Goal: Transaction & Acquisition: Purchase product/service

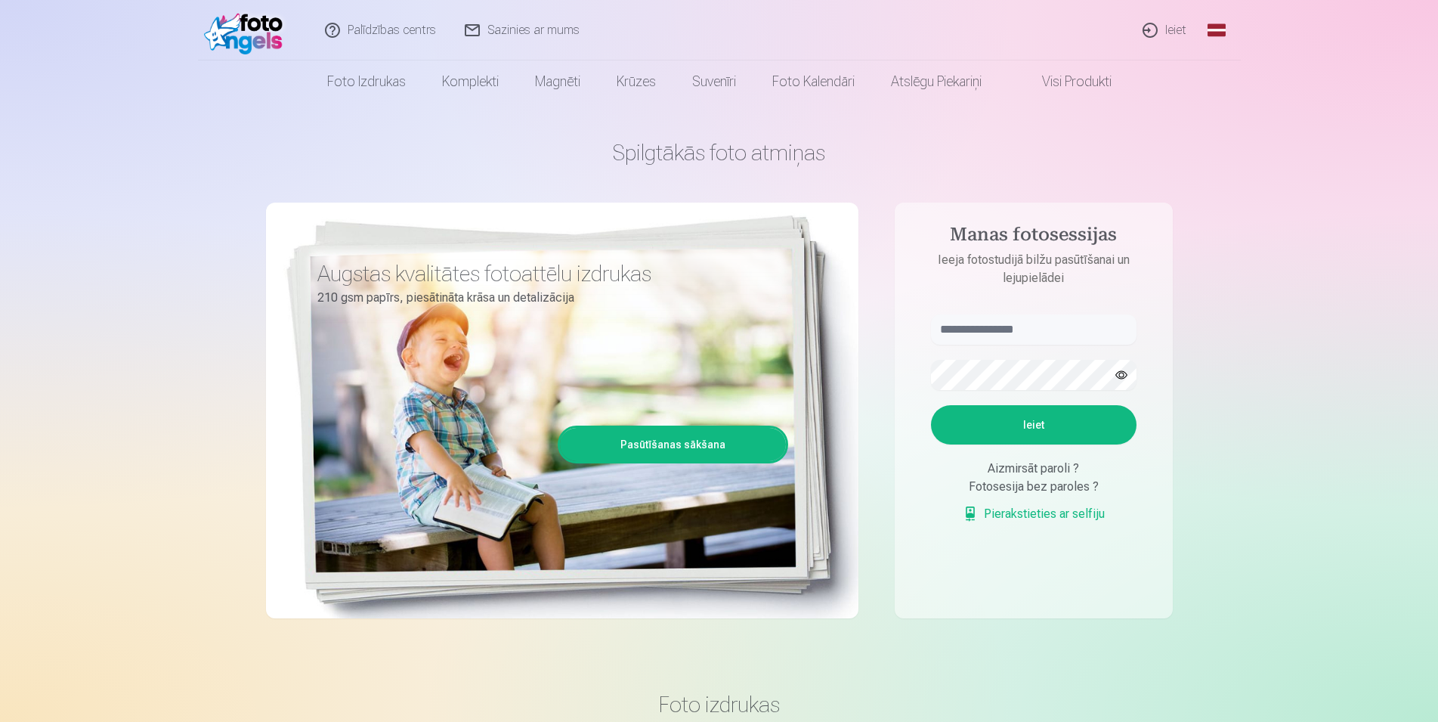
click at [1172, 31] on link "Ieiet" at bounding box center [1165, 30] width 73 height 60
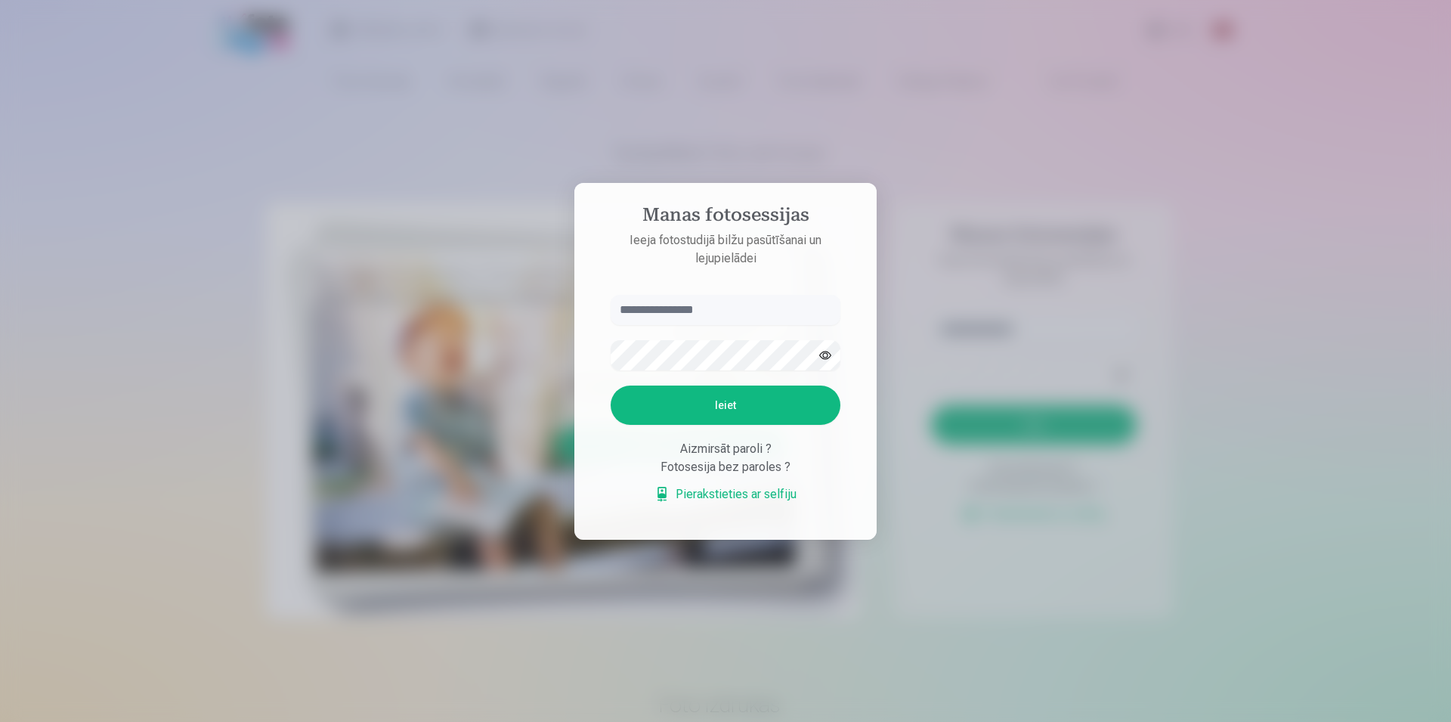
click at [720, 305] on input "text" at bounding box center [726, 310] width 230 height 30
type input "**********"
click at [611, 385] on button "Ieiet" at bounding box center [726, 404] width 230 height 39
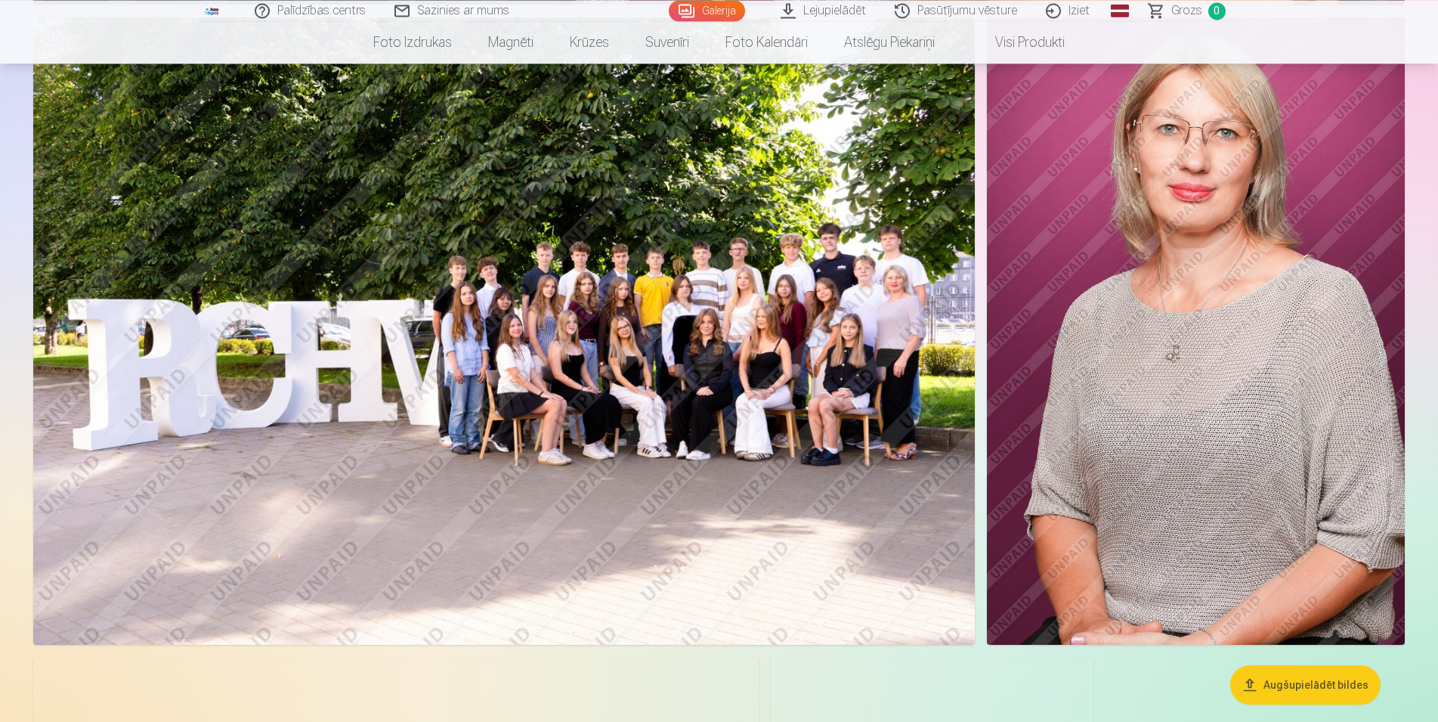
scroll to position [1619, 0]
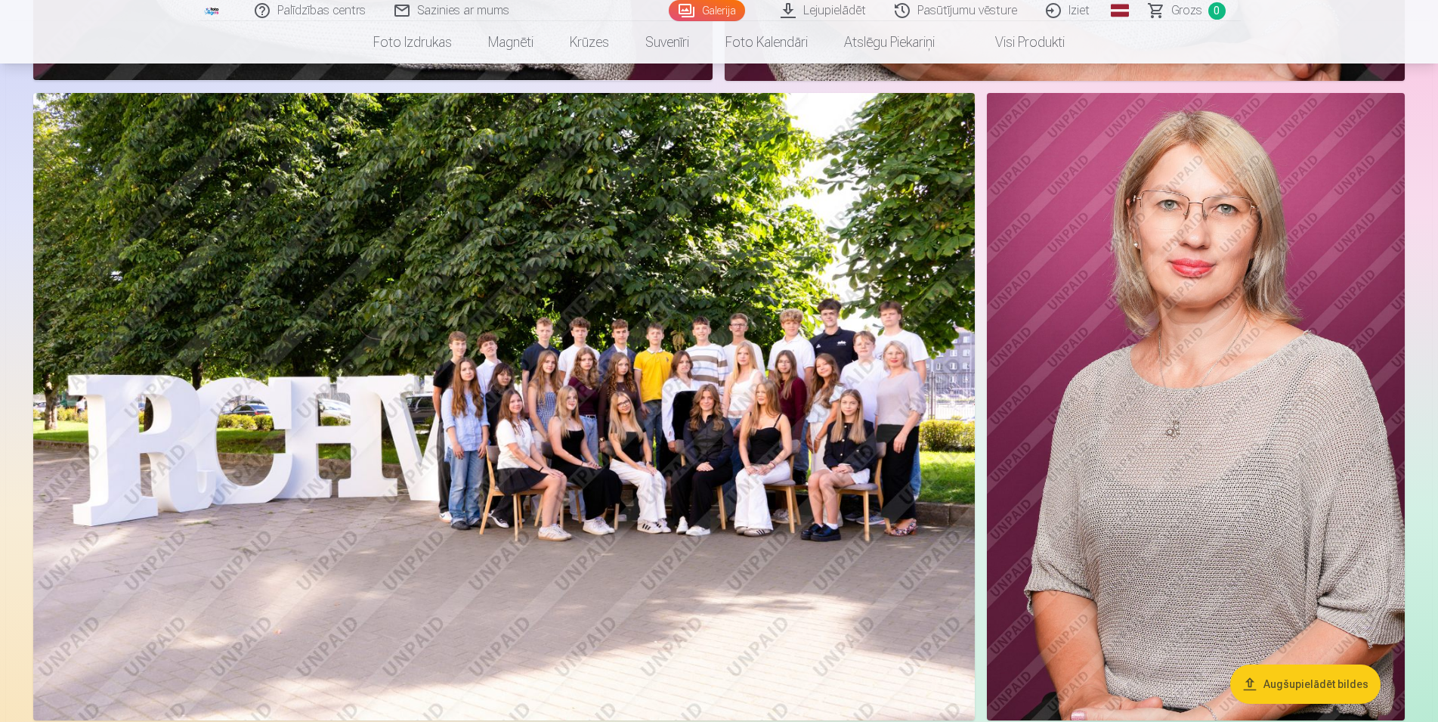
click at [755, 416] on img at bounding box center [504, 406] width 942 height 627
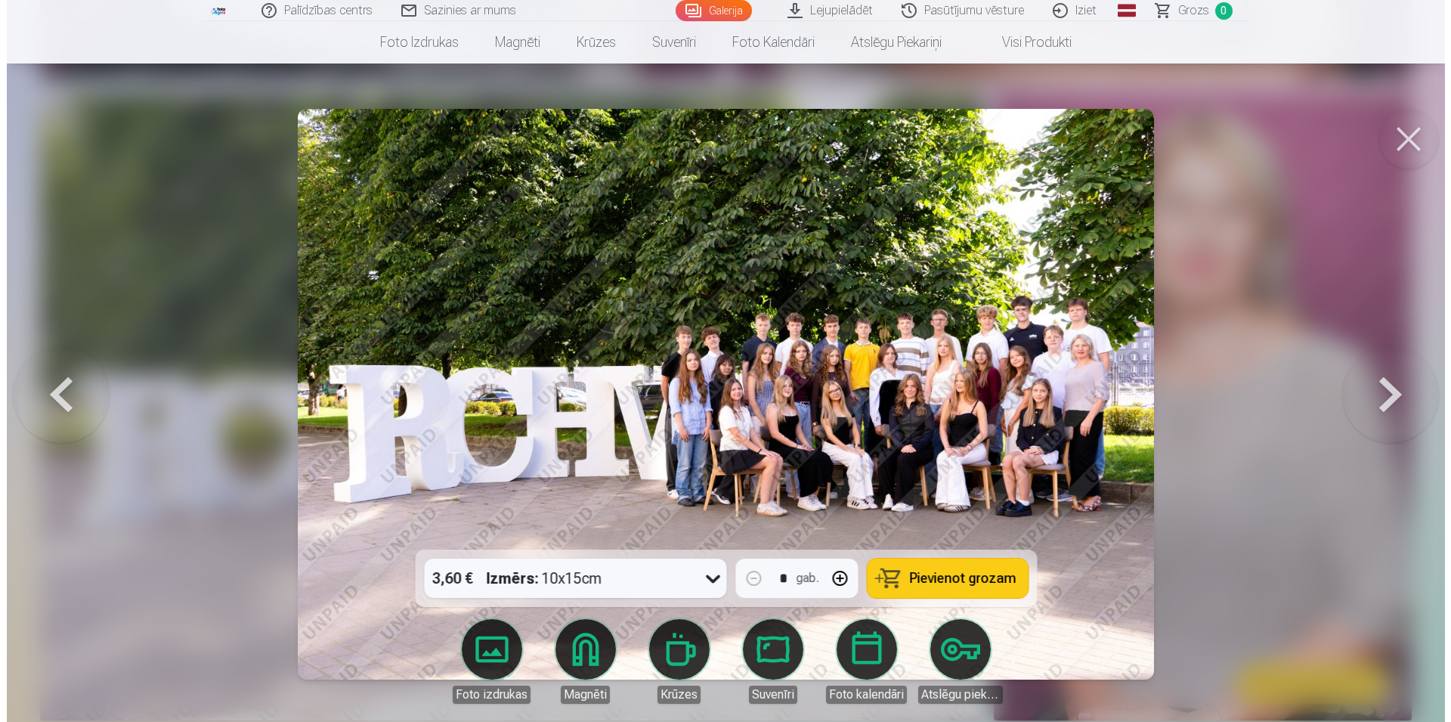
scroll to position [1624, 0]
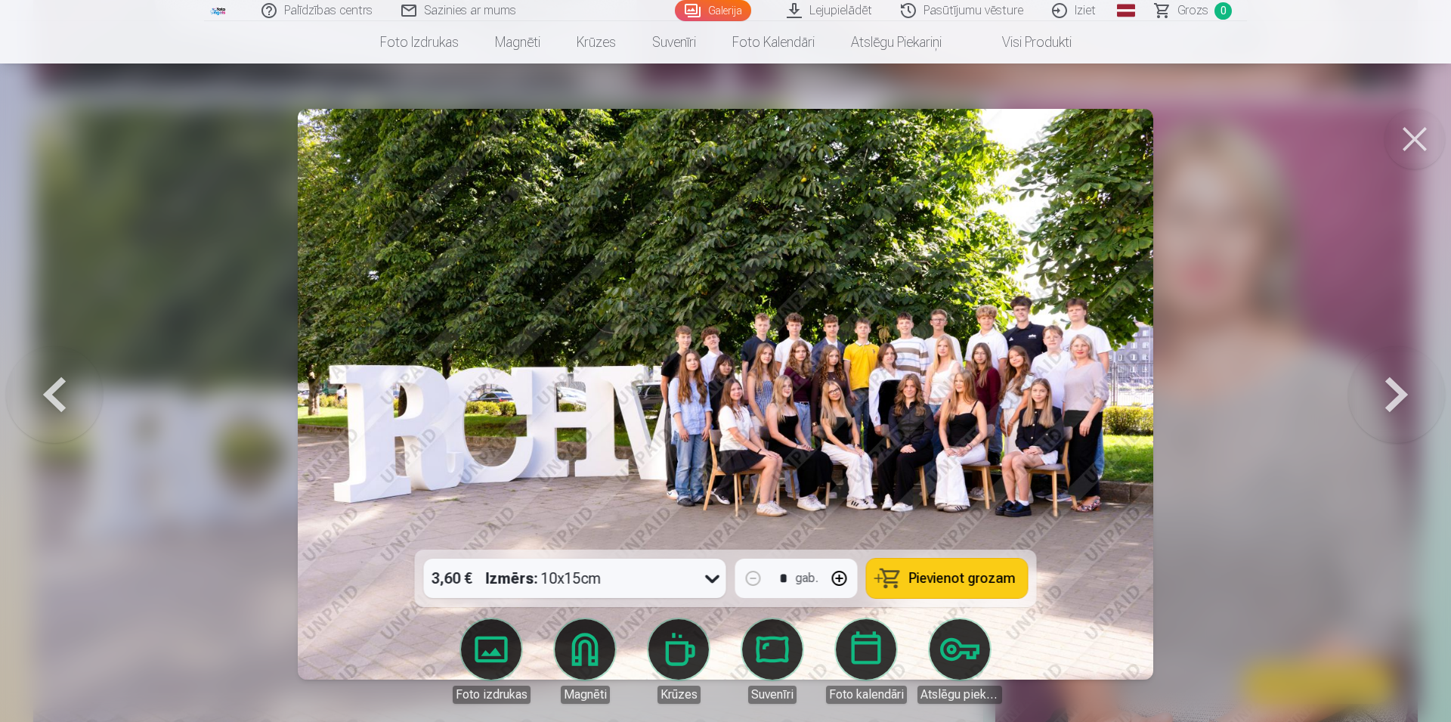
click at [870, 411] on img at bounding box center [726, 394] width 856 height 571
click at [1395, 396] on button at bounding box center [1396, 394] width 97 height 280
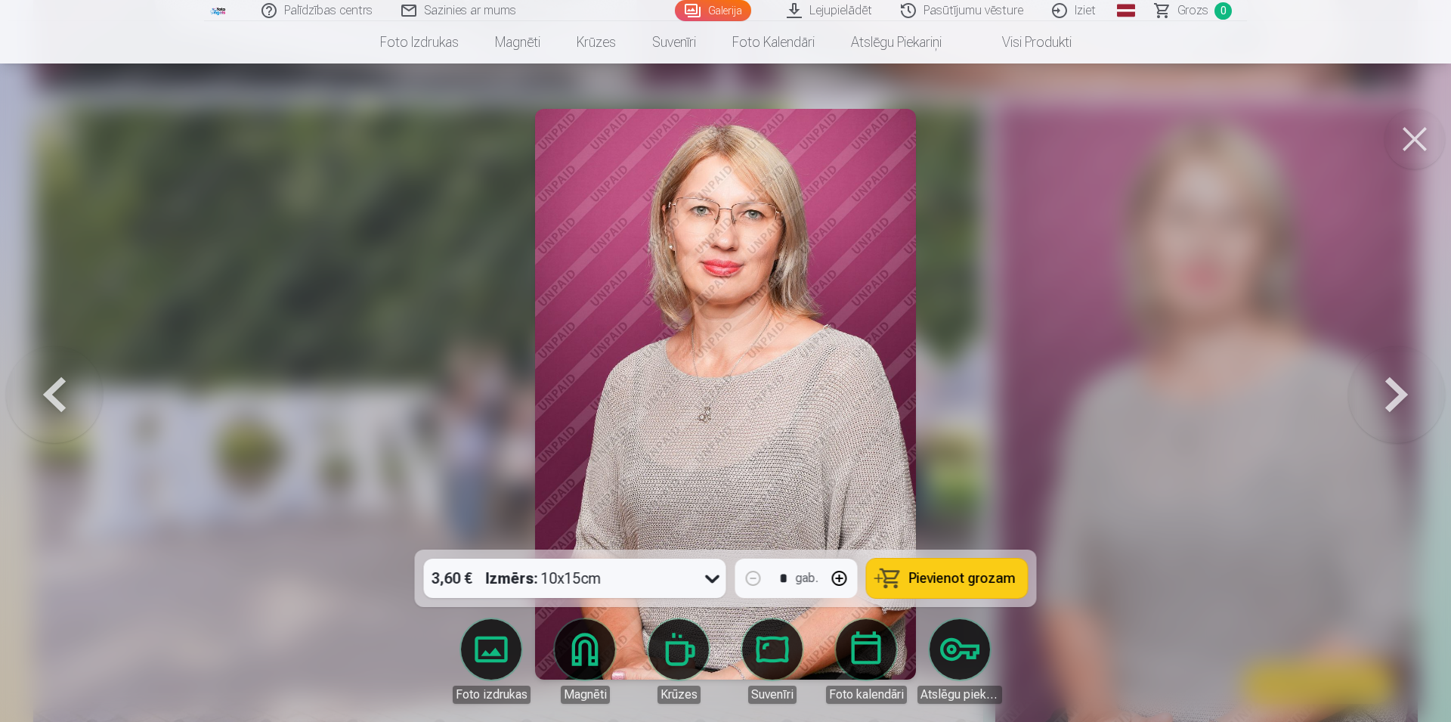
click at [1401, 398] on button at bounding box center [1396, 394] width 97 height 280
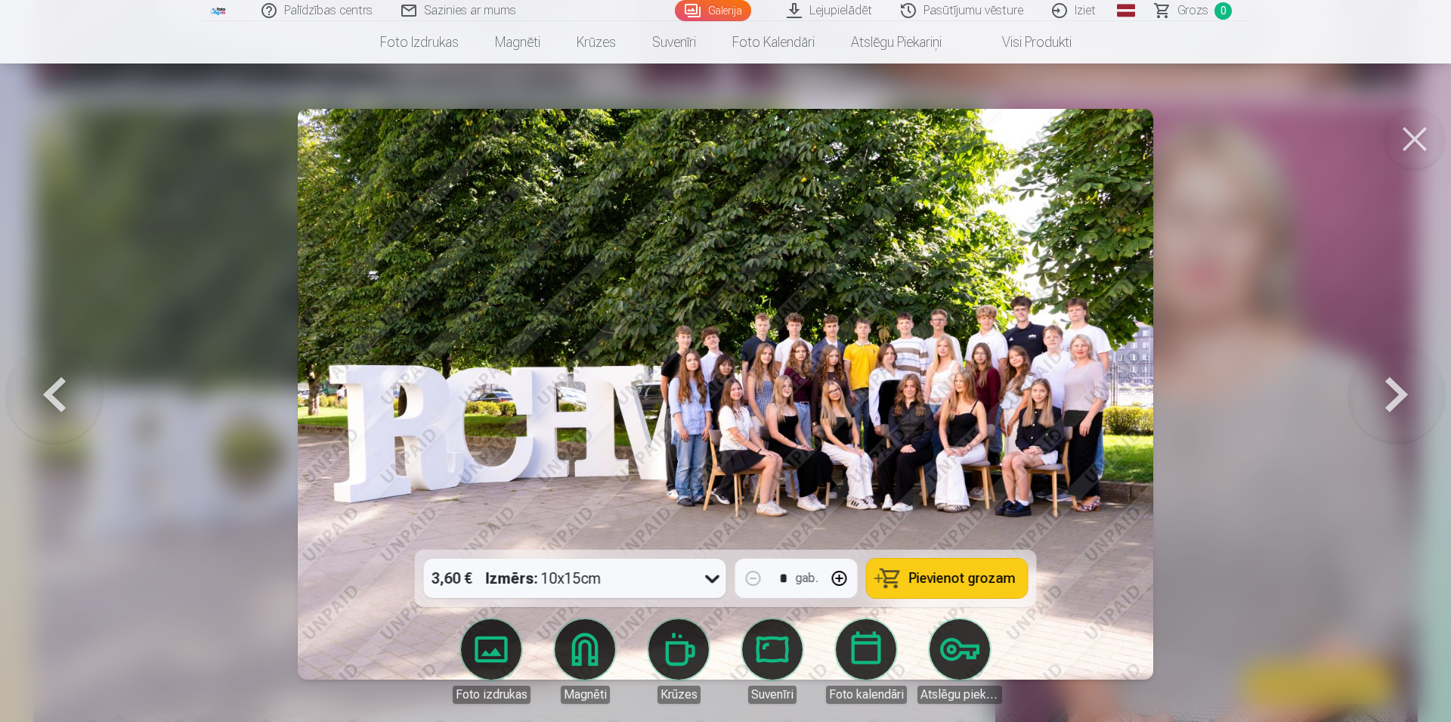
click at [1402, 398] on button at bounding box center [1396, 394] width 97 height 280
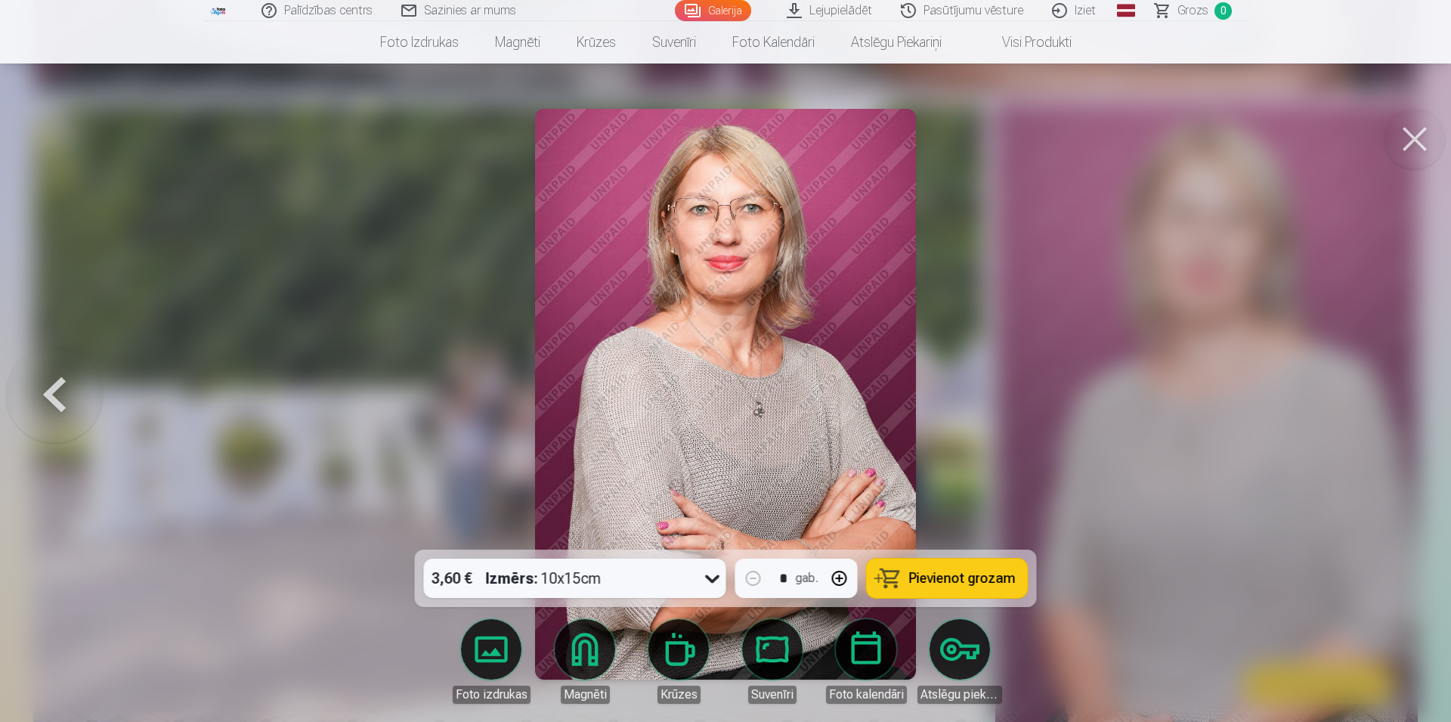
click at [60, 401] on button at bounding box center [54, 394] width 97 height 280
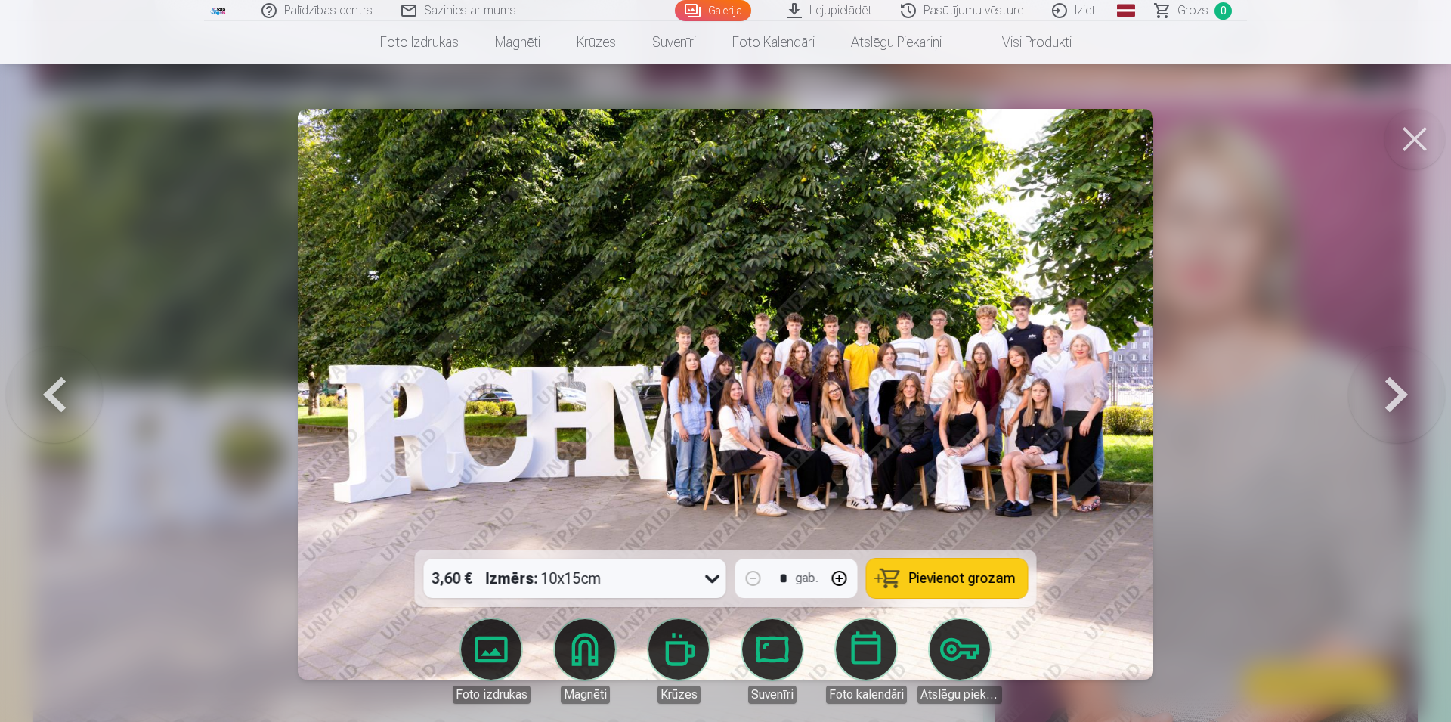
click at [57, 401] on button at bounding box center [54, 394] width 97 height 280
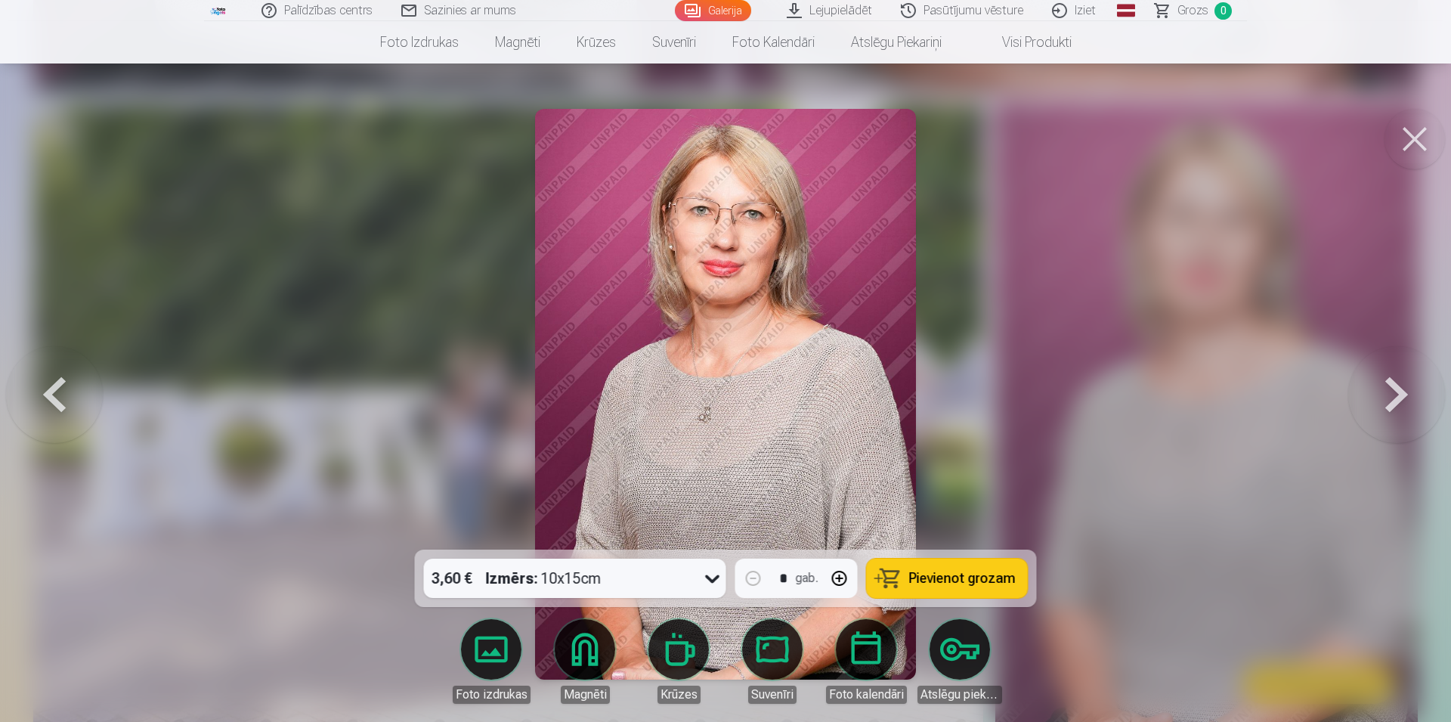
click at [56, 402] on button at bounding box center [54, 394] width 97 height 280
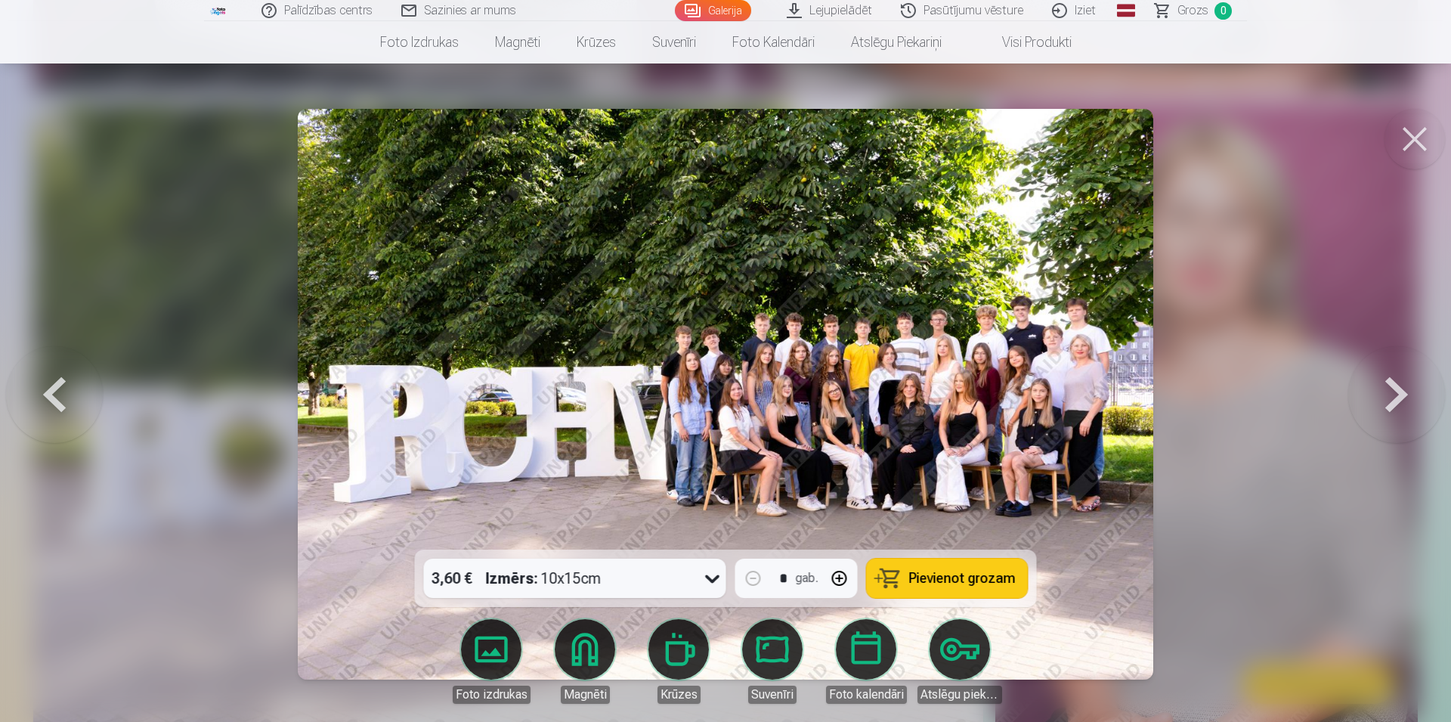
drag, startPoint x: 1403, startPoint y: 387, endPoint x: 1395, endPoint y: 390, distance: 8.8
click at [1404, 388] on button at bounding box center [1396, 394] width 97 height 280
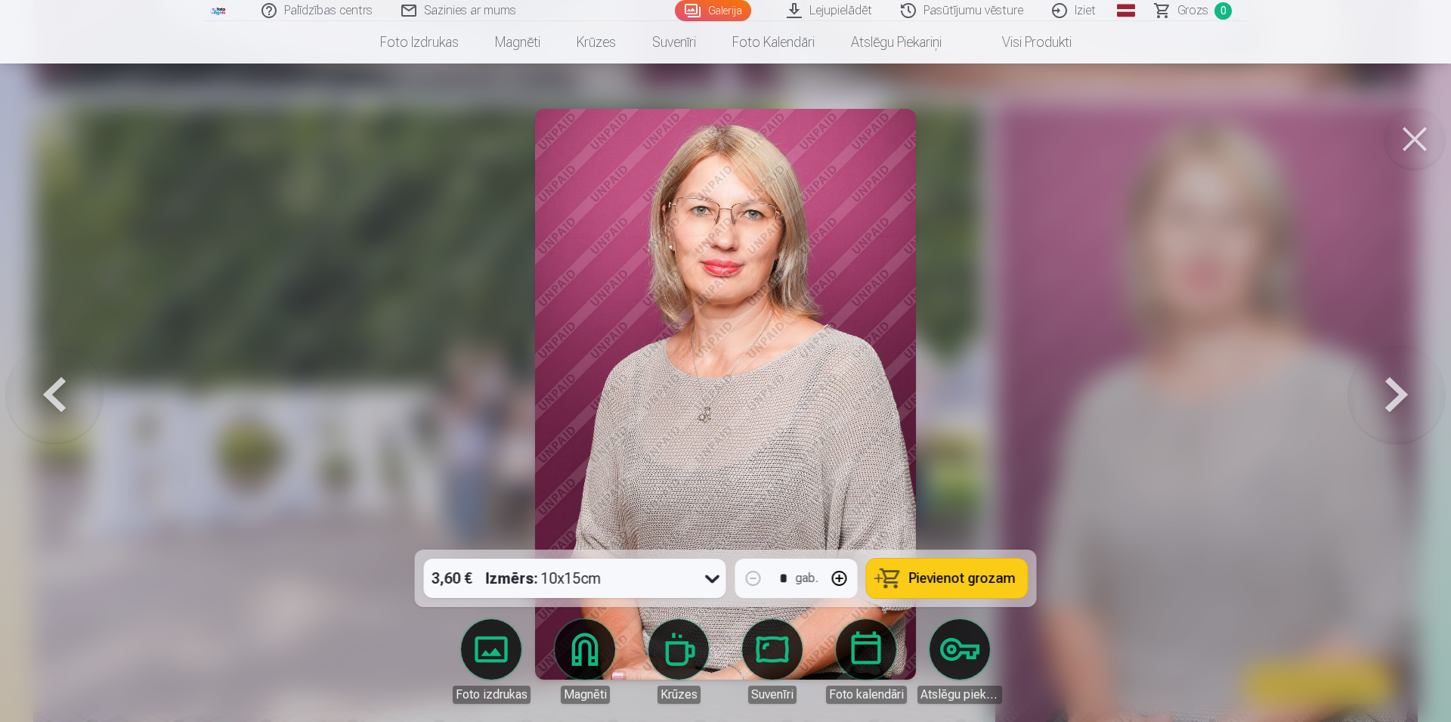
click at [39, 384] on button at bounding box center [54, 394] width 97 height 280
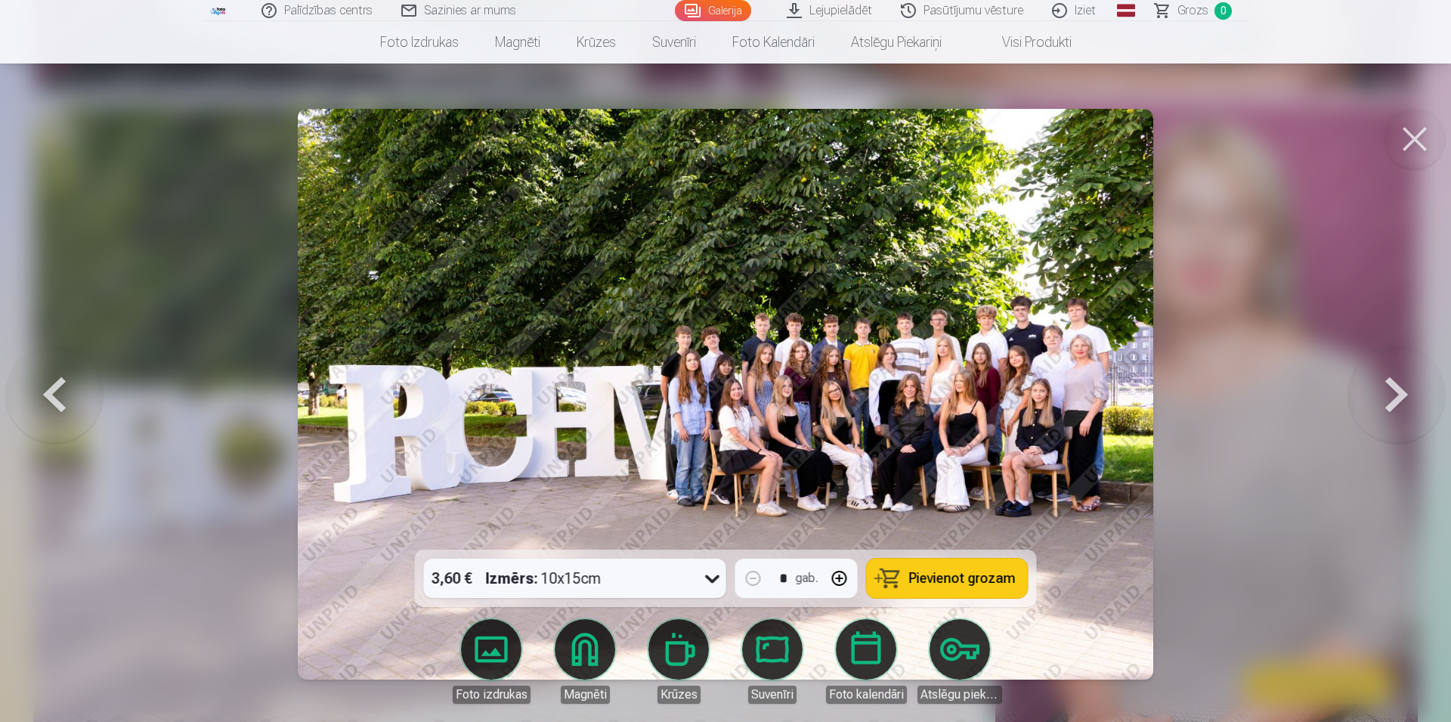
click at [39, 383] on button at bounding box center [54, 394] width 97 height 280
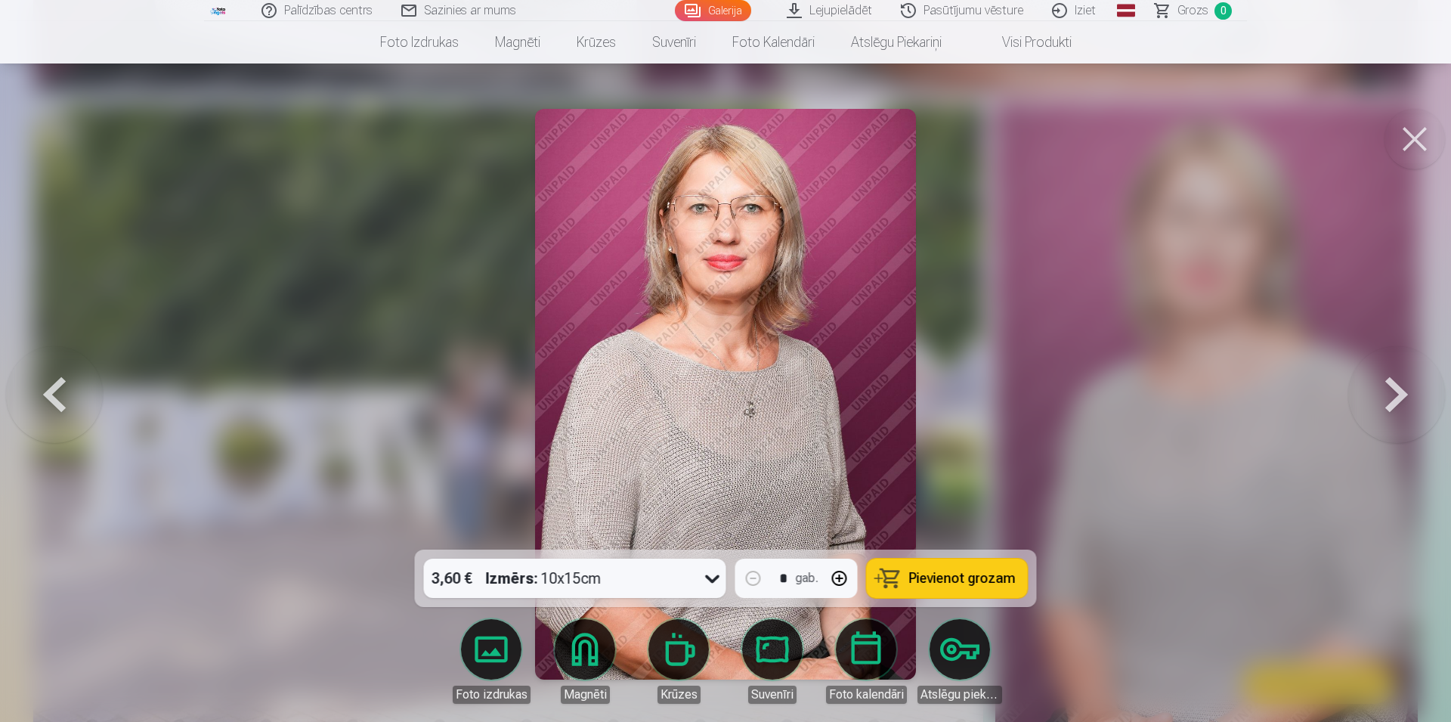
click at [39, 385] on button at bounding box center [54, 394] width 97 height 280
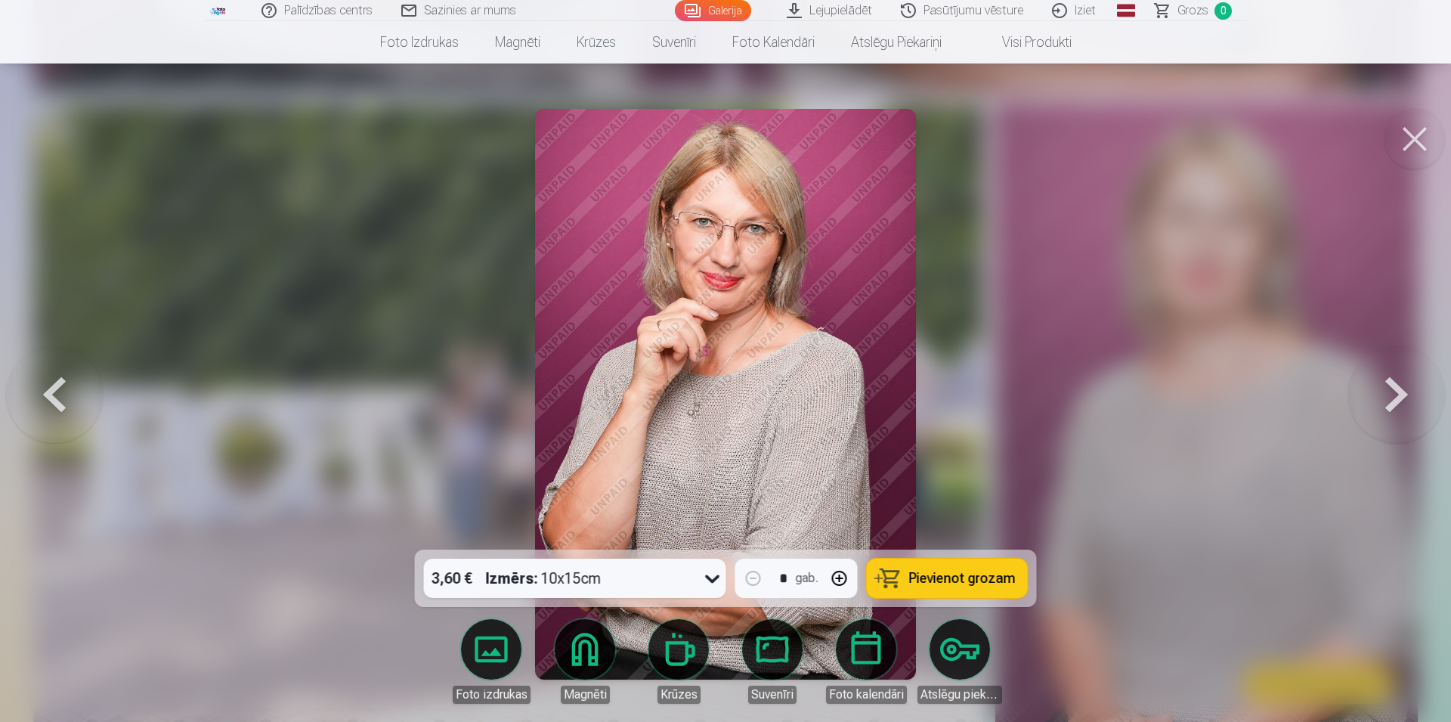
click at [39, 385] on button at bounding box center [54, 394] width 97 height 280
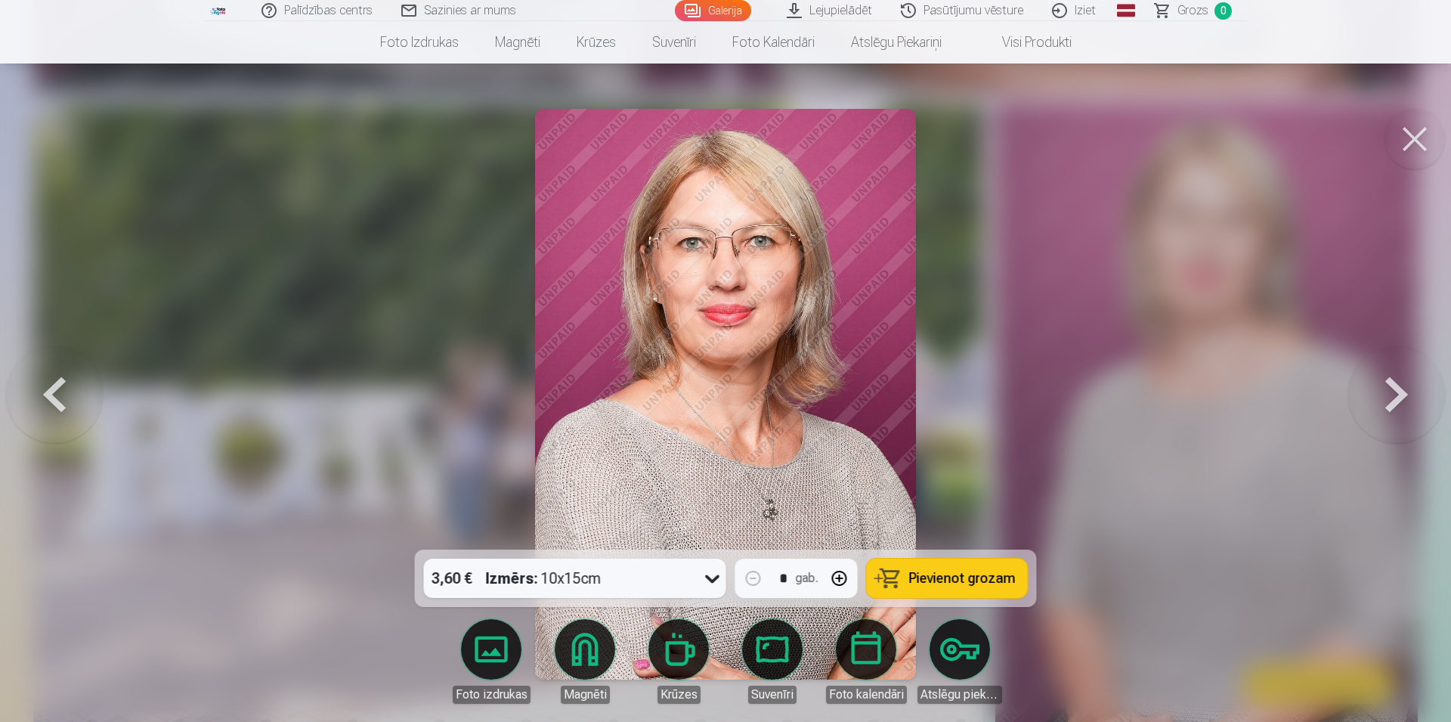
click at [39, 385] on button at bounding box center [54, 394] width 97 height 280
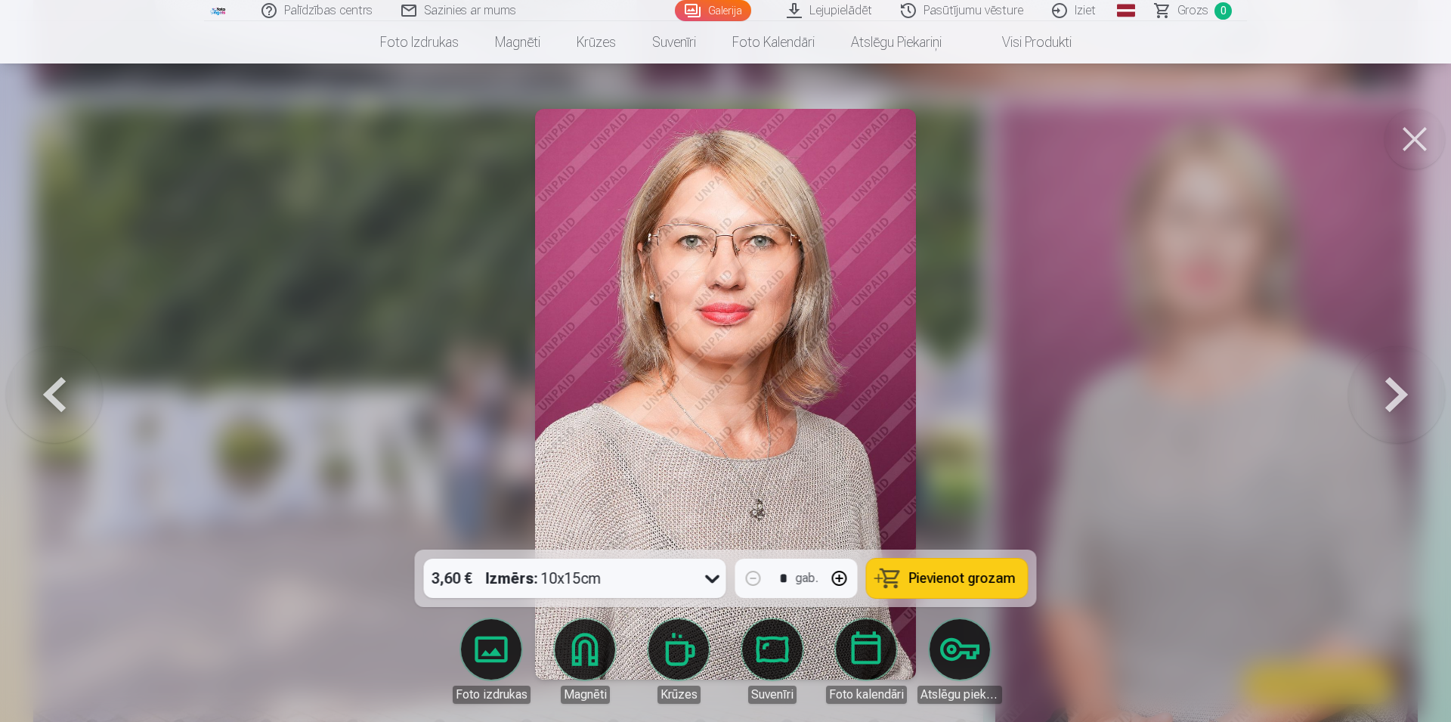
click at [39, 385] on button at bounding box center [54, 394] width 97 height 280
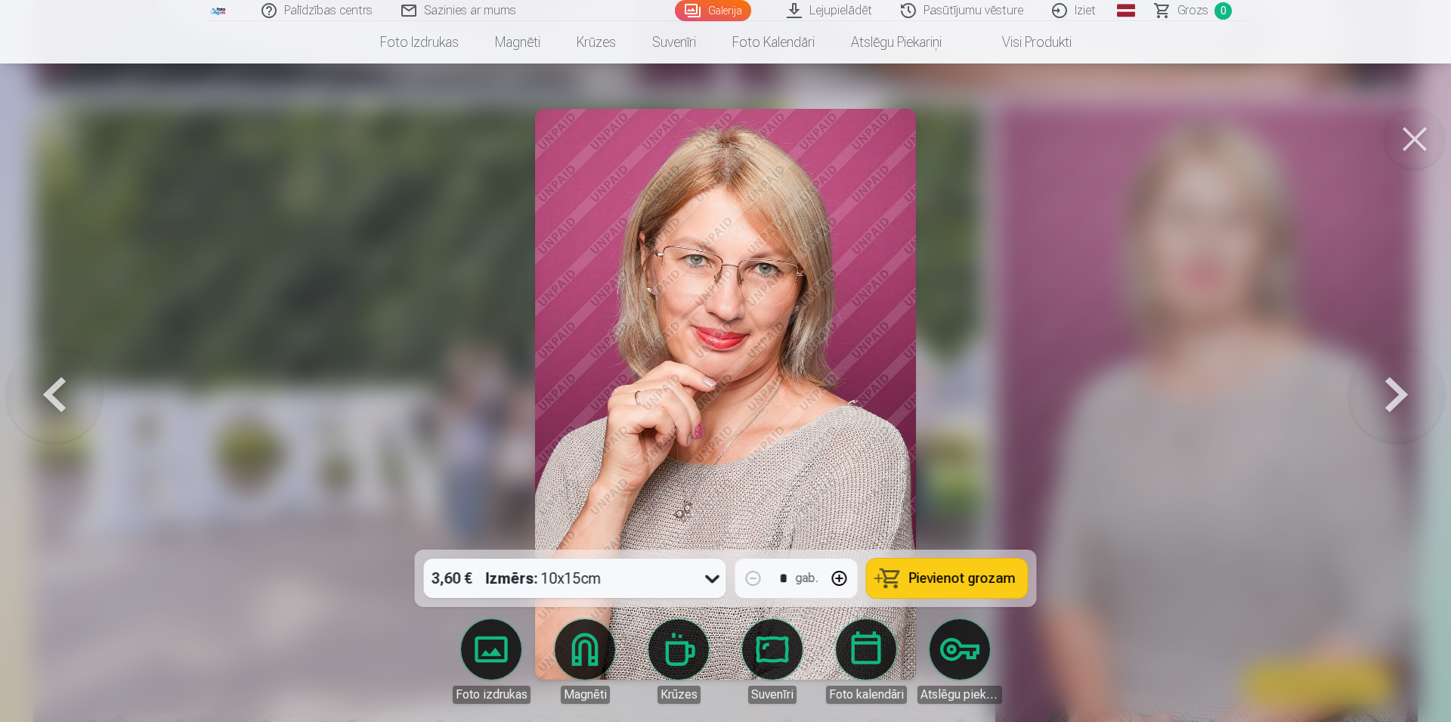
click at [39, 385] on button at bounding box center [54, 394] width 97 height 280
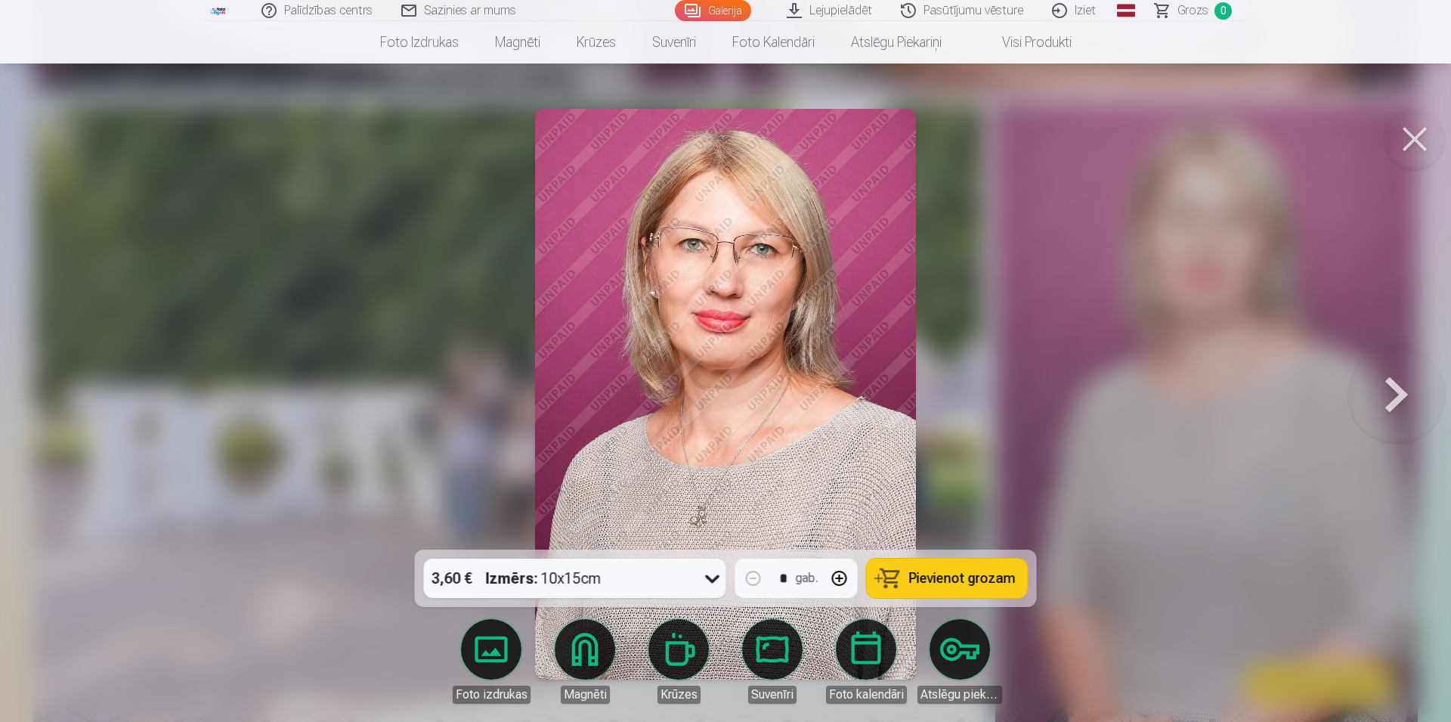
click at [39, 385] on div at bounding box center [725, 361] width 1451 height 722
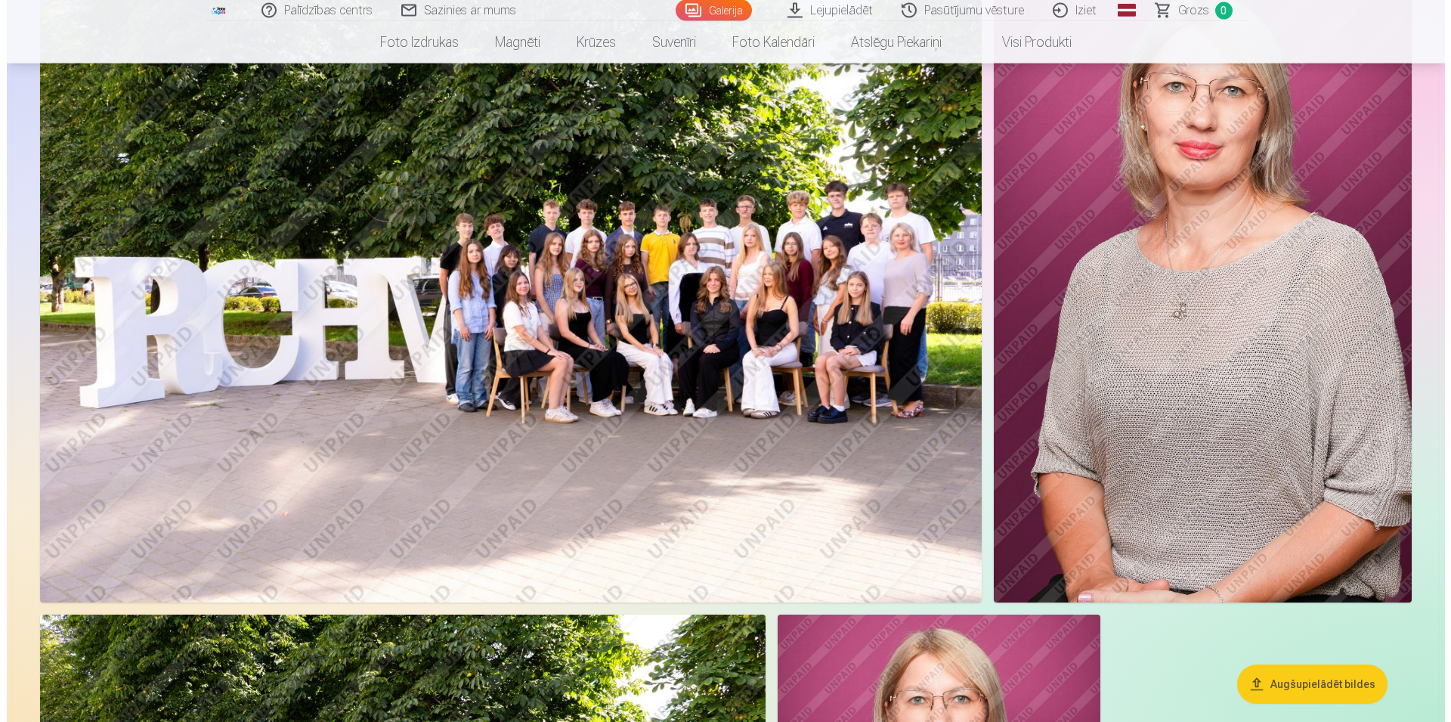
scroll to position [1773, 0]
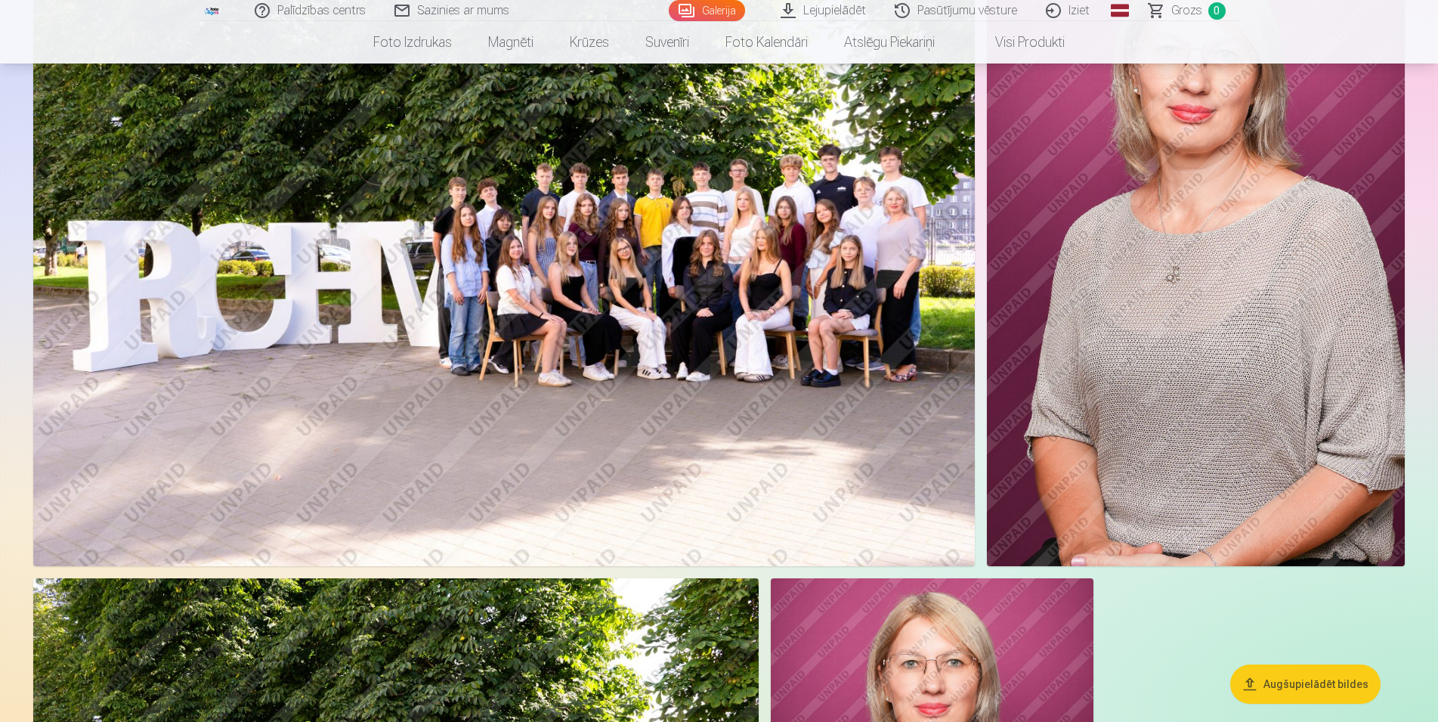
click at [909, 372] on img at bounding box center [504, 252] width 942 height 627
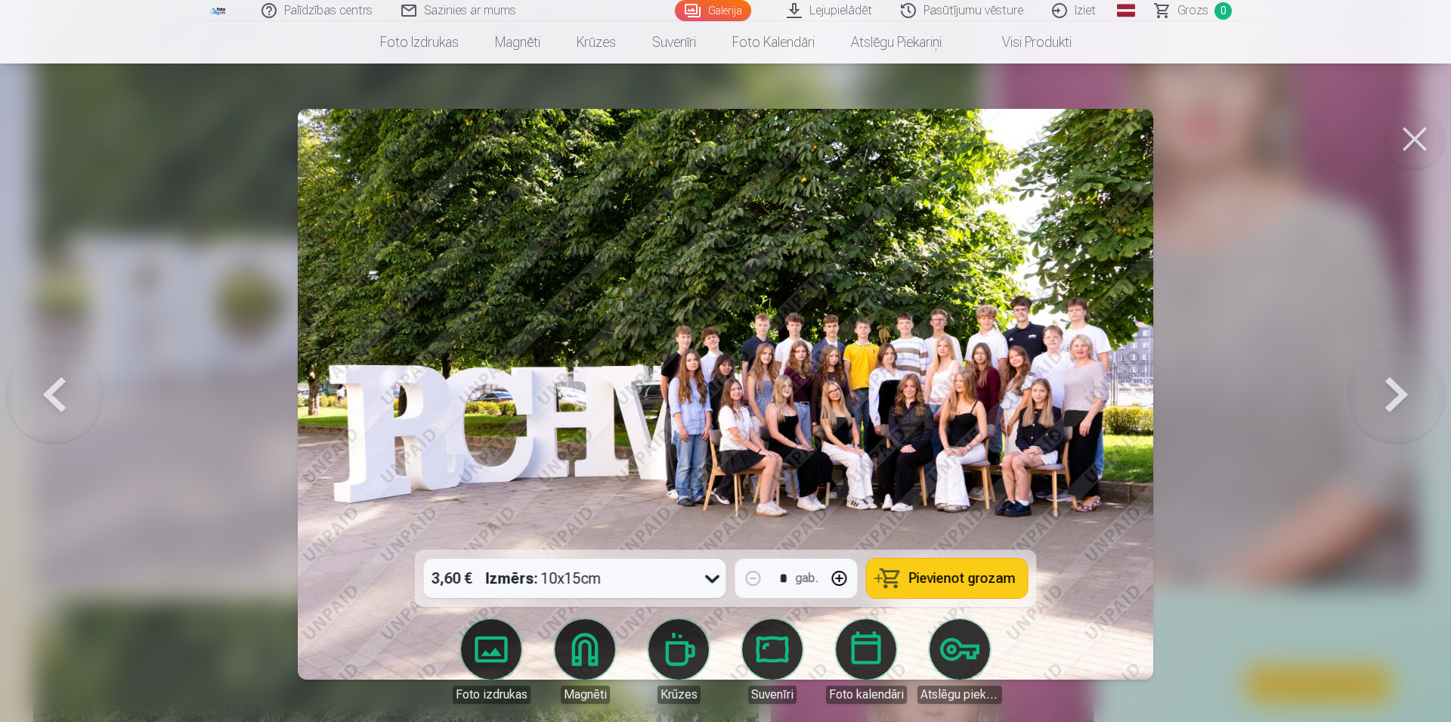
click at [75, 409] on button at bounding box center [54, 394] width 97 height 280
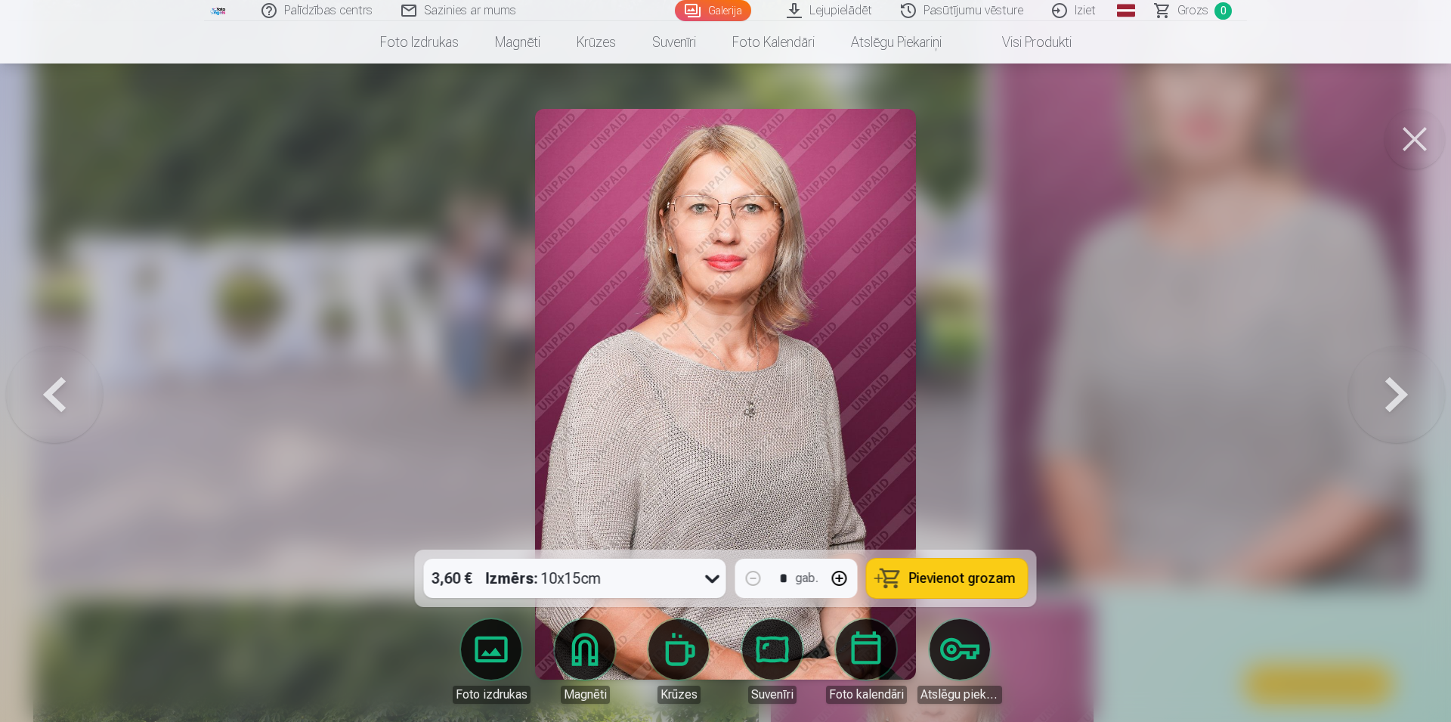
click at [48, 398] on button at bounding box center [54, 394] width 97 height 280
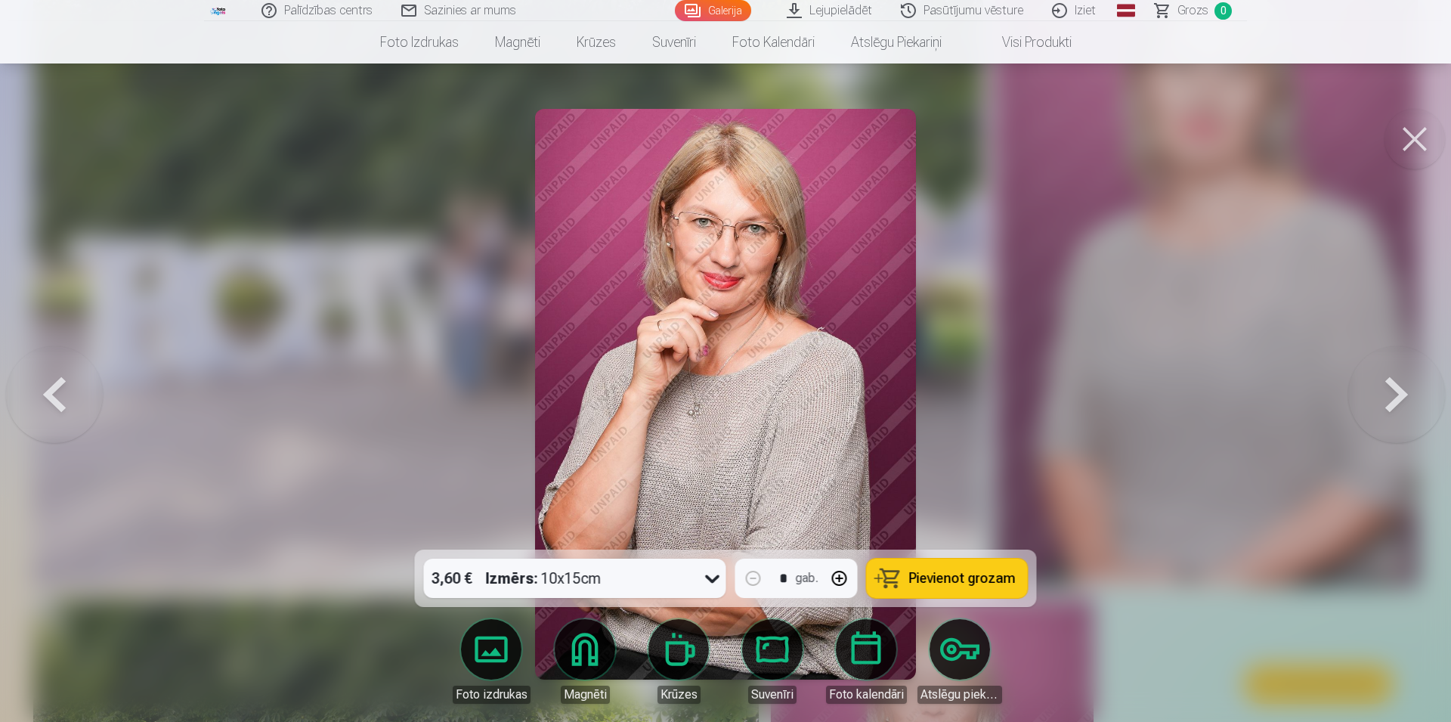
click at [51, 398] on button at bounding box center [54, 394] width 97 height 280
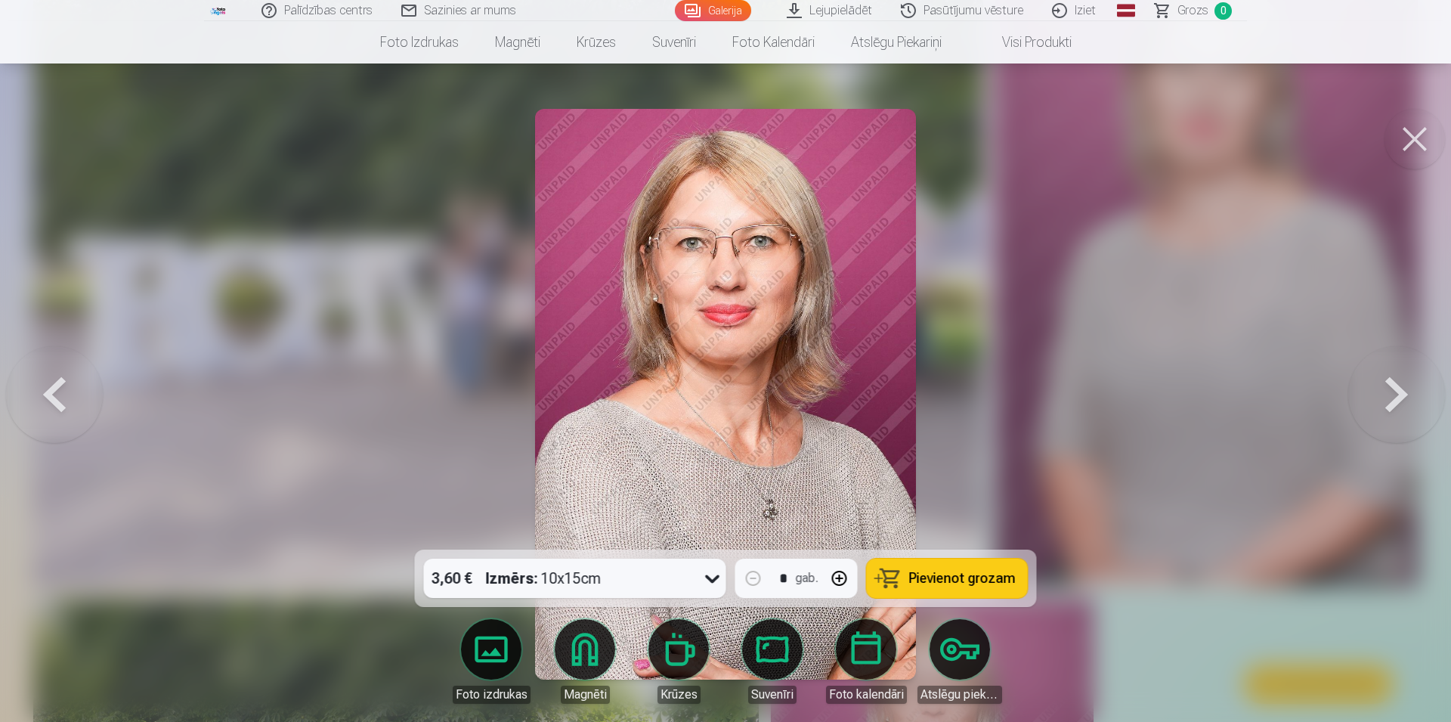
click at [52, 398] on button at bounding box center [54, 394] width 97 height 280
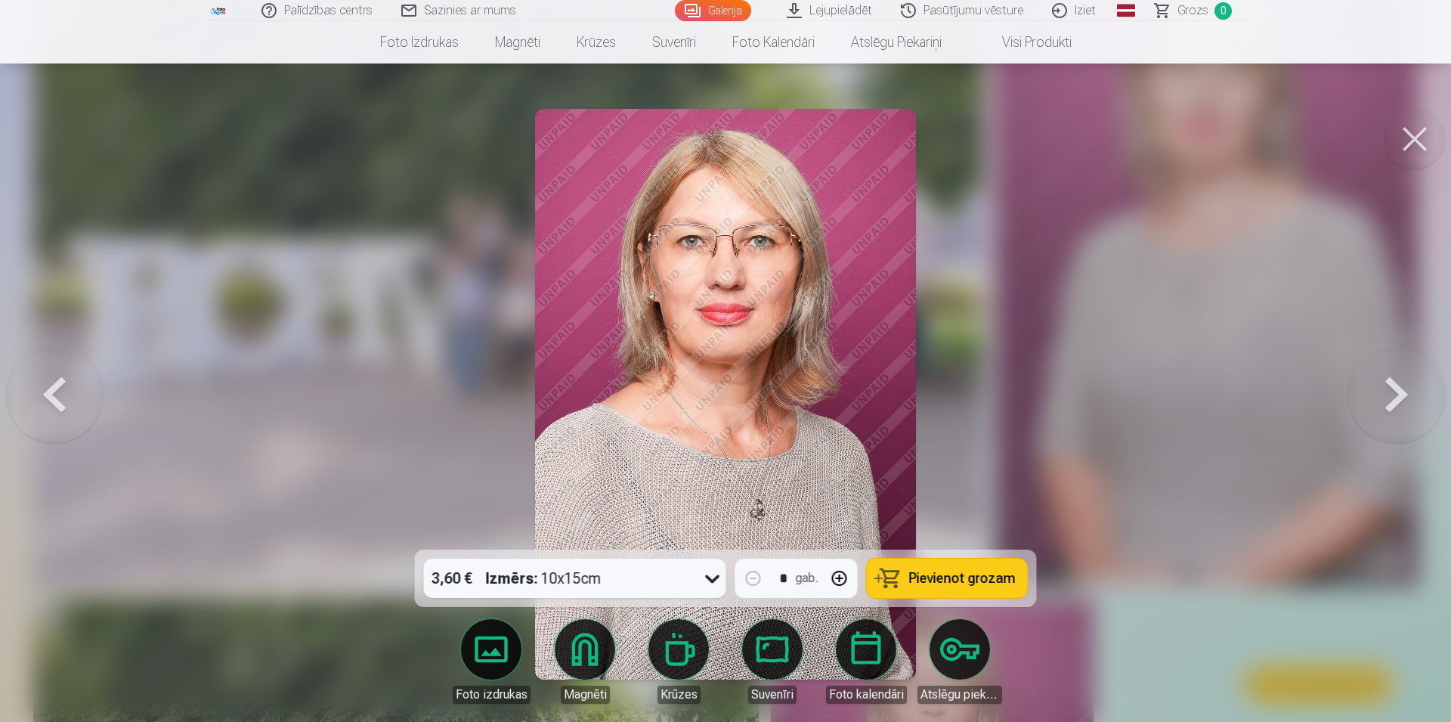
click at [52, 398] on button at bounding box center [54, 394] width 97 height 280
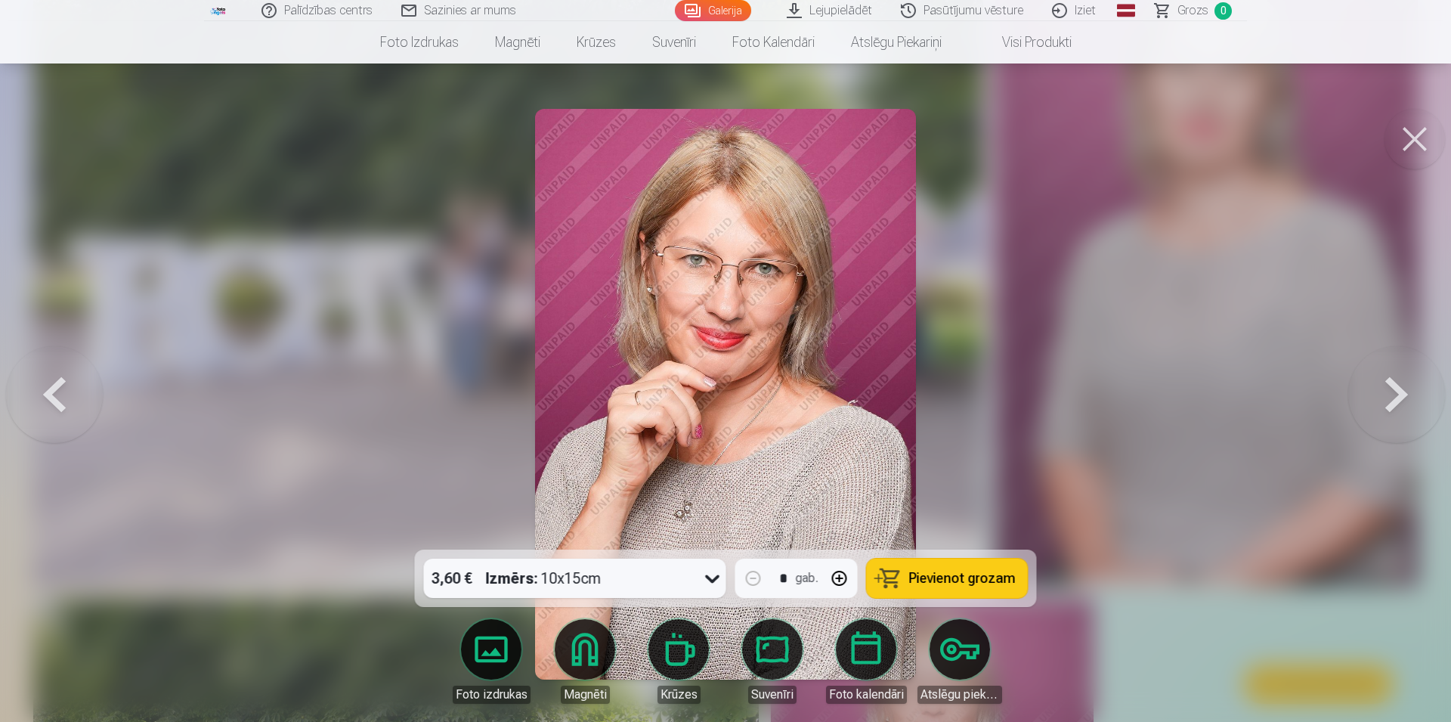
click at [52, 398] on button at bounding box center [54, 394] width 97 height 280
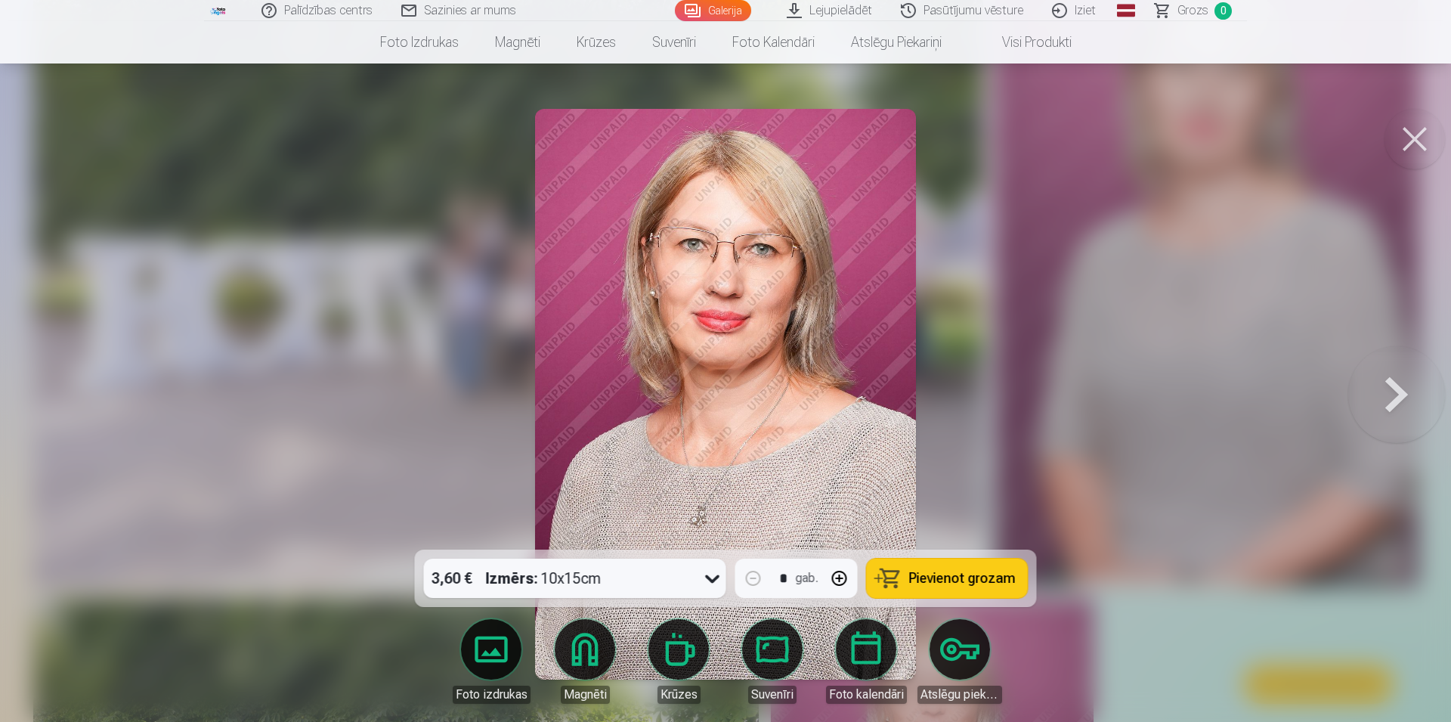
click at [52, 398] on div at bounding box center [725, 361] width 1451 height 722
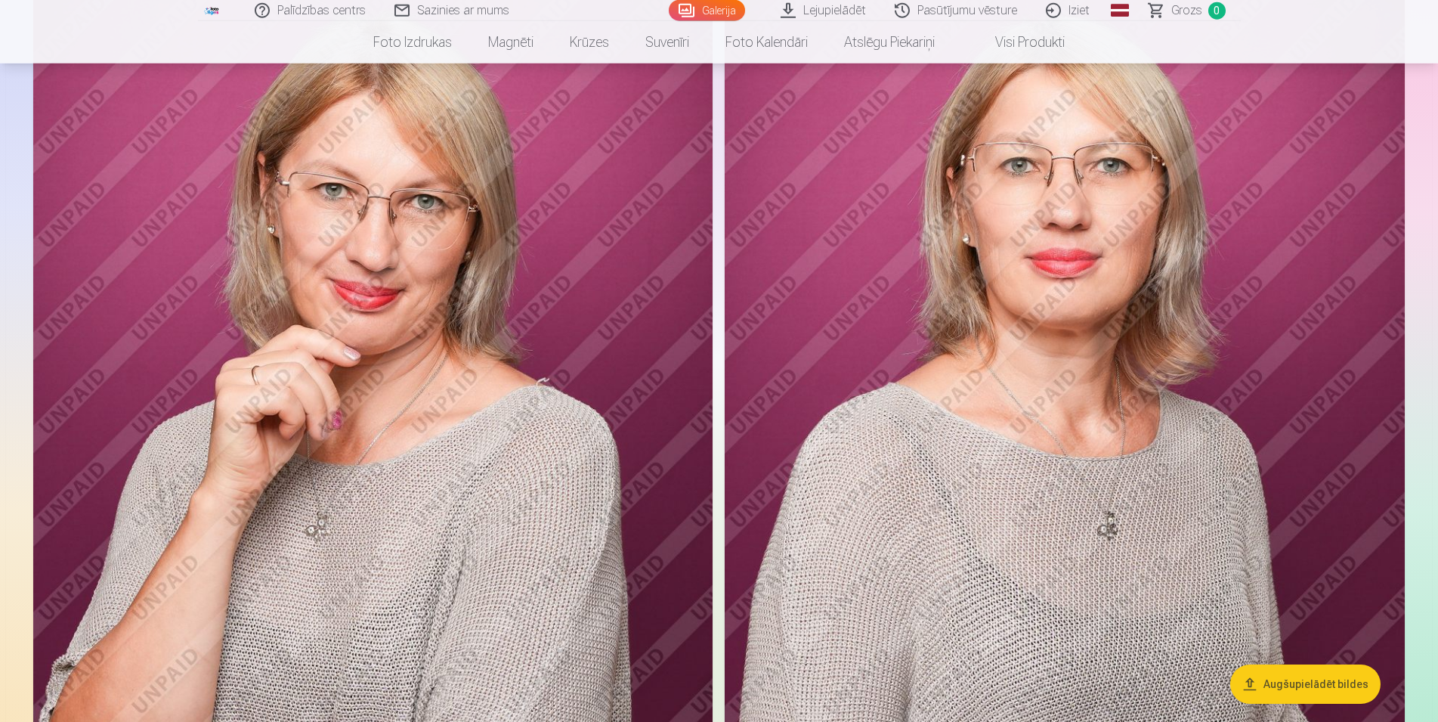
scroll to position [540, 0]
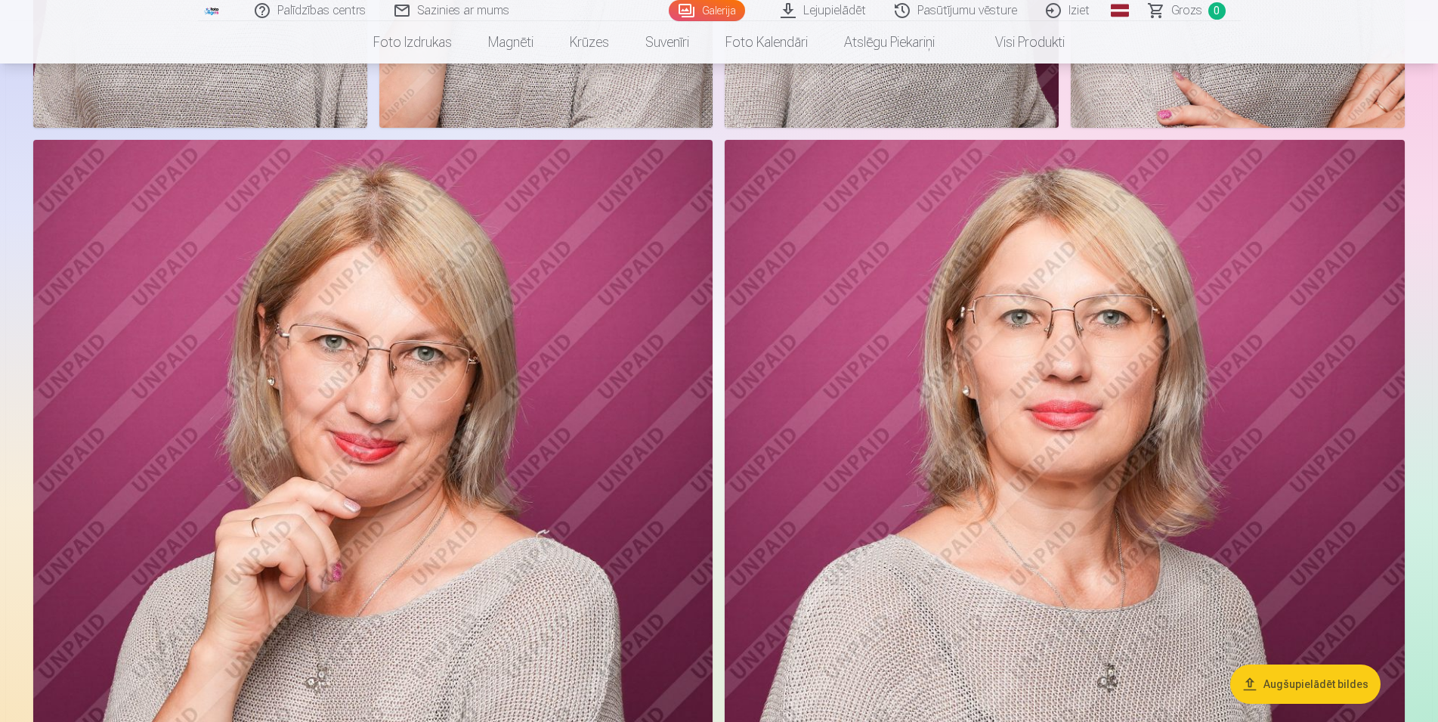
click at [541, 533] on img at bounding box center [373, 650] width 680 height 1020
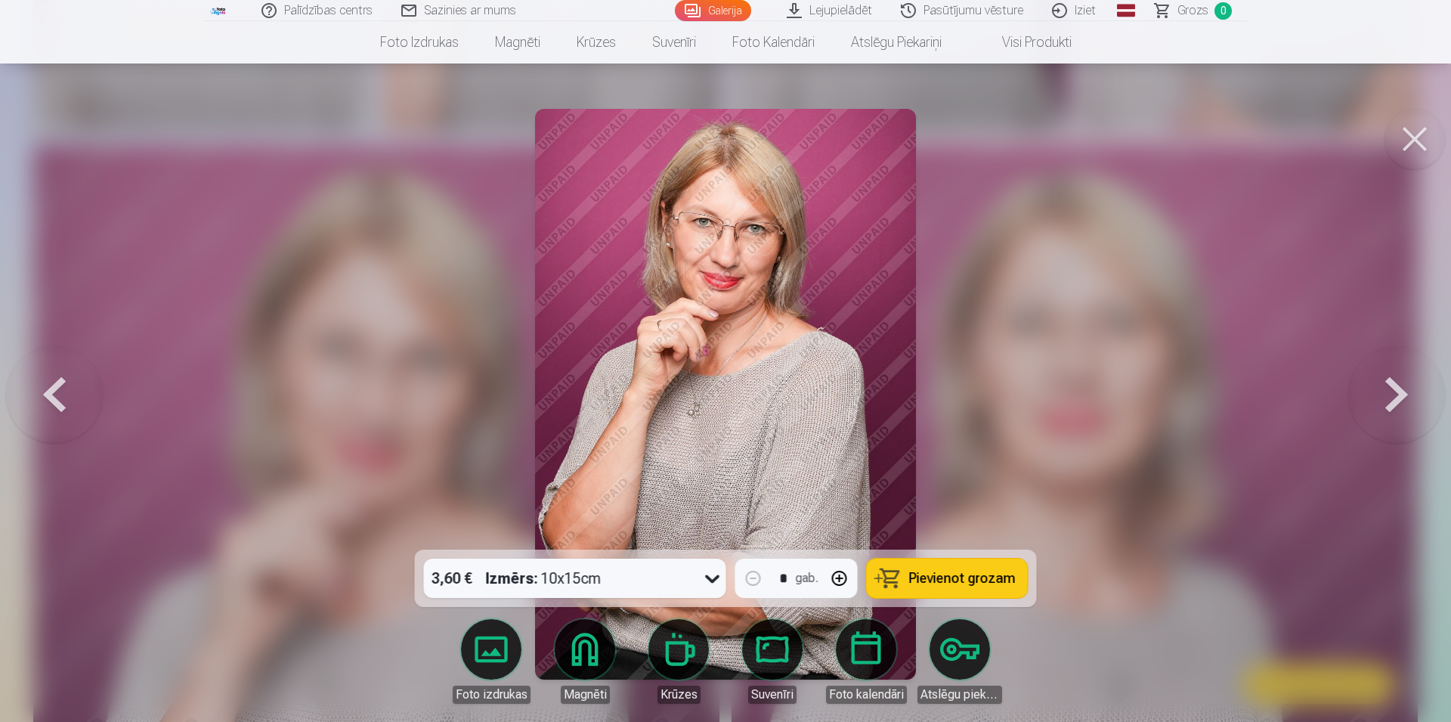
click at [1392, 391] on button at bounding box center [1396, 394] width 97 height 280
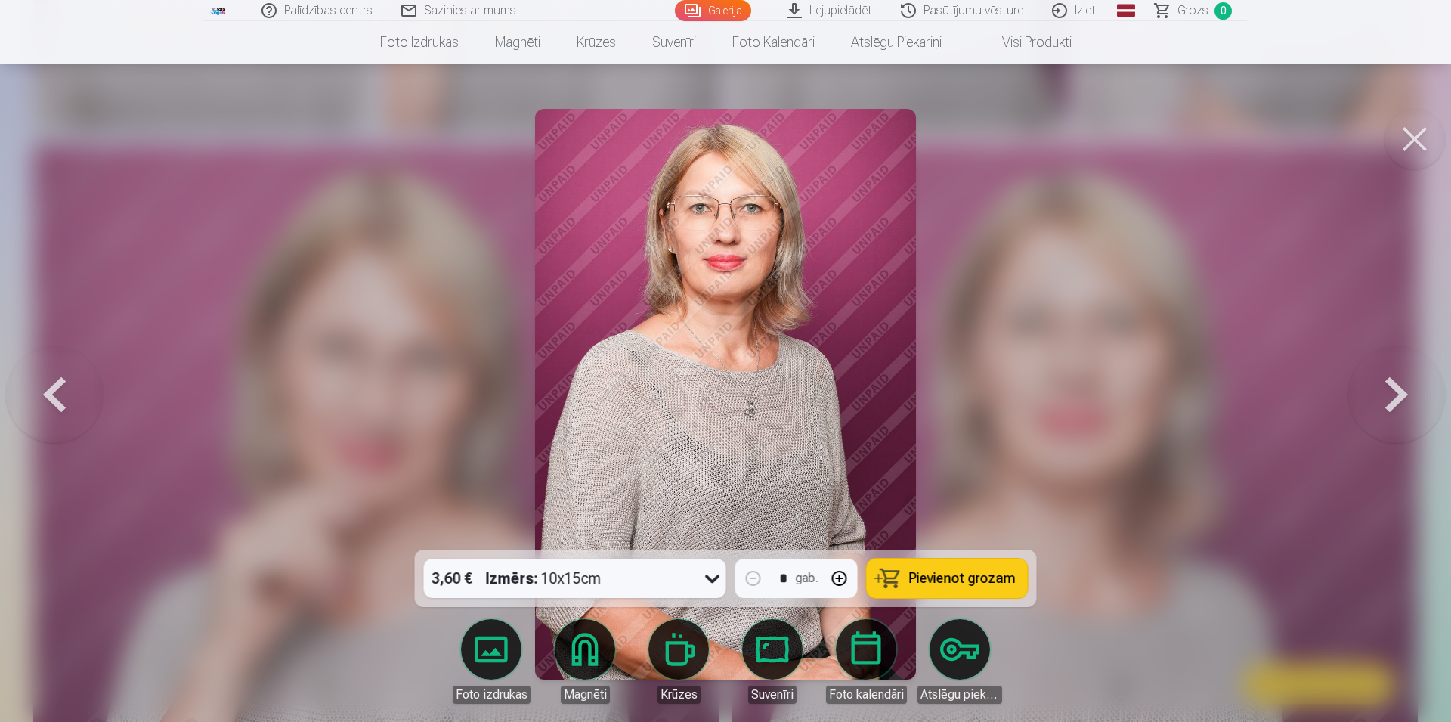
click at [1406, 405] on button at bounding box center [1396, 394] width 97 height 280
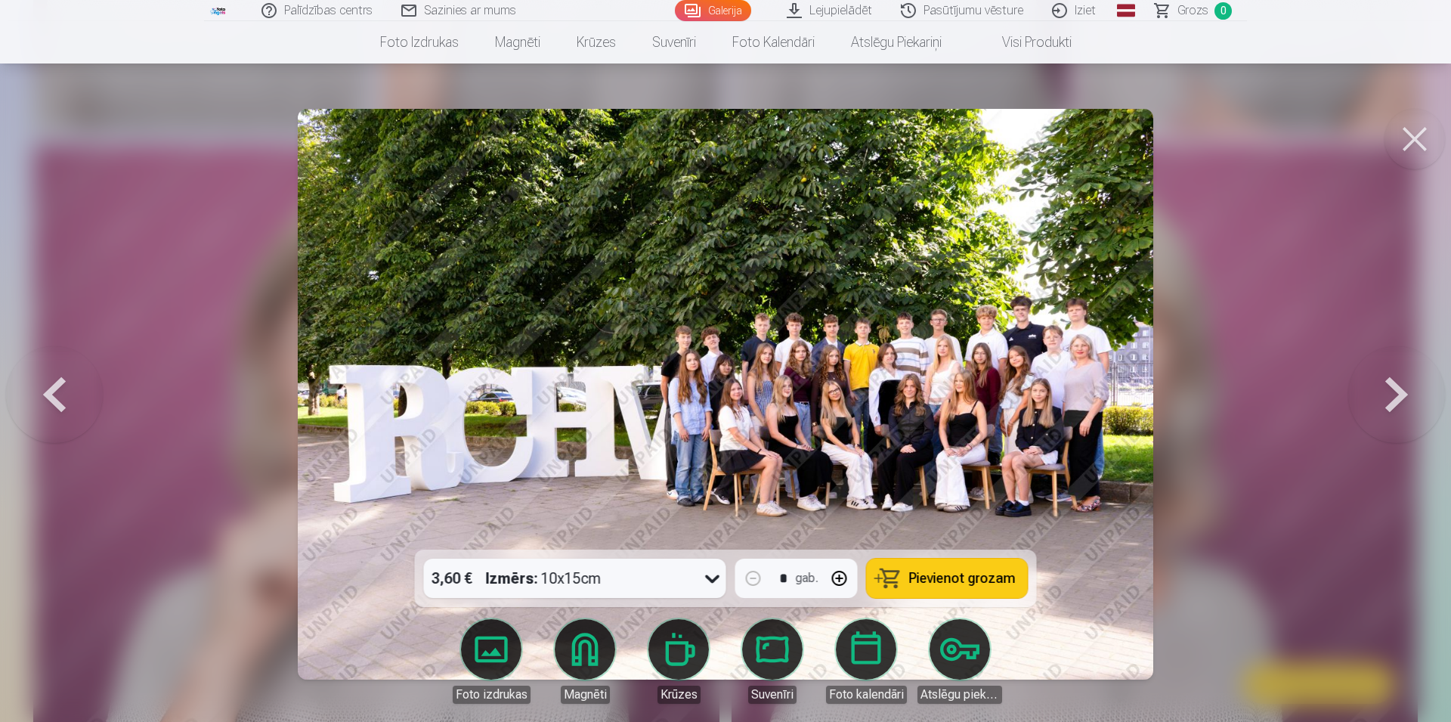
click at [1415, 141] on button at bounding box center [1415, 139] width 60 height 60
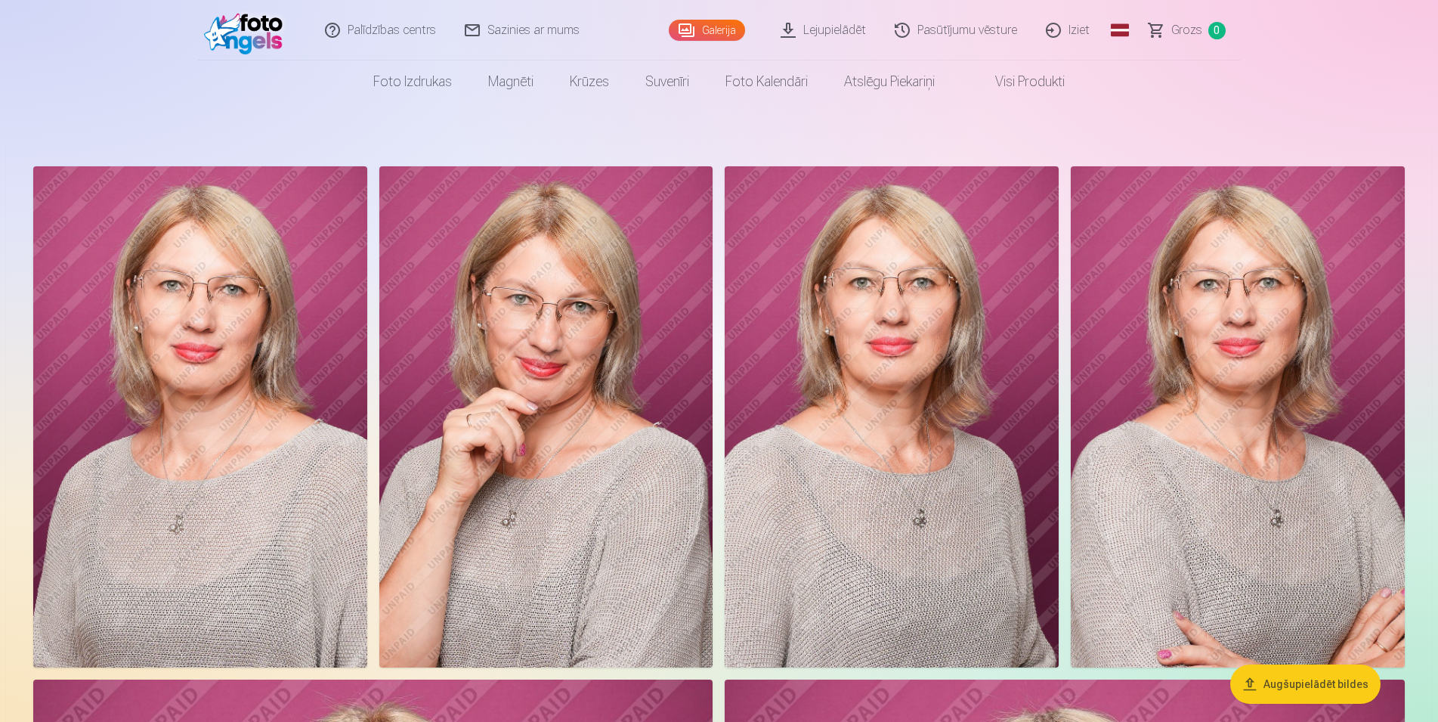
click at [532, 31] on link "Sazinies ar mums" at bounding box center [523, 30] width 144 height 60
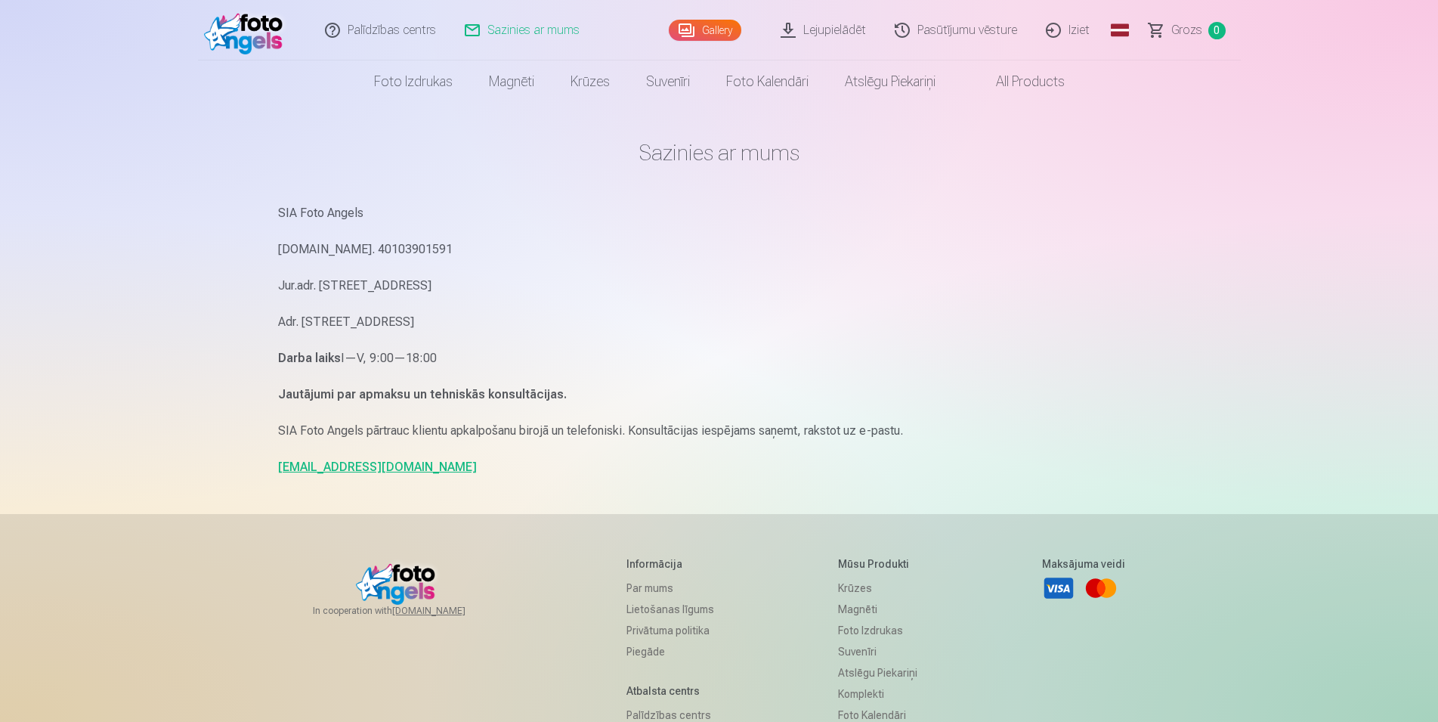
click at [748, 161] on h1 "Sazinies ar mums" at bounding box center [719, 152] width 883 height 27
click at [810, 31] on link "Lejupielādēt" at bounding box center [824, 30] width 114 height 60
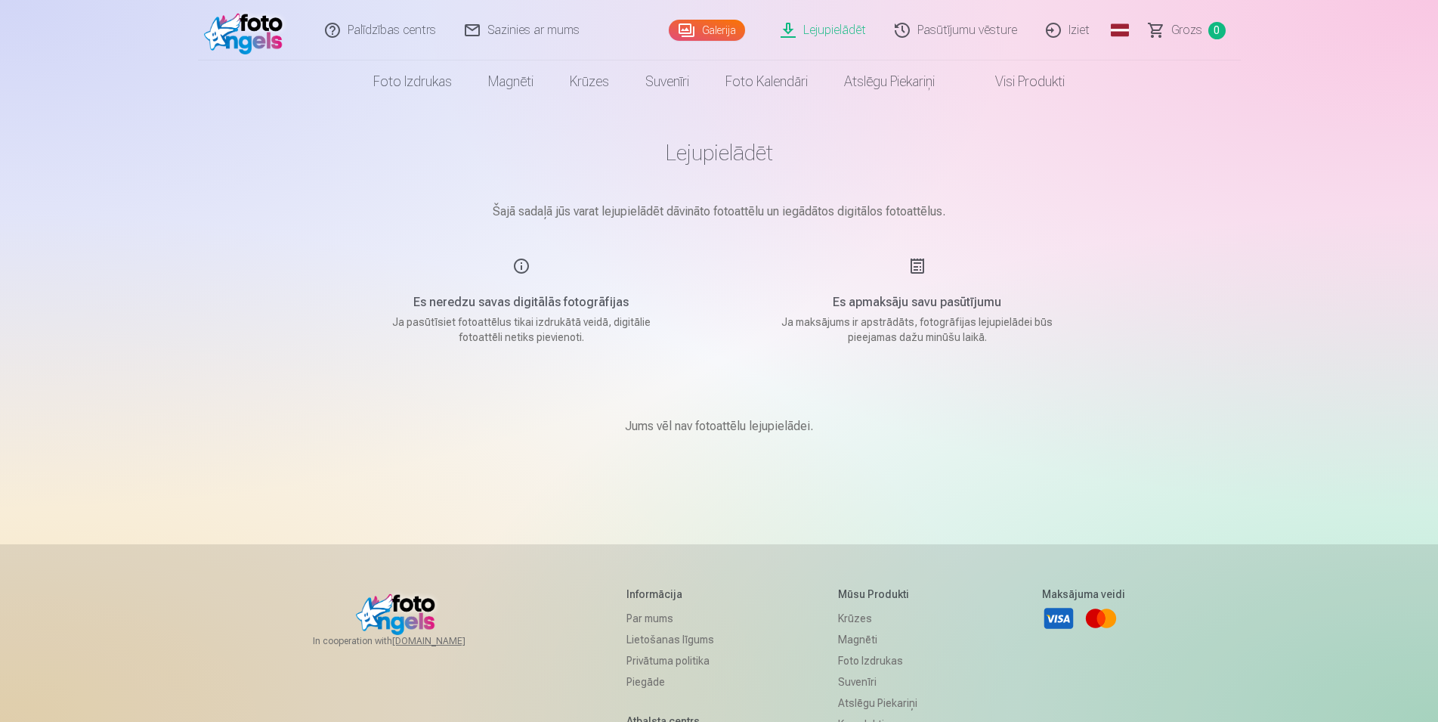
click at [1010, 32] on link "Pasūtījumu vēsture" at bounding box center [956, 30] width 151 height 60
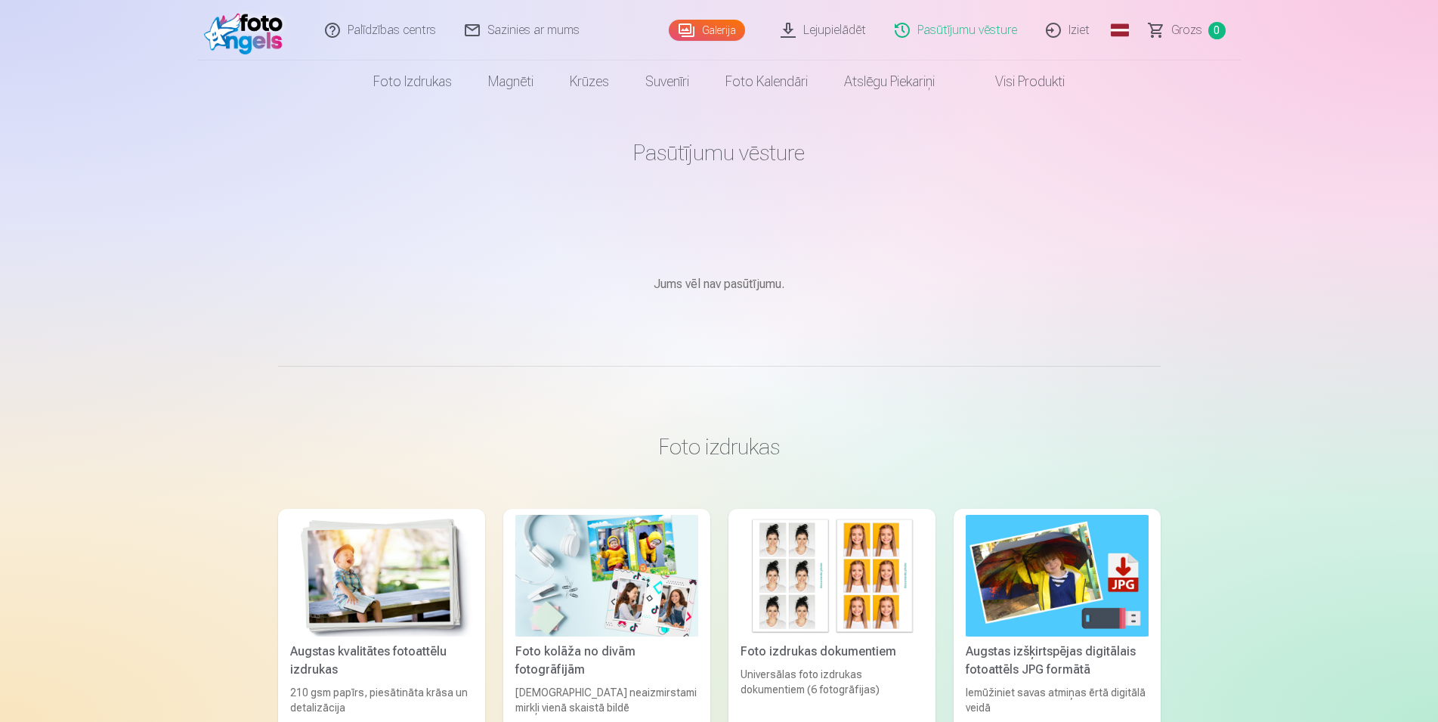
click at [509, 23] on link "Sazinies ar mums" at bounding box center [523, 30] width 144 height 60
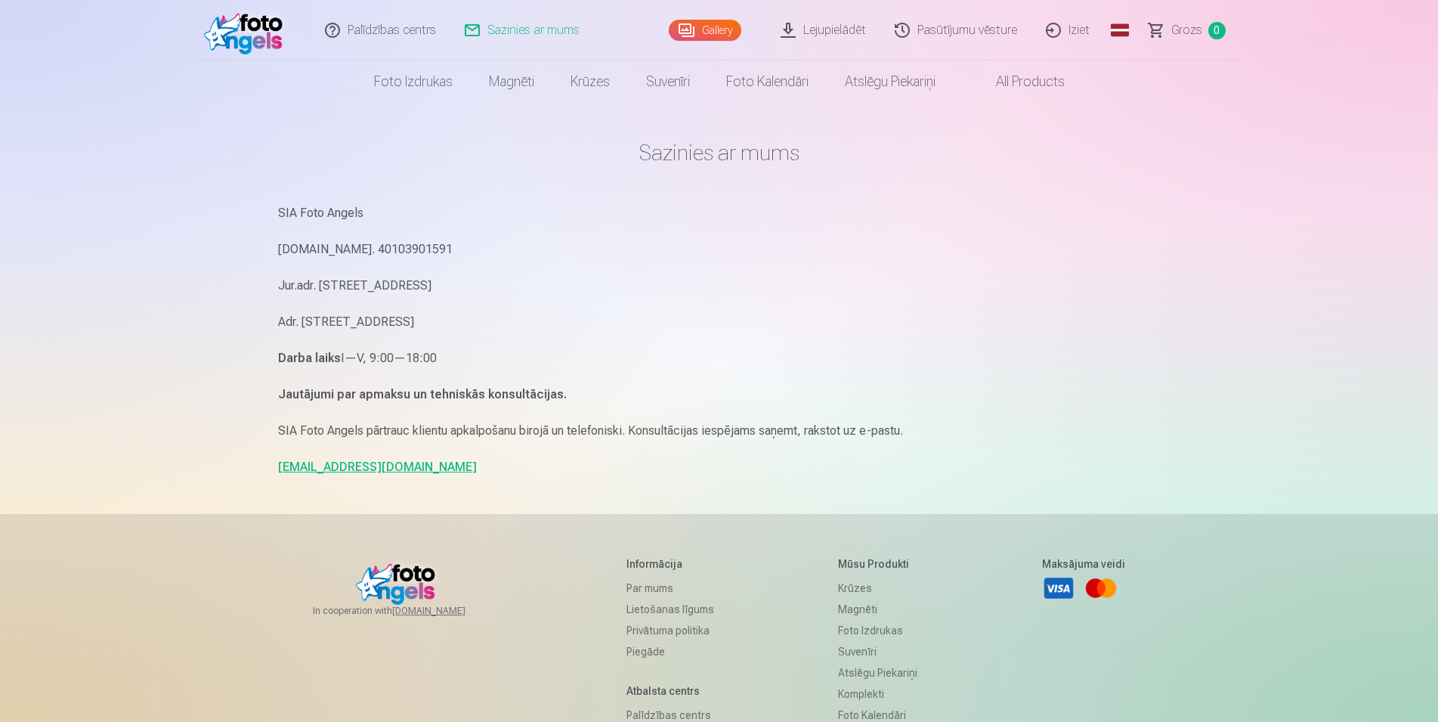
click at [345, 467] on link "[EMAIL_ADDRESS][DOMAIN_NAME]" at bounding box center [377, 467] width 199 height 14
click at [240, 38] on img at bounding box center [247, 30] width 87 height 48
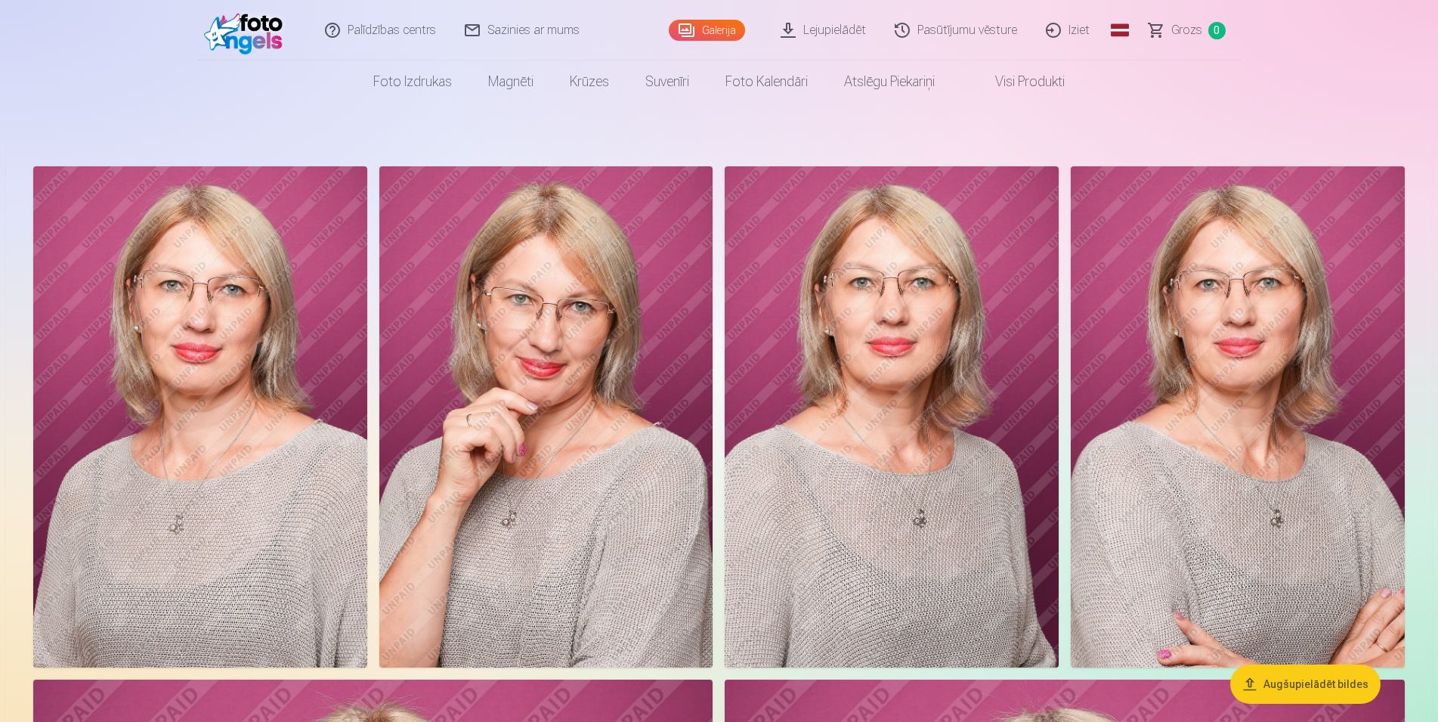
click at [503, 30] on link "Sazinies ar mums" at bounding box center [523, 30] width 144 height 60
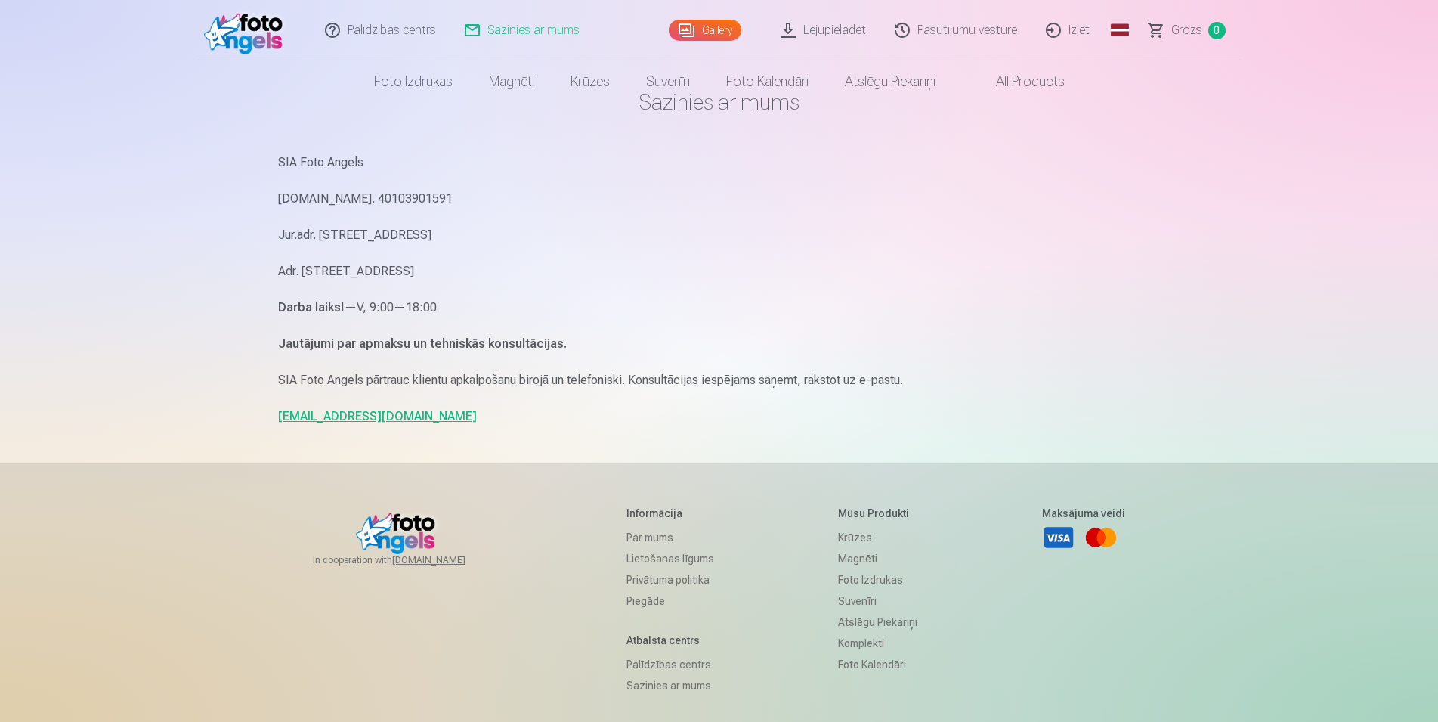
scroll to position [77, 0]
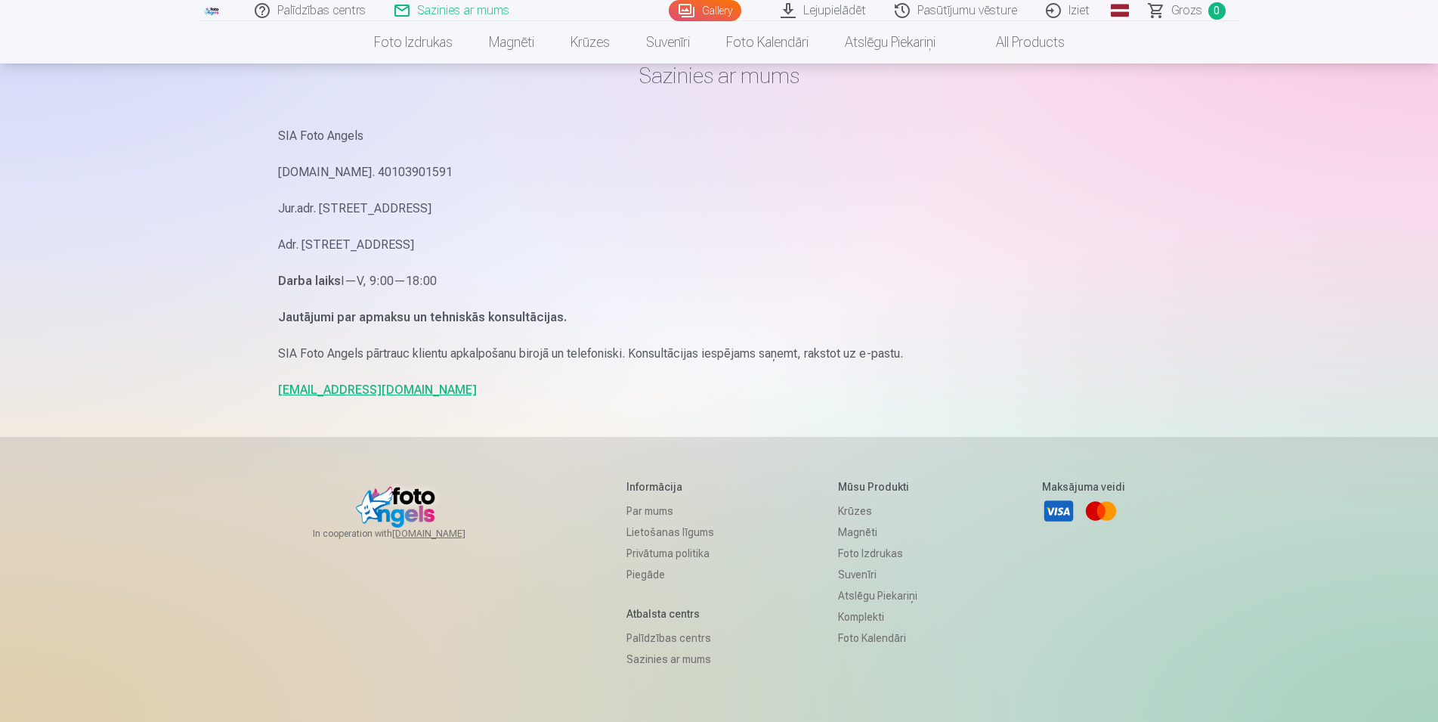
click at [319, 389] on link "[EMAIL_ADDRESS][DOMAIN_NAME]" at bounding box center [377, 389] width 199 height 14
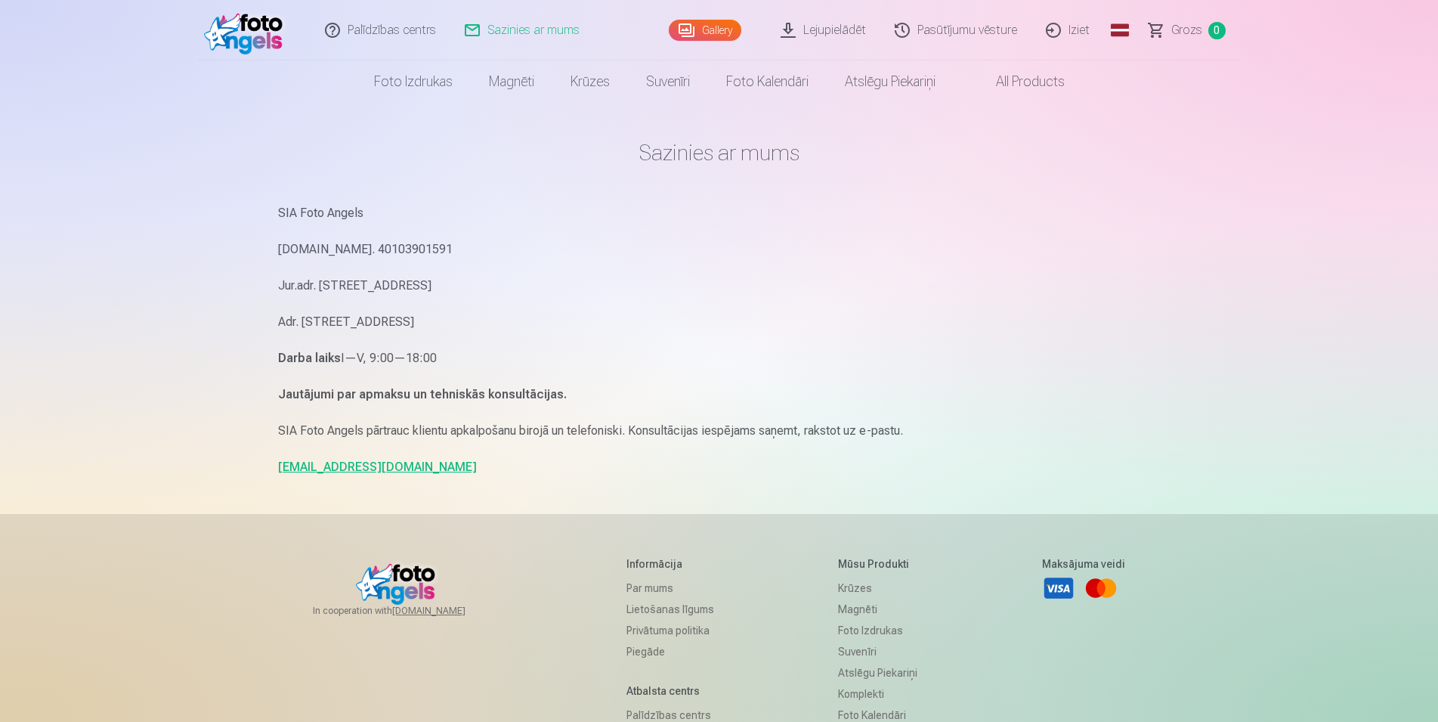
click at [692, 31] on link "Gallery" at bounding box center [705, 30] width 73 height 21
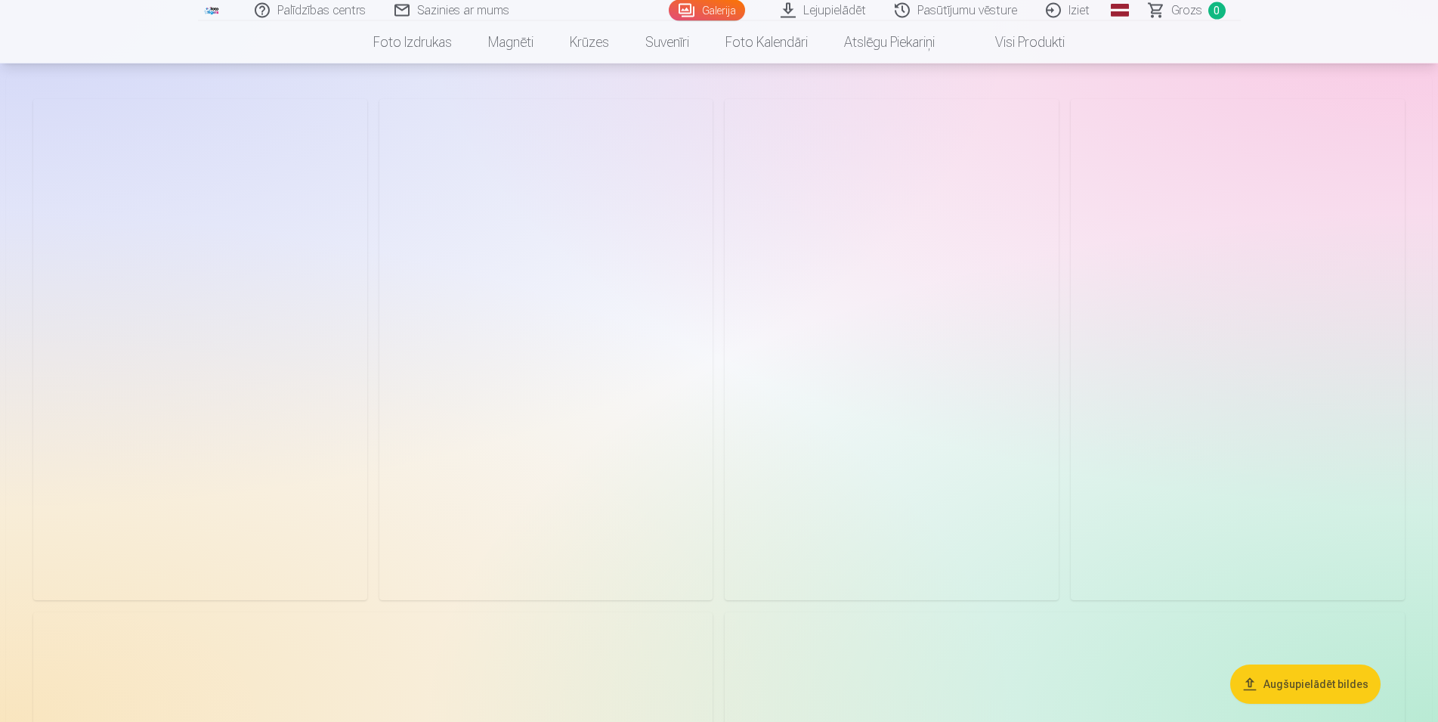
scroll to position [77, 0]
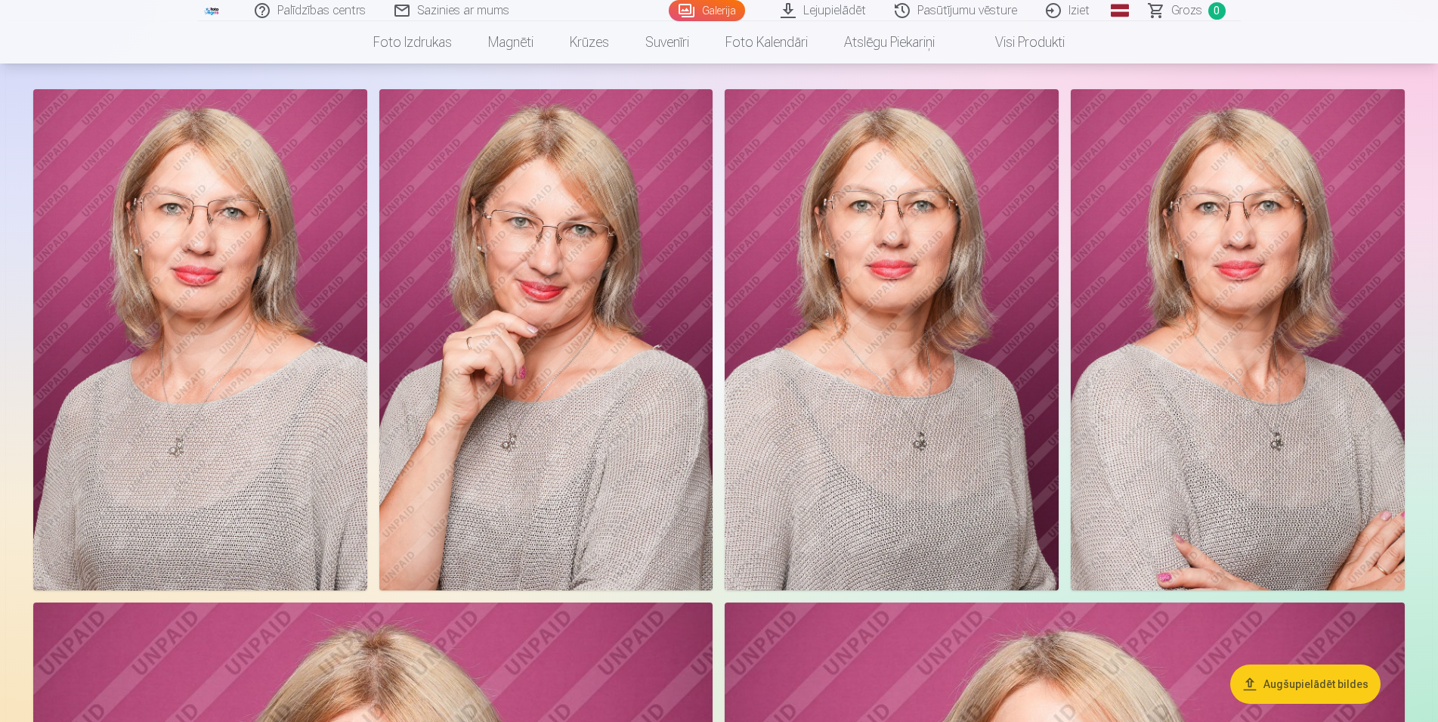
click at [893, 472] on img at bounding box center [892, 339] width 334 height 501
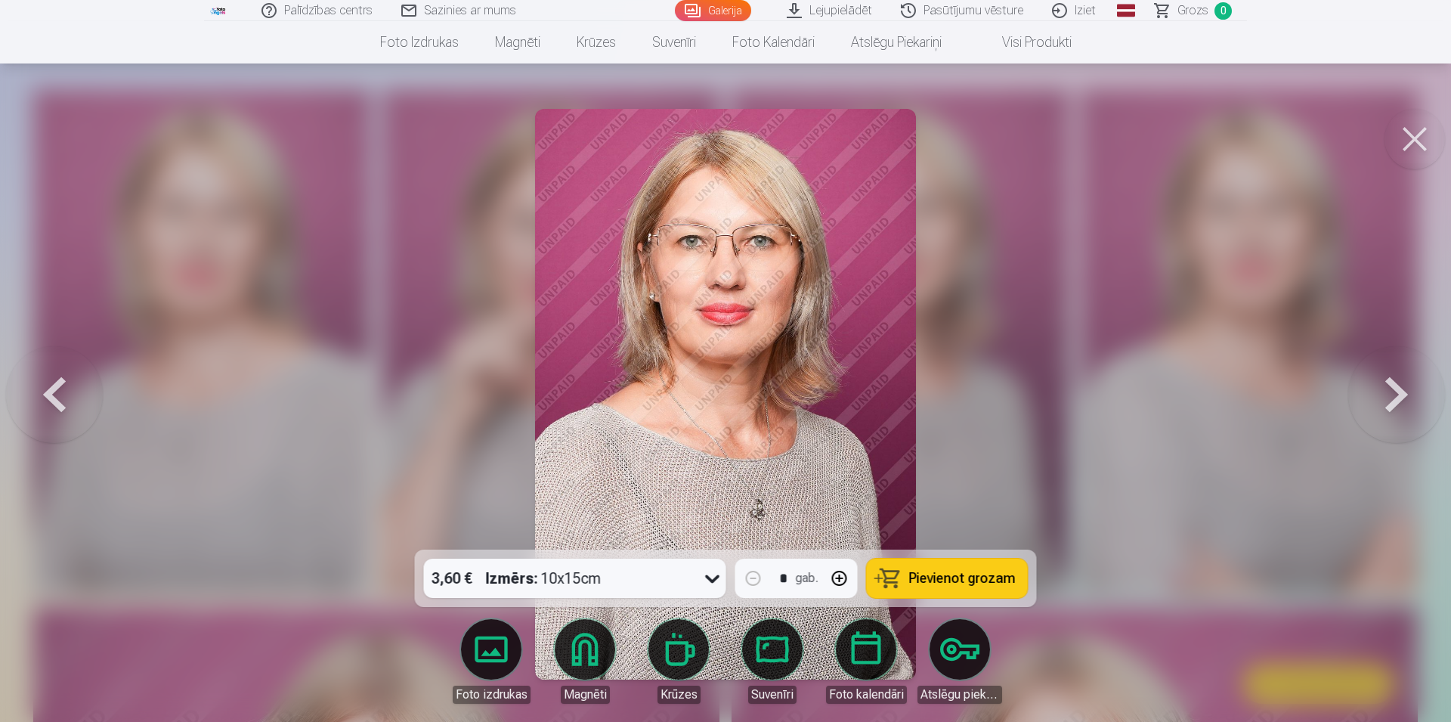
click at [708, 579] on icon at bounding box center [713, 578] width 24 height 24
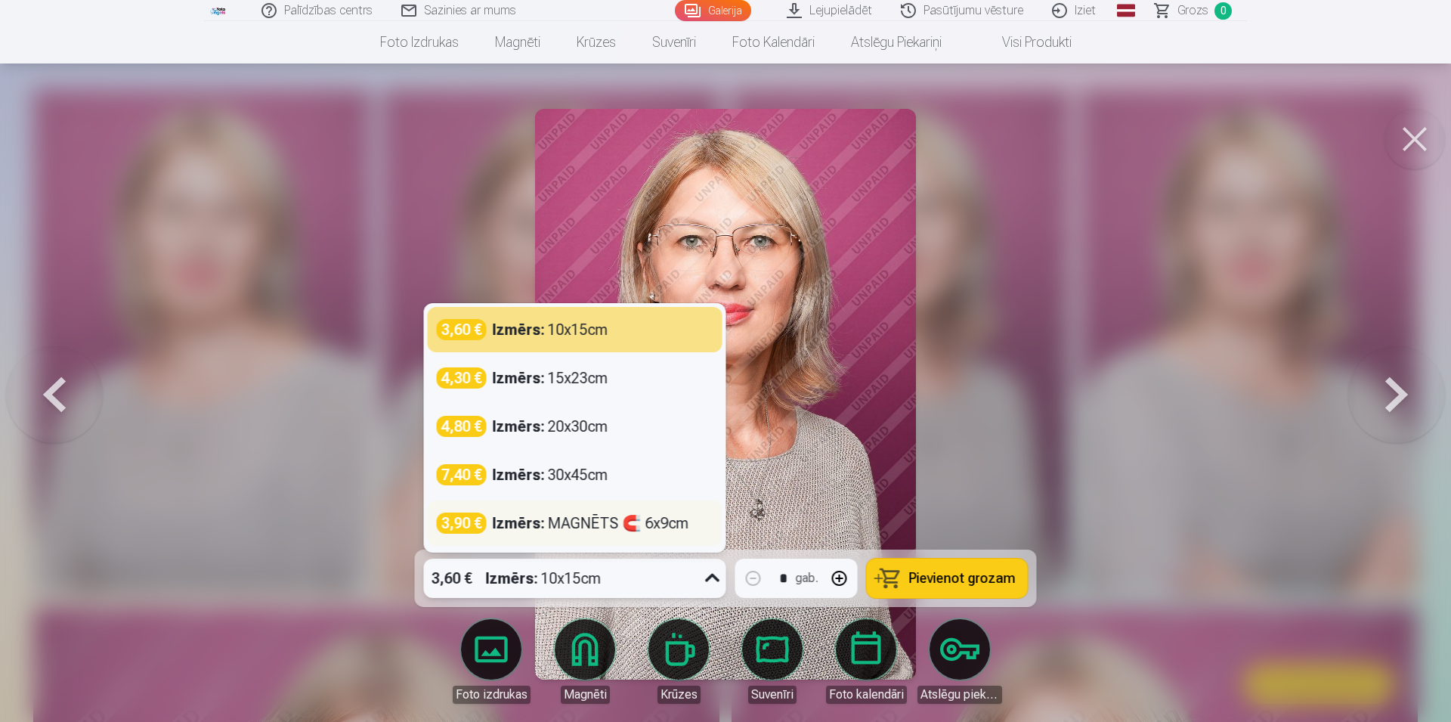
click at [660, 522] on div "Izmērs : MAGNĒTS 🧲 6x9cm" at bounding box center [591, 522] width 197 height 21
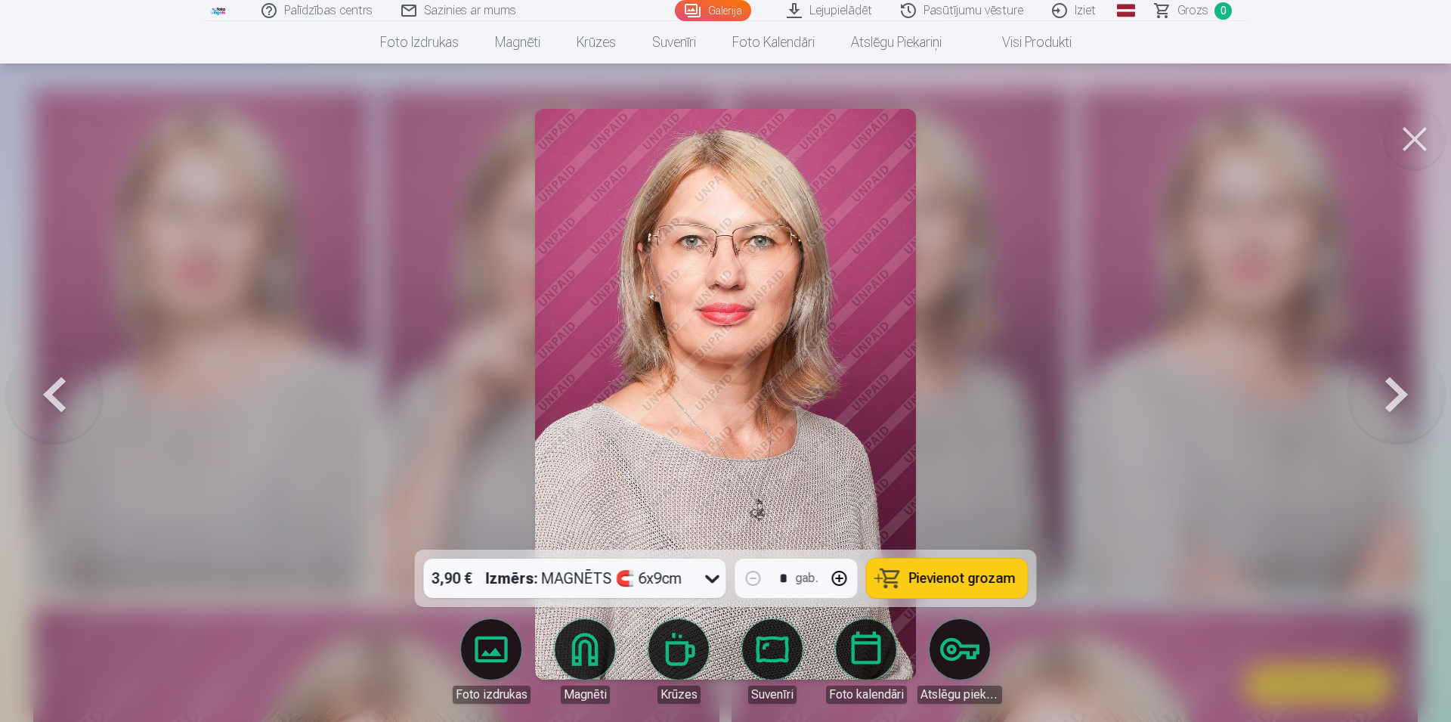
click at [963, 585] on span "Pievienot grozam" at bounding box center [962, 578] width 107 height 14
click at [717, 580] on icon at bounding box center [713, 578] width 24 height 24
click at [1345, 443] on div at bounding box center [725, 361] width 1451 height 722
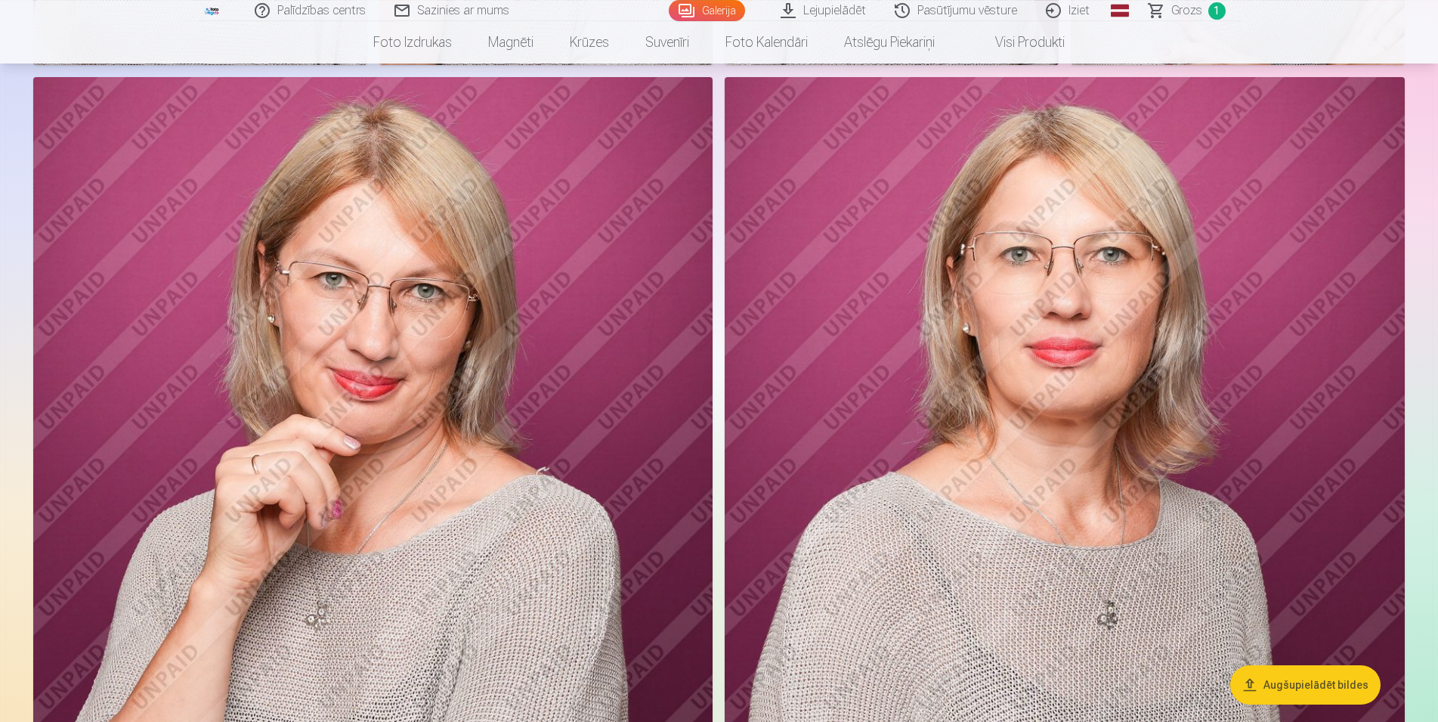
scroll to position [463, 0]
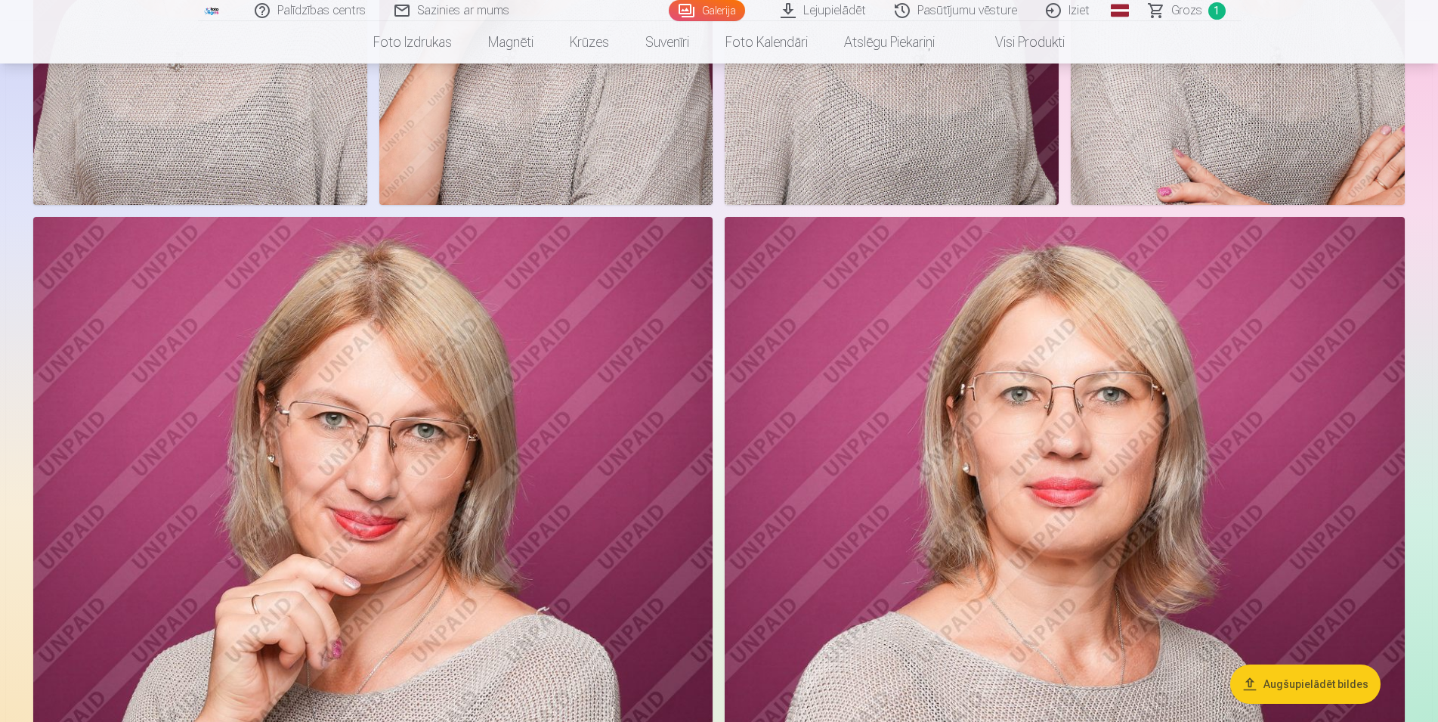
click at [630, 486] on img at bounding box center [373, 727] width 680 height 1020
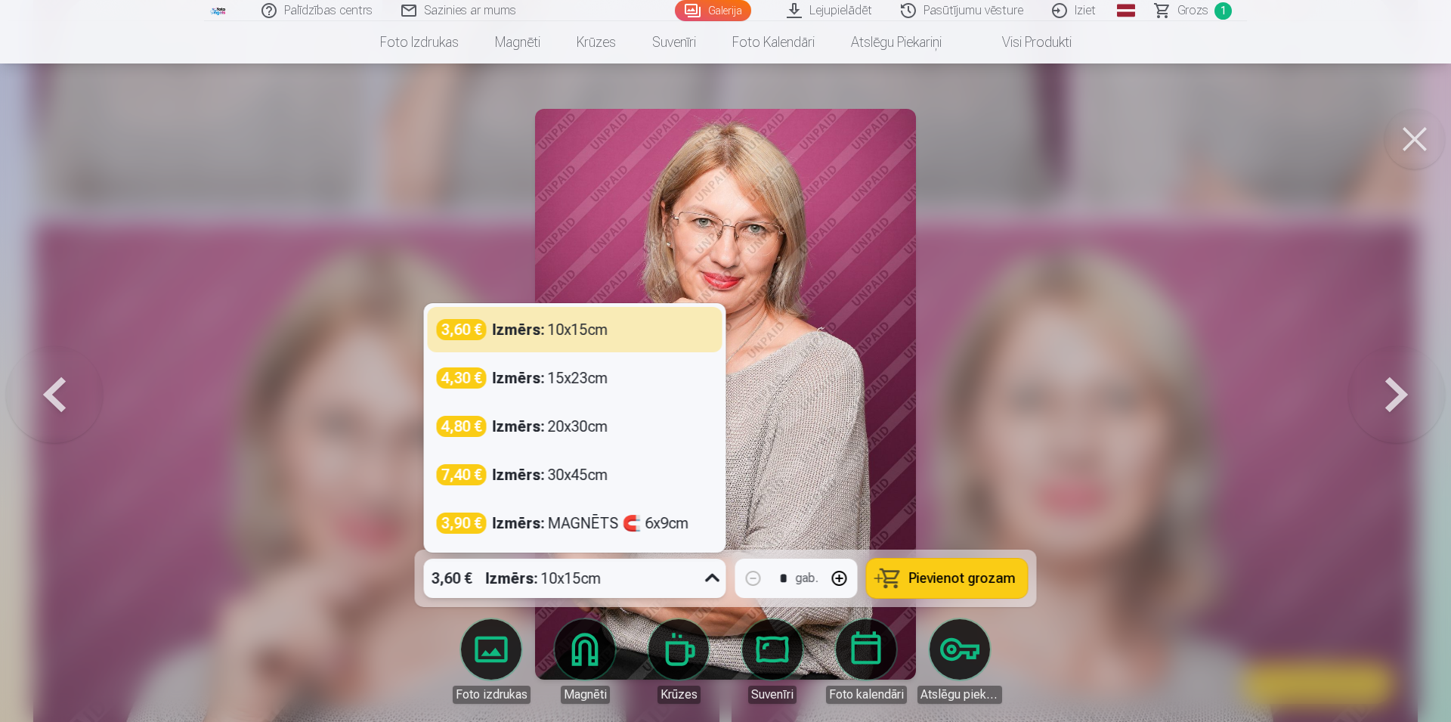
click at [707, 579] on icon at bounding box center [713, 578] width 24 height 24
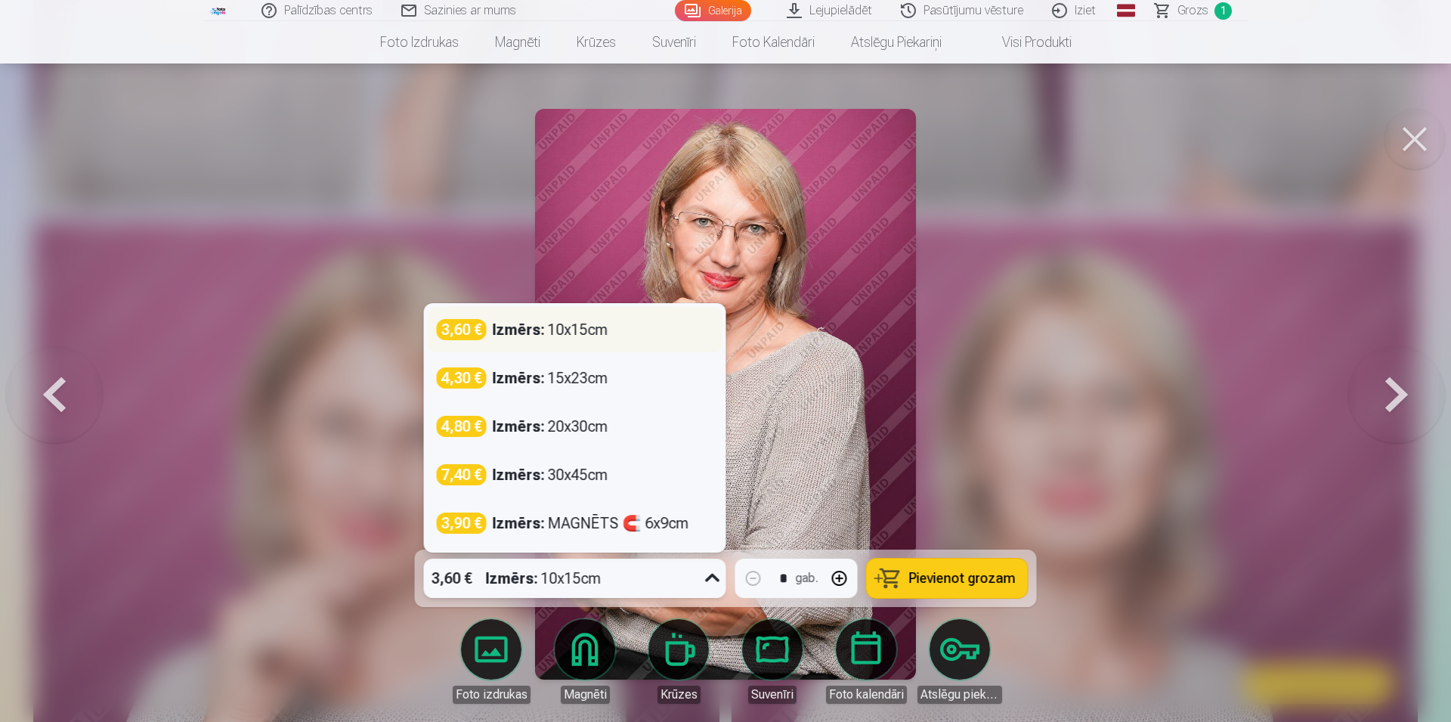
click at [589, 336] on div "Izmērs : 10x15cm" at bounding box center [551, 329] width 116 height 21
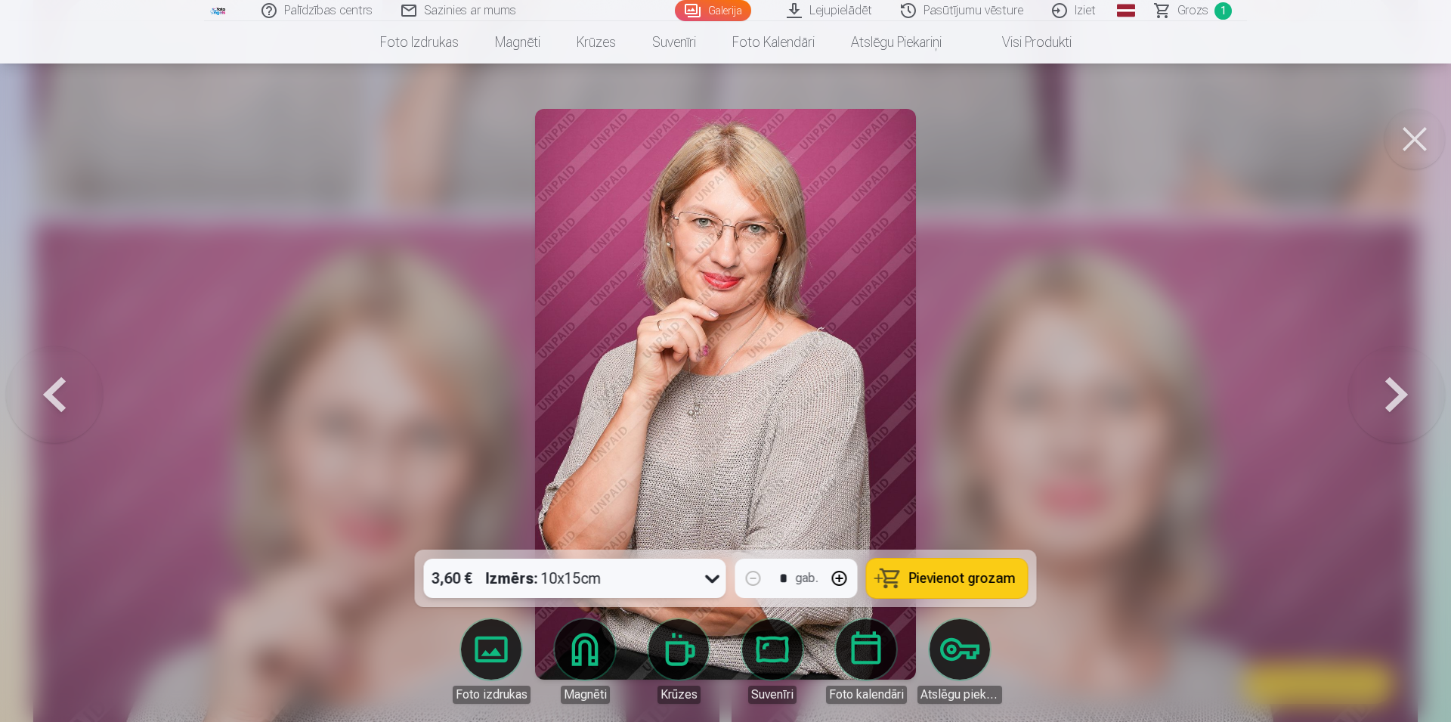
click at [941, 580] on span "Pievienot grozam" at bounding box center [962, 578] width 107 height 14
click at [1388, 398] on button at bounding box center [1396, 394] width 97 height 280
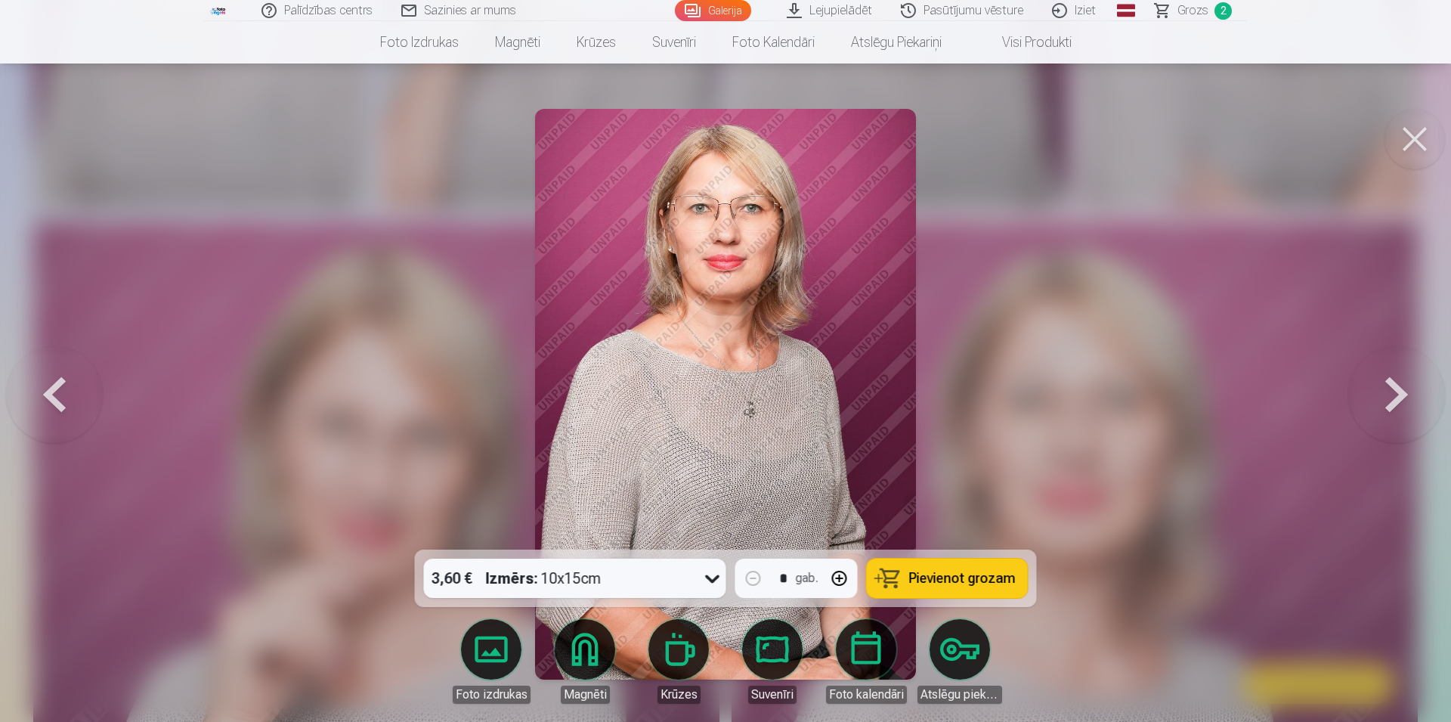
click at [1418, 141] on button at bounding box center [1415, 139] width 60 height 60
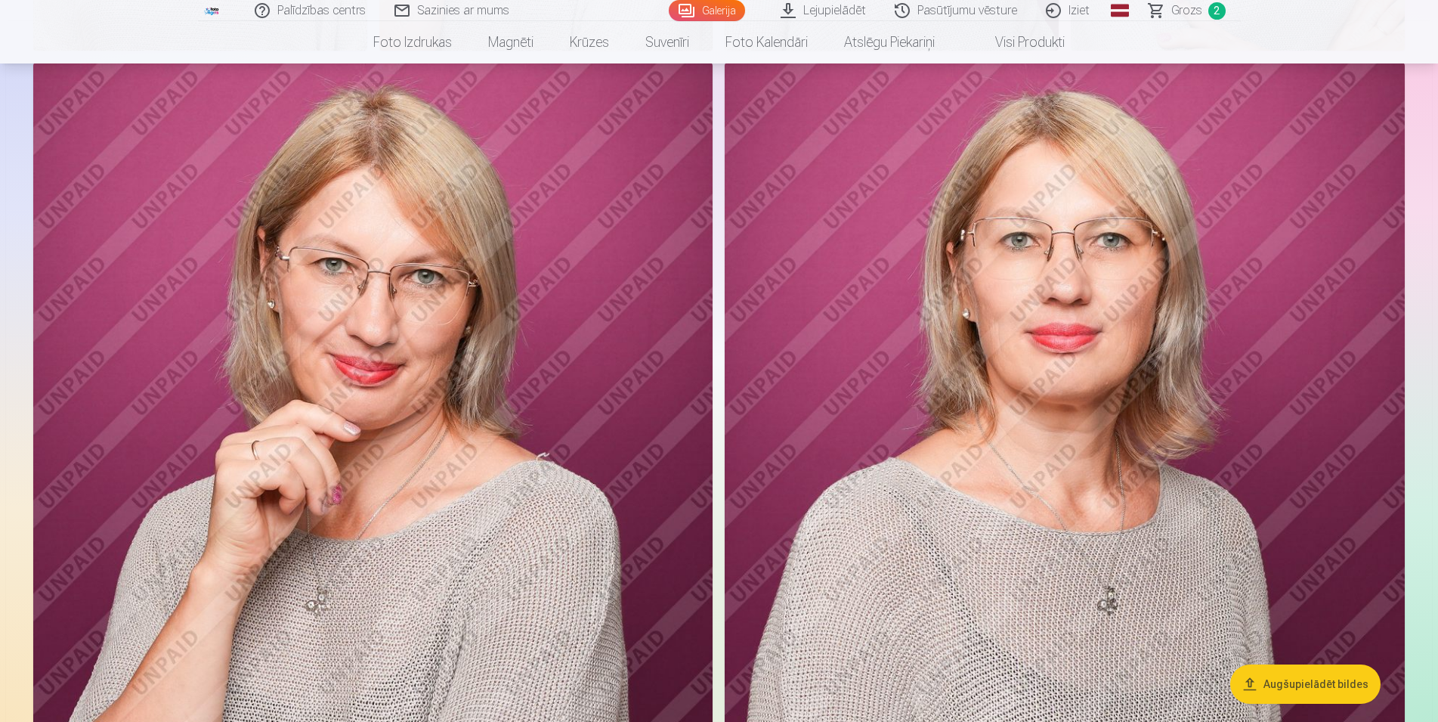
scroll to position [1002, 0]
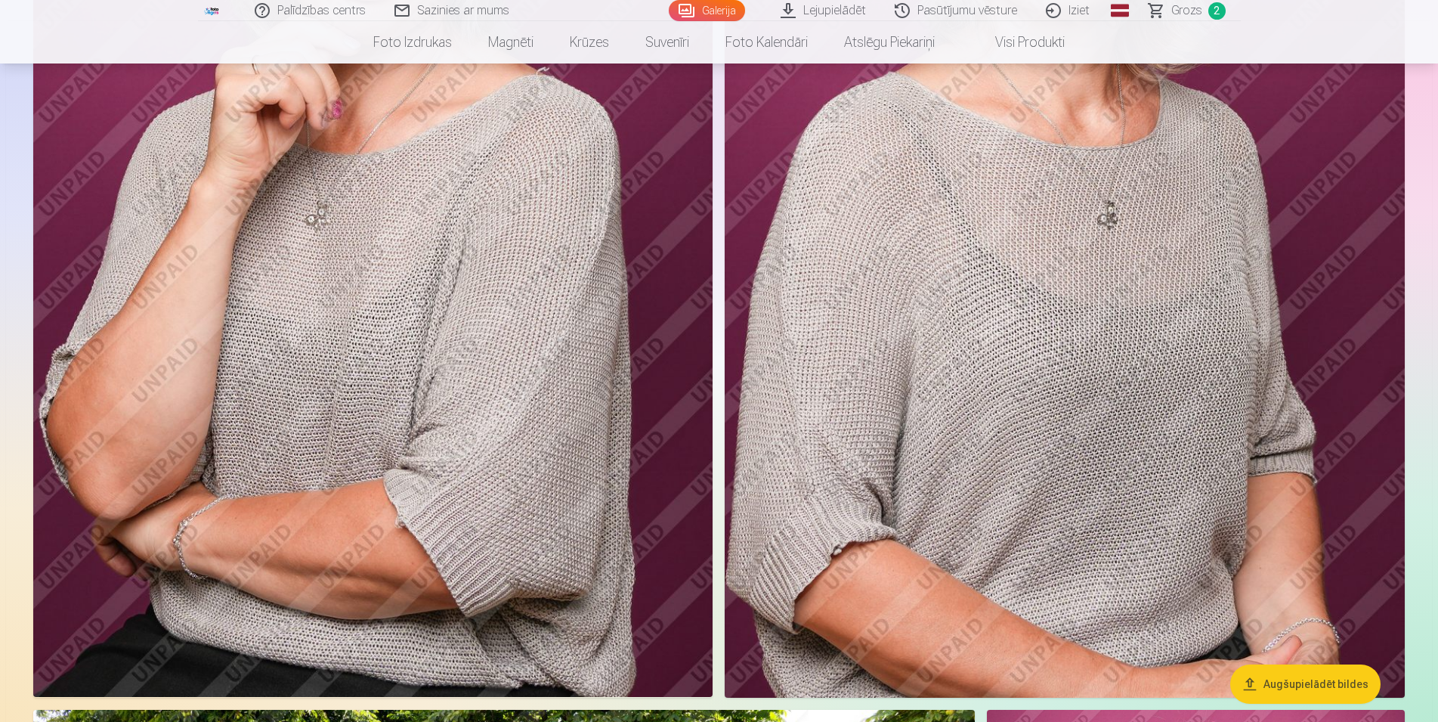
click at [1109, 400] on img at bounding box center [1065, 187] width 680 height 1020
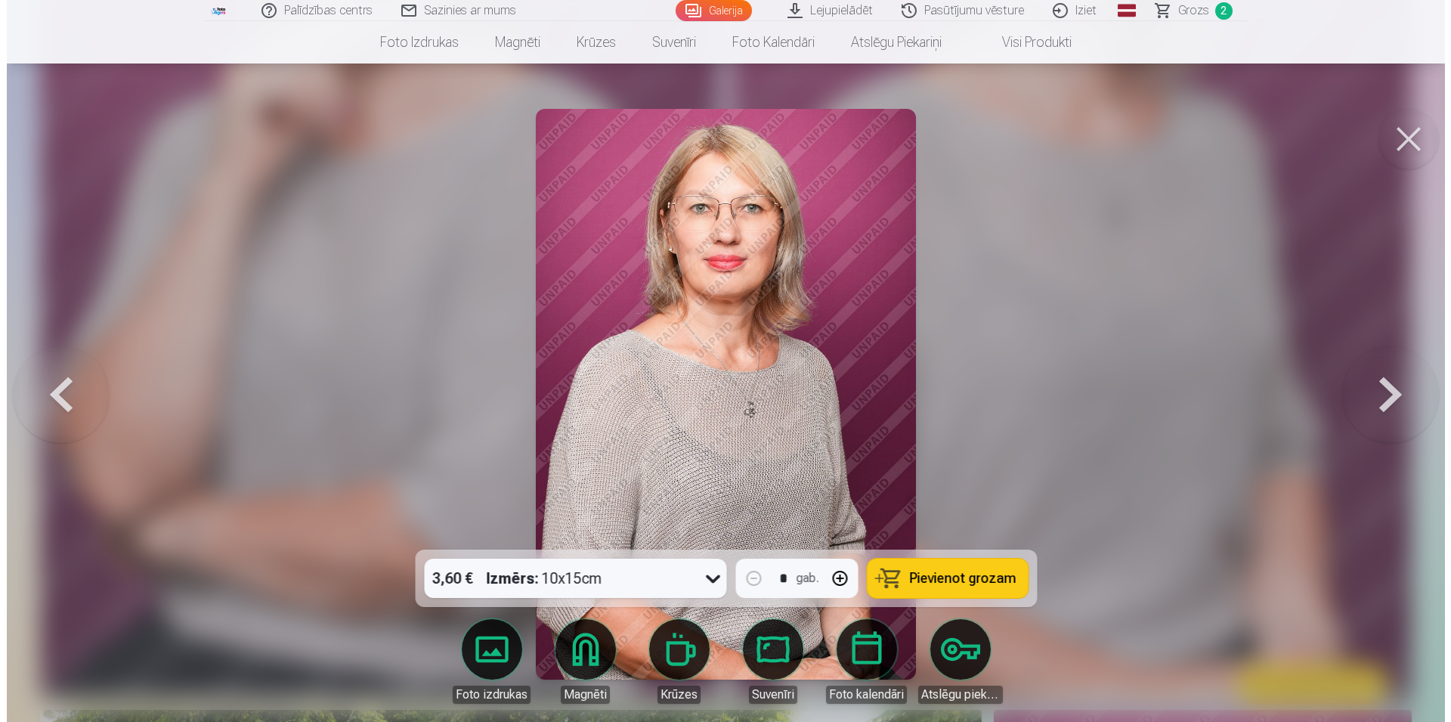
scroll to position [1007, 0]
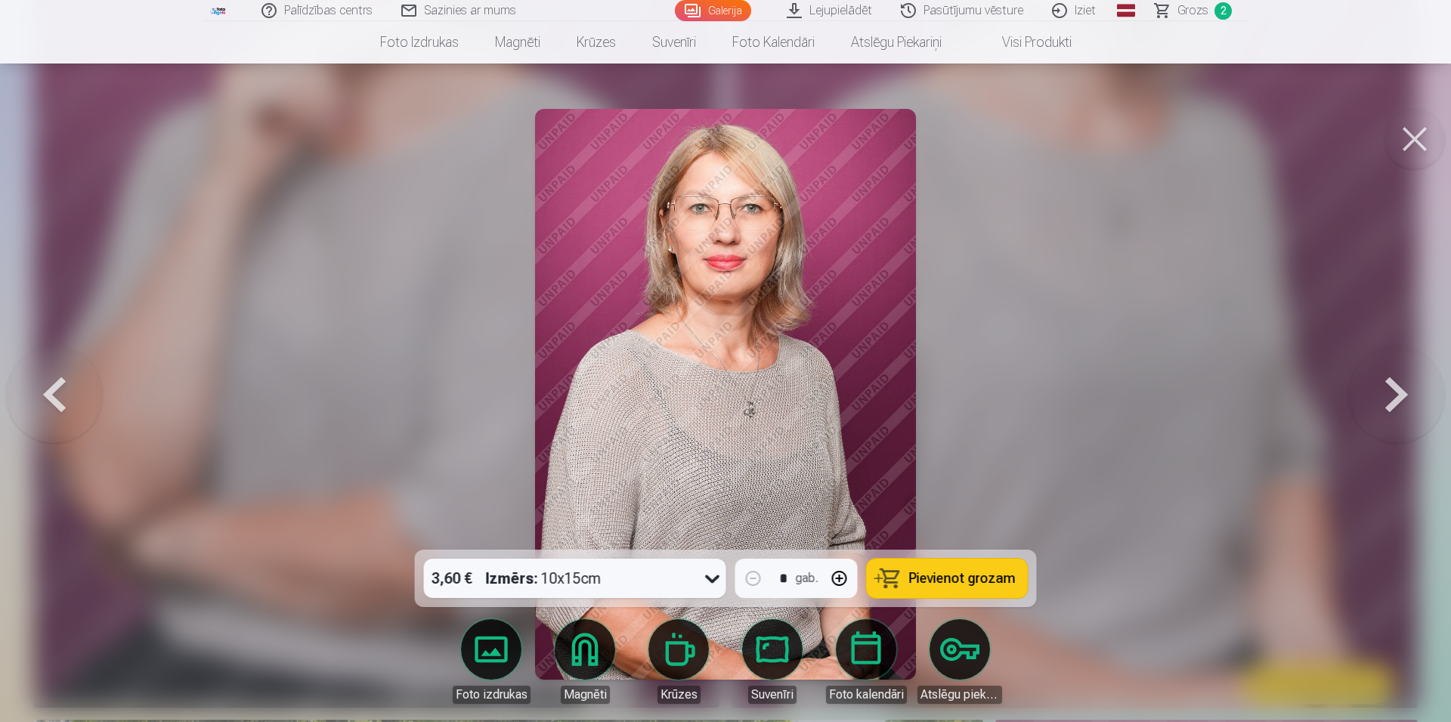
click at [708, 592] on div at bounding box center [712, 578] width 27 height 39
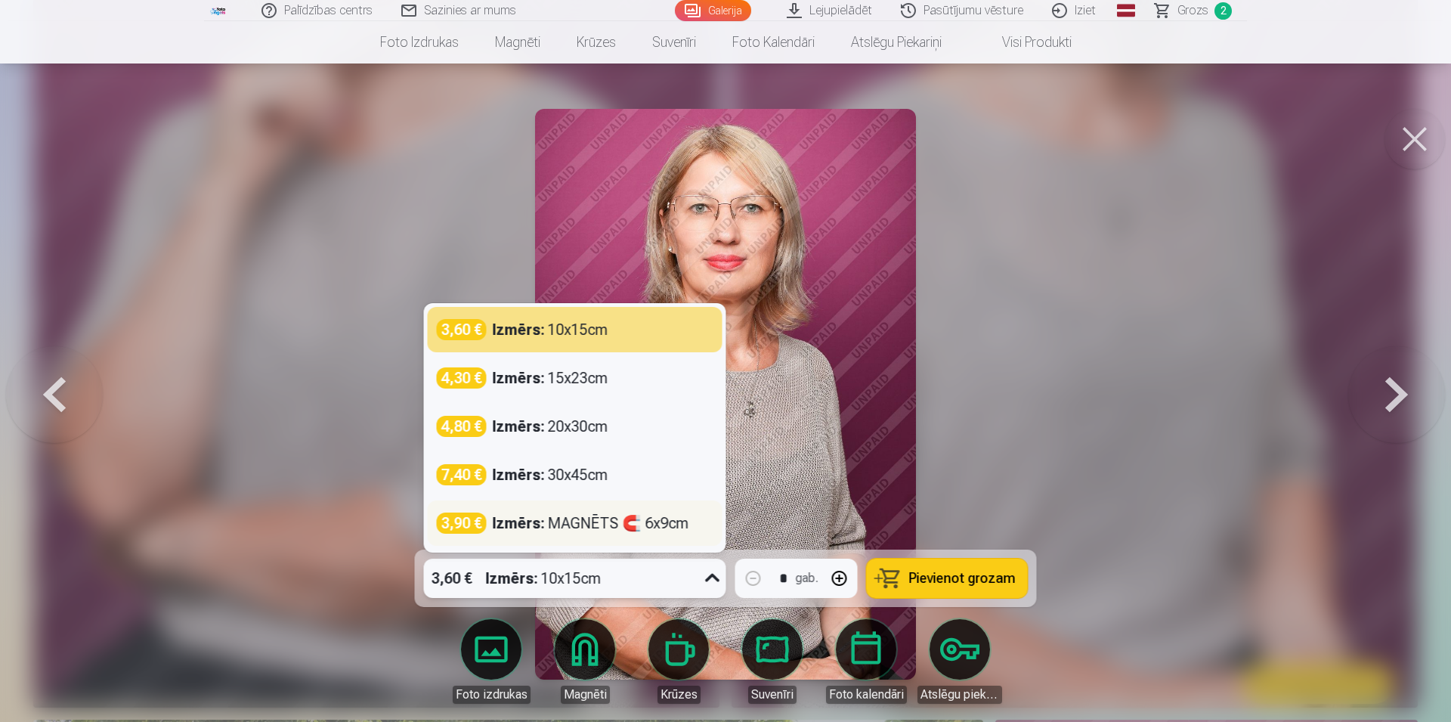
click at [615, 525] on div "Izmērs : MAGNĒTS 🧲 6x9cm" at bounding box center [591, 522] width 197 height 21
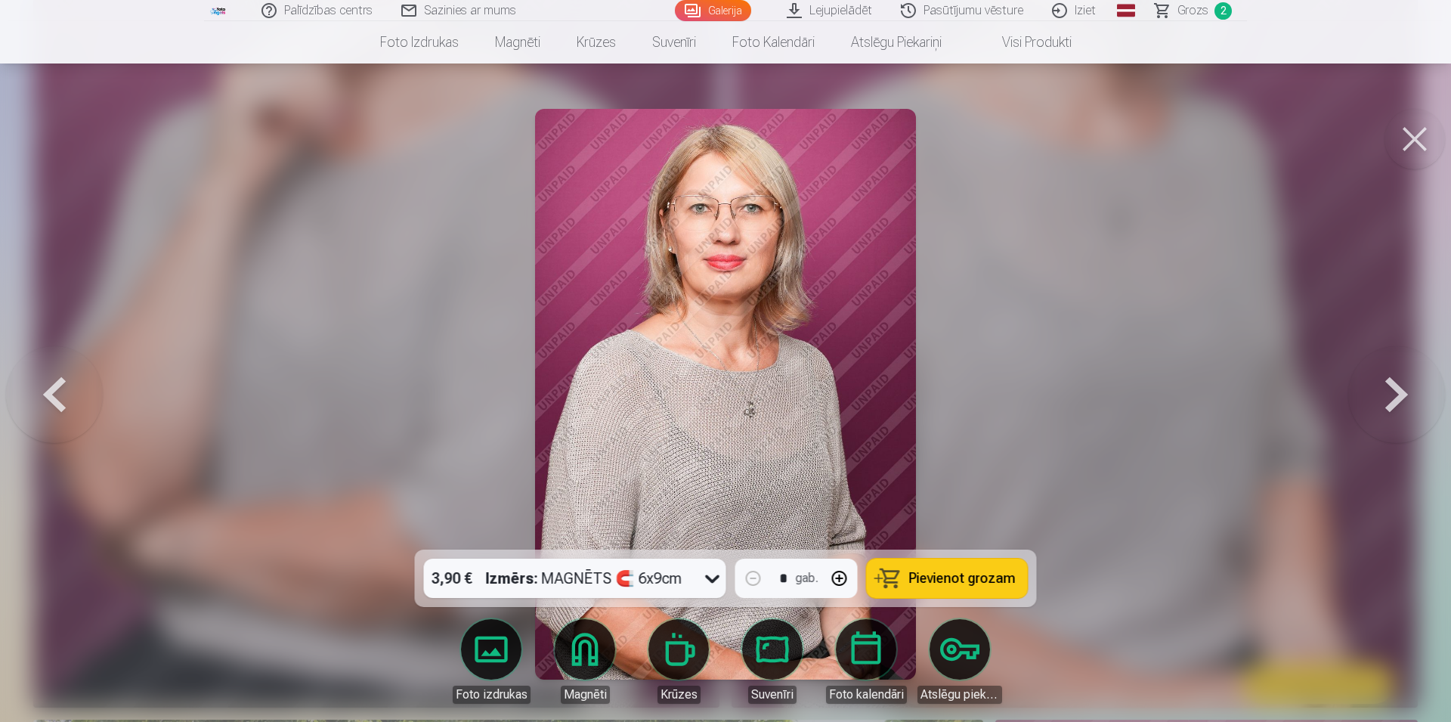
click at [992, 579] on span "Pievienot grozam" at bounding box center [962, 578] width 107 height 14
click at [1391, 394] on button at bounding box center [1396, 394] width 97 height 280
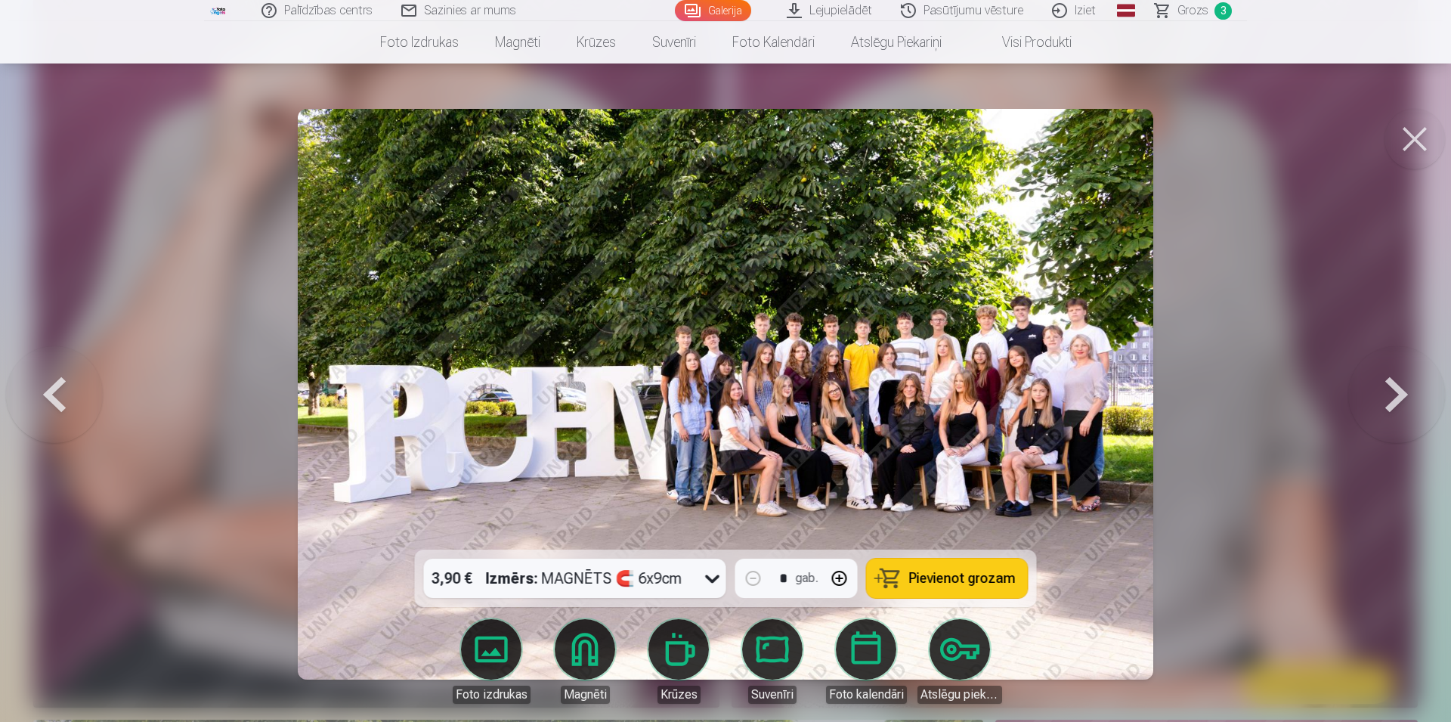
click at [1391, 394] on button at bounding box center [1396, 394] width 97 height 280
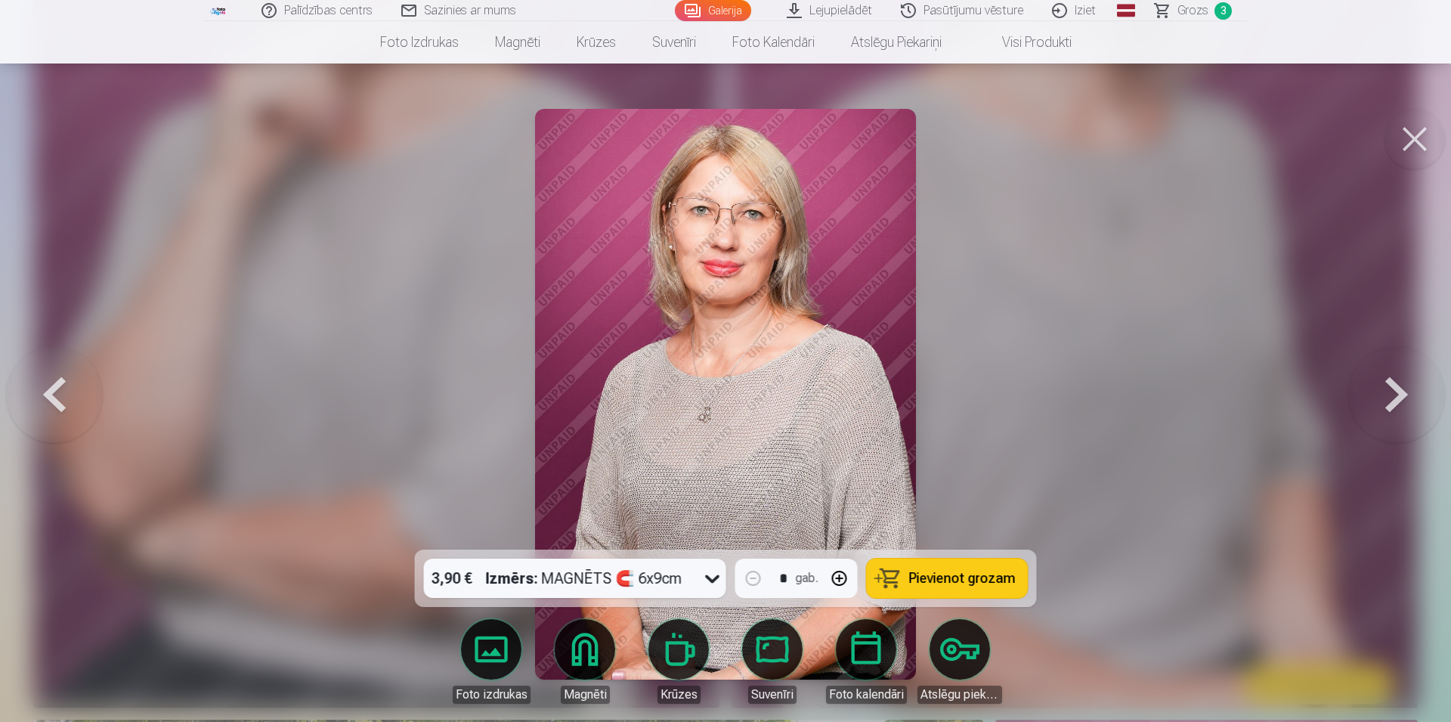
click at [1391, 394] on button at bounding box center [1396, 394] width 97 height 280
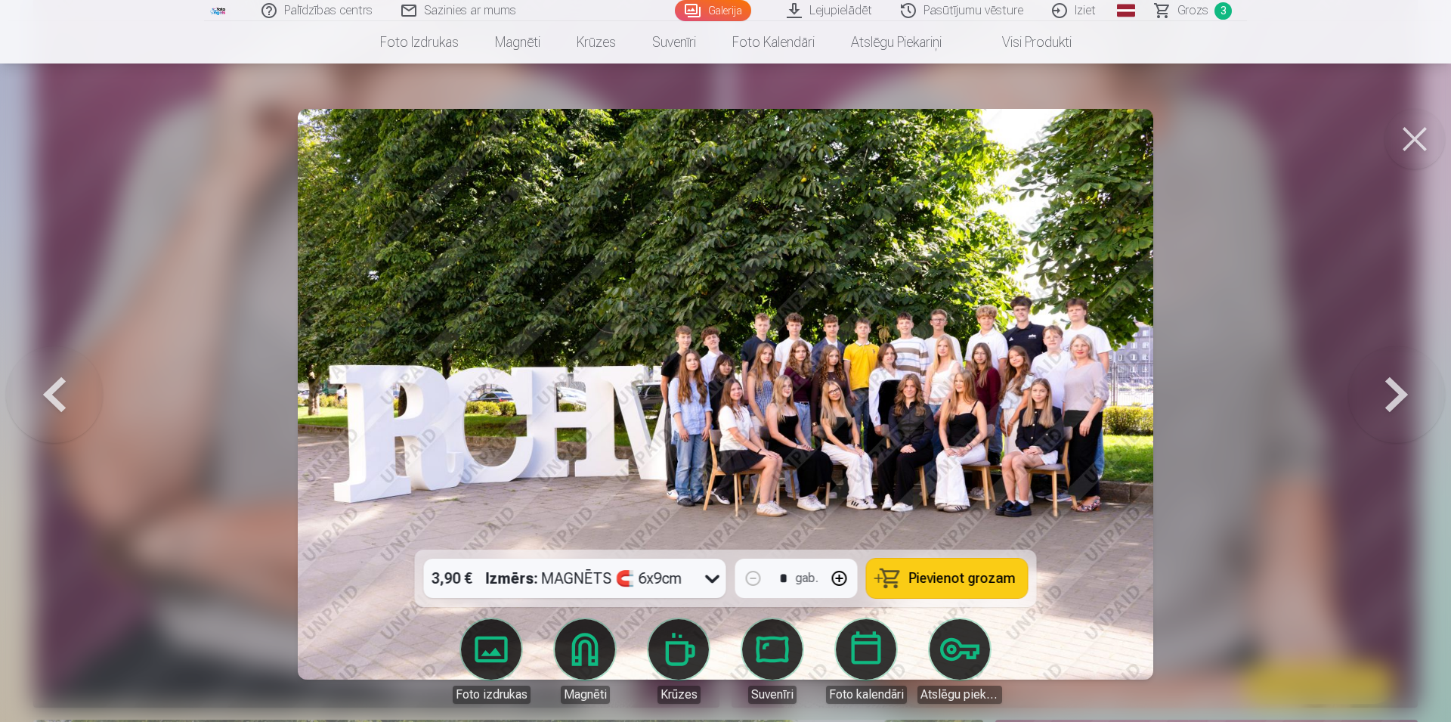
click at [1427, 142] on button at bounding box center [1415, 139] width 60 height 60
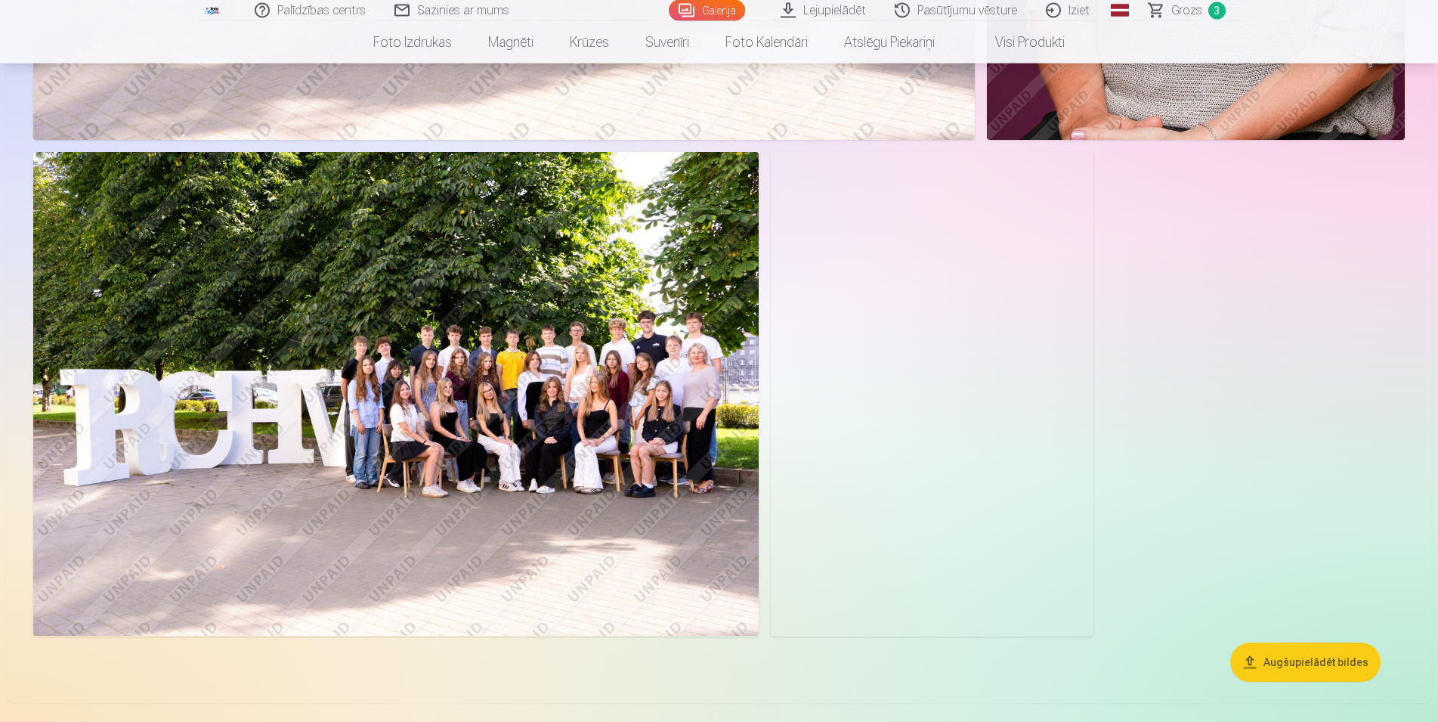
scroll to position [2236, 0]
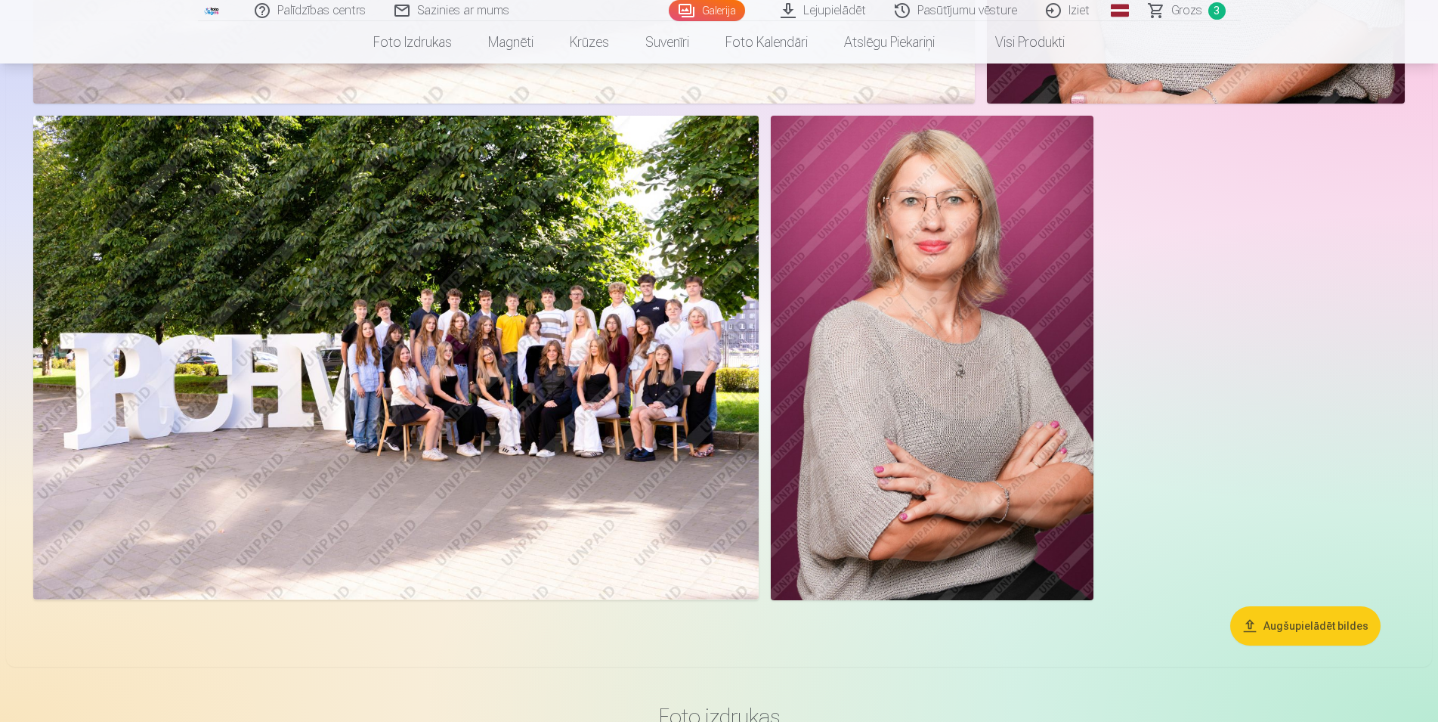
click at [936, 435] on img at bounding box center [932, 358] width 323 height 484
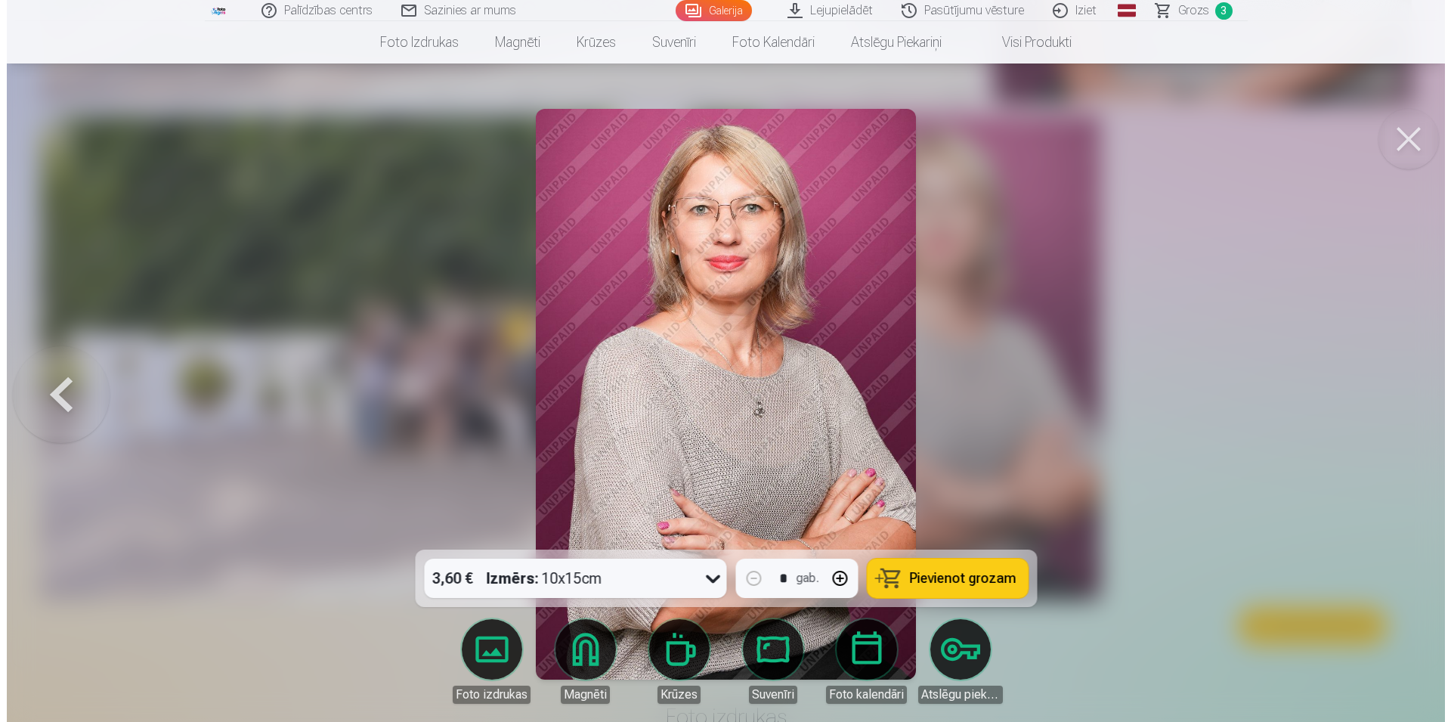
scroll to position [2250, 0]
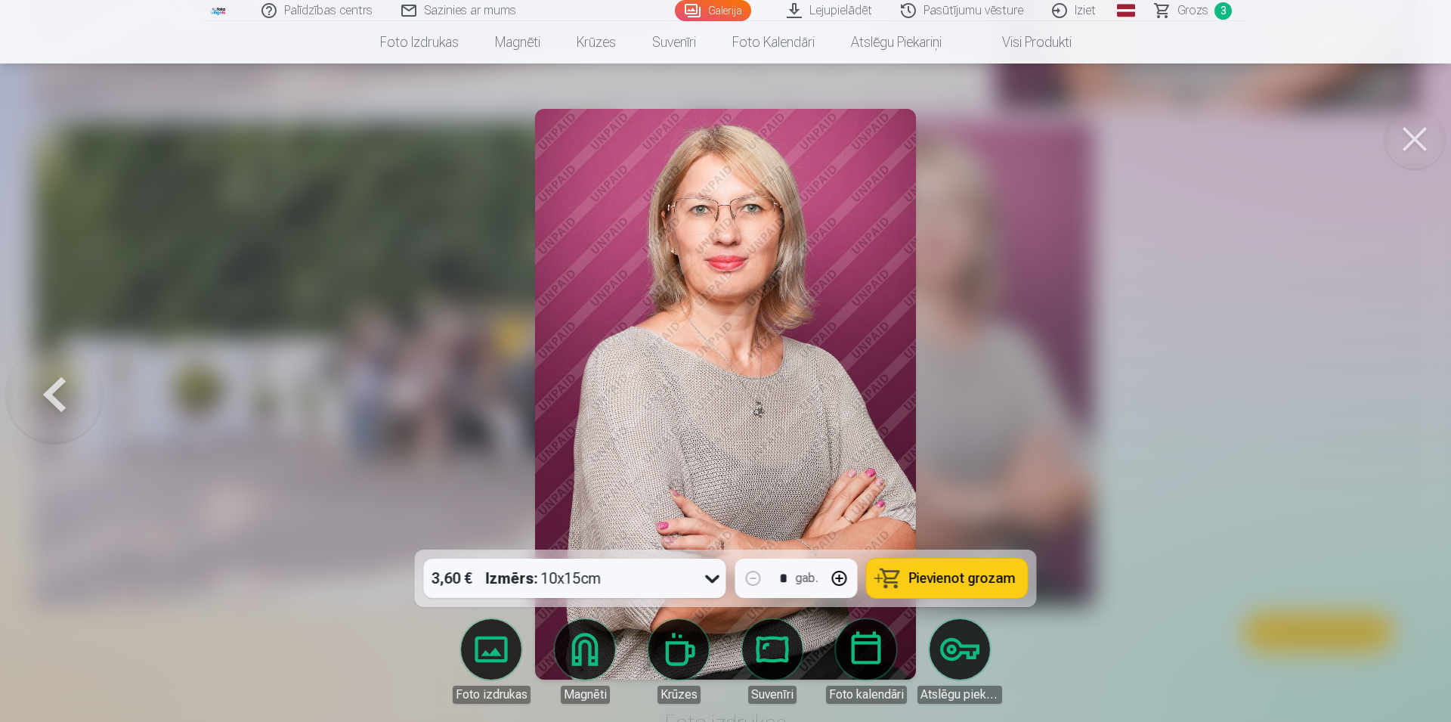
click at [705, 578] on icon at bounding box center [713, 578] width 24 height 24
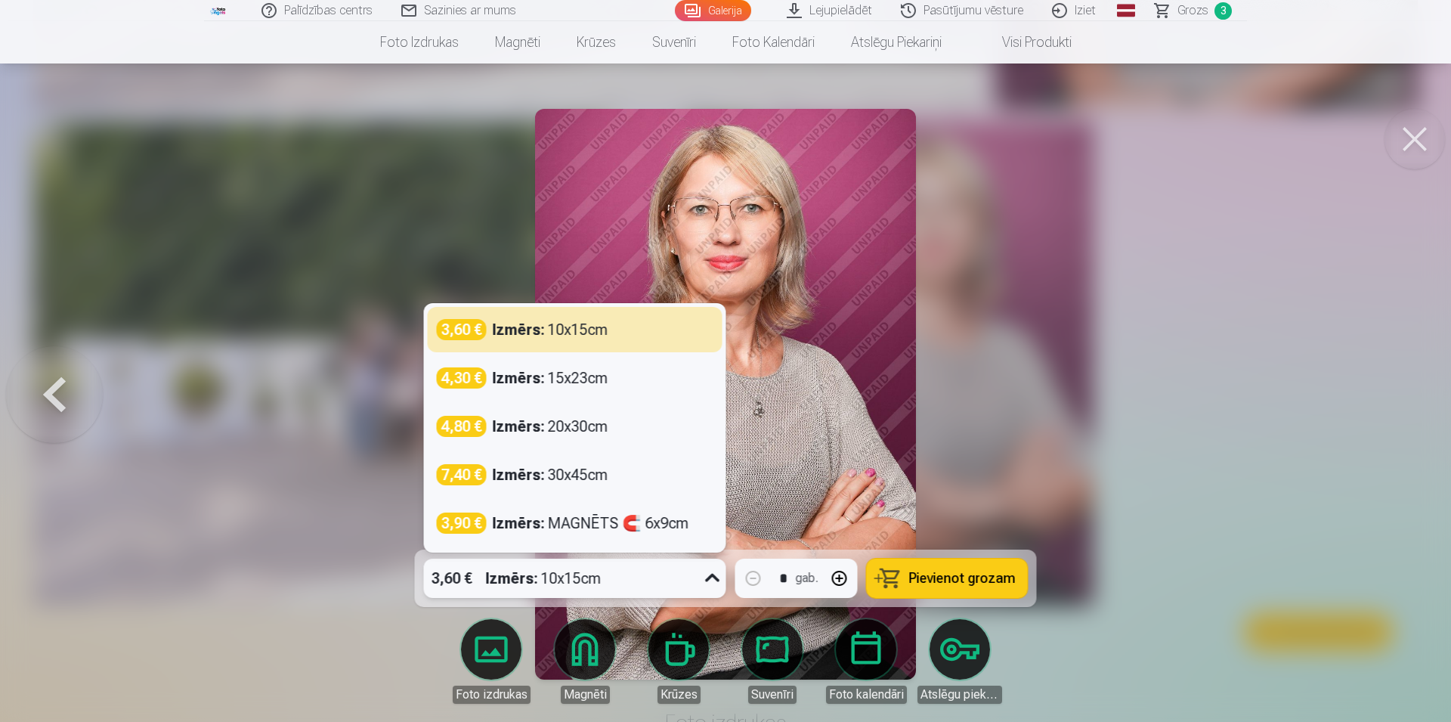
click at [596, 339] on div "Izmērs : 10x15cm" at bounding box center [551, 329] width 116 height 21
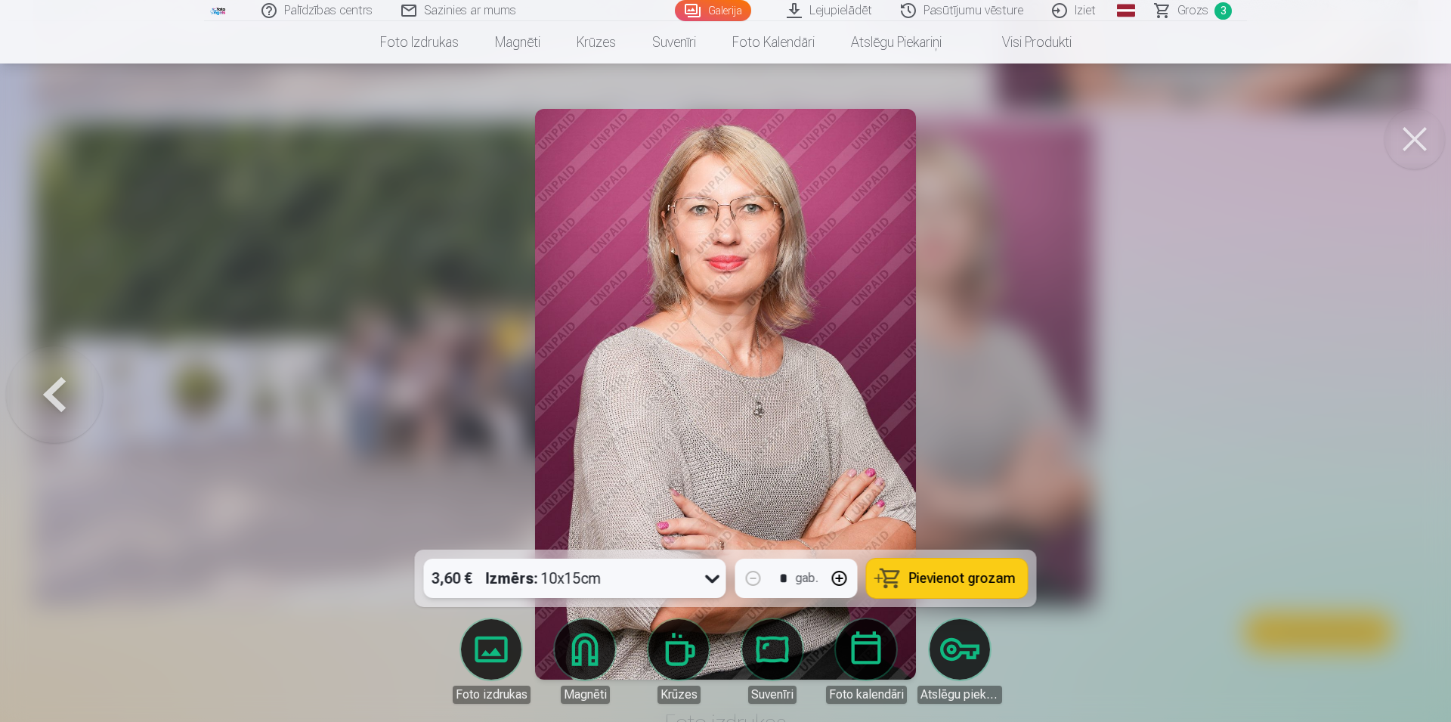
click at [980, 584] on span "Pievienot grozam" at bounding box center [962, 578] width 107 height 14
click at [1407, 127] on button at bounding box center [1415, 139] width 60 height 60
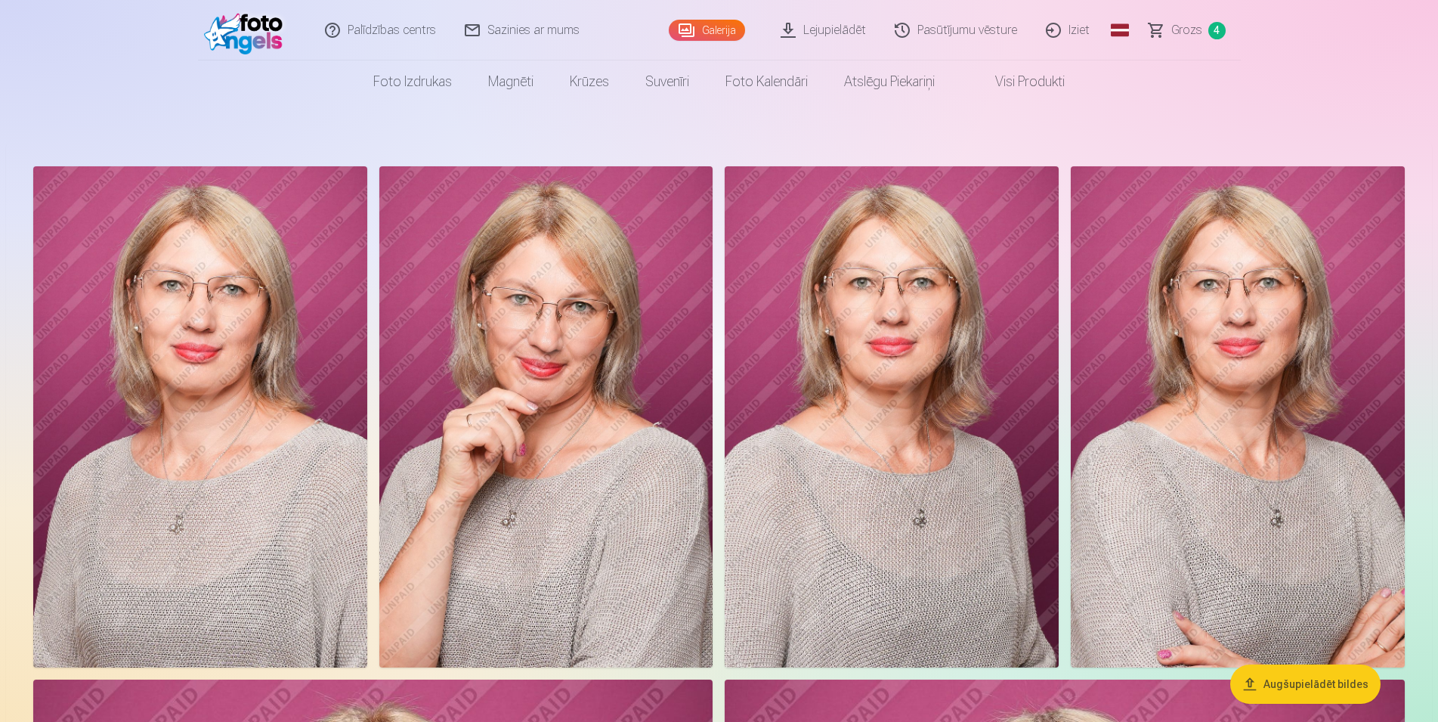
click at [1186, 33] on span "Grozs" at bounding box center [1187, 30] width 31 height 18
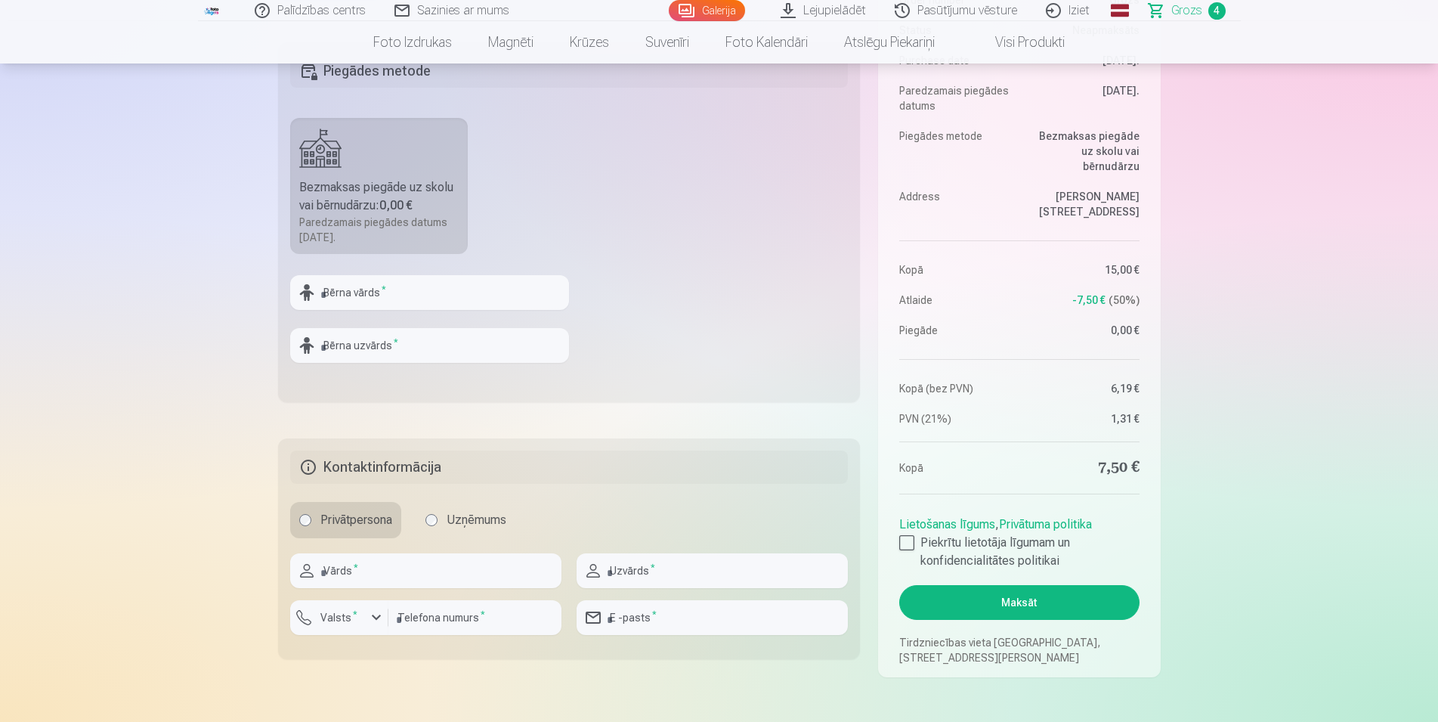
scroll to position [617, 0]
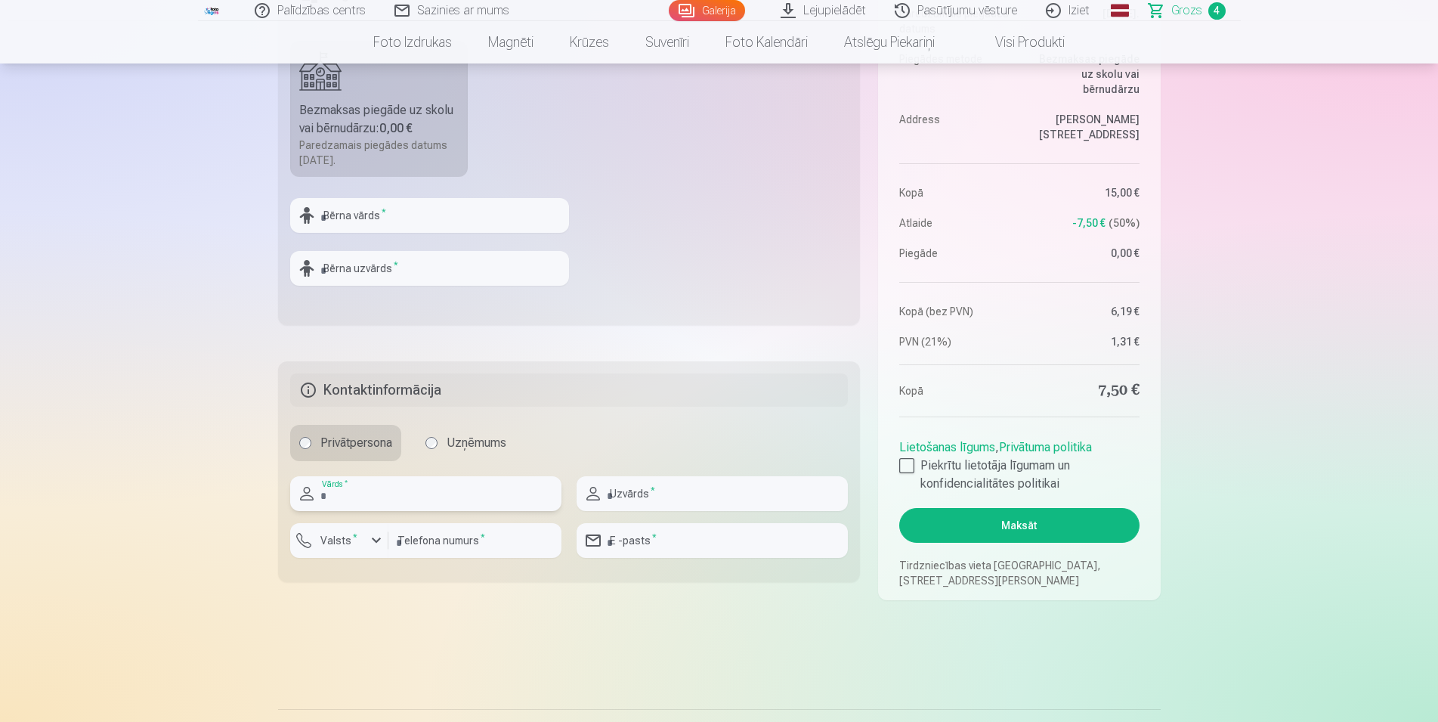
click at [463, 492] on input "text" at bounding box center [425, 493] width 271 height 35
type input "*"
type input "****"
click at [707, 491] on input "text" at bounding box center [712, 493] width 271 height 35
type input "******"
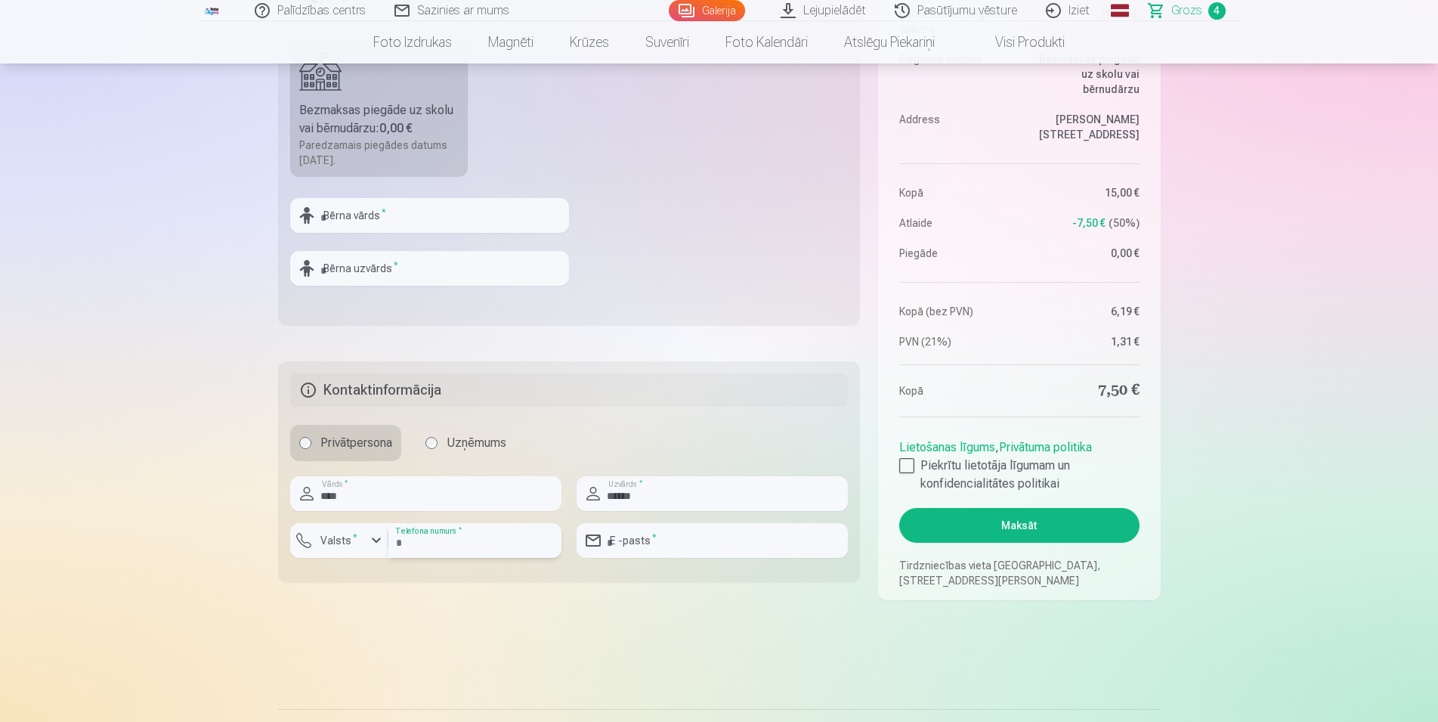
click at [431, 540] on input "number" at bounding box center [475, 540] width 173 height 35
type input "********"
click at [673, 537] on input "email" at bounding box center [712, 540] width 271 height 35
type input "**********"
click at [914, 466] on div at bounding box center [906, 465] width 15 height 15
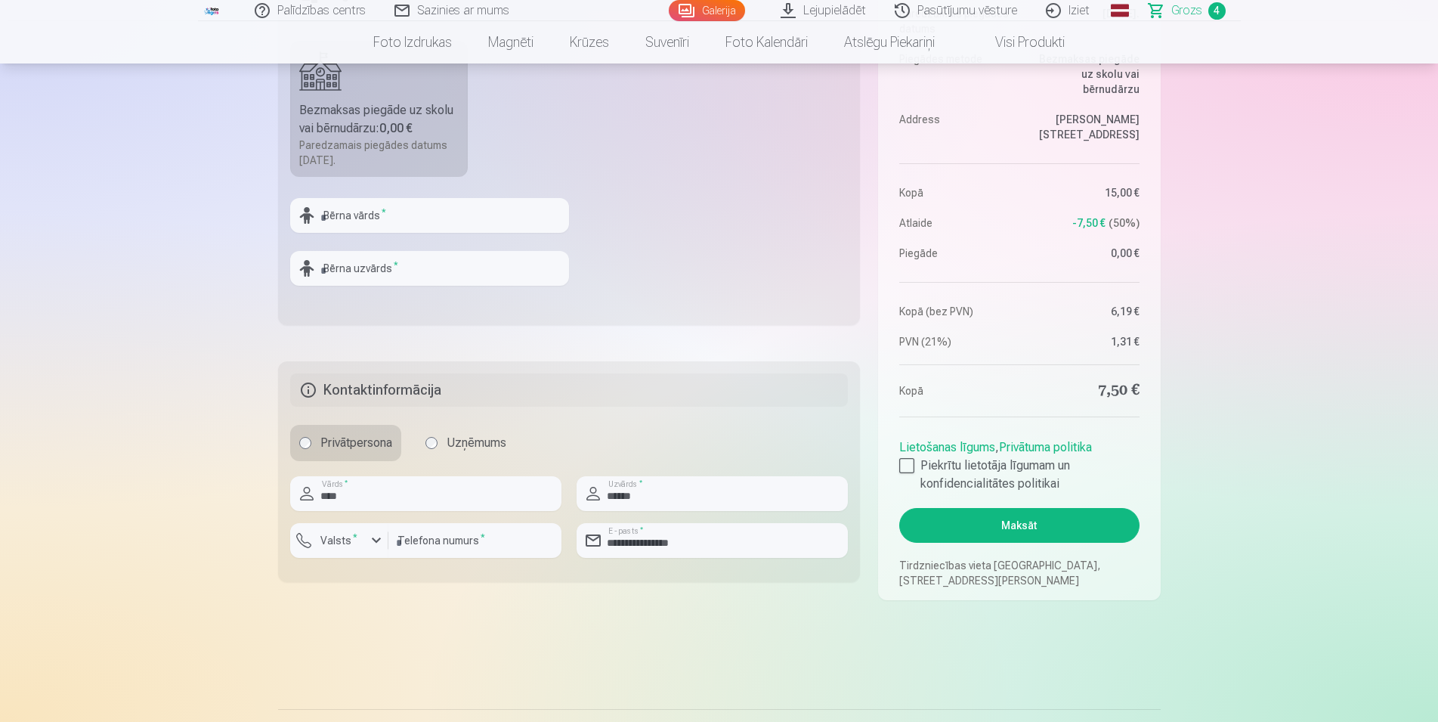
click at [1026, 528] on button "Maksāt" at bounding box center [1019, 525] width 240 height 35
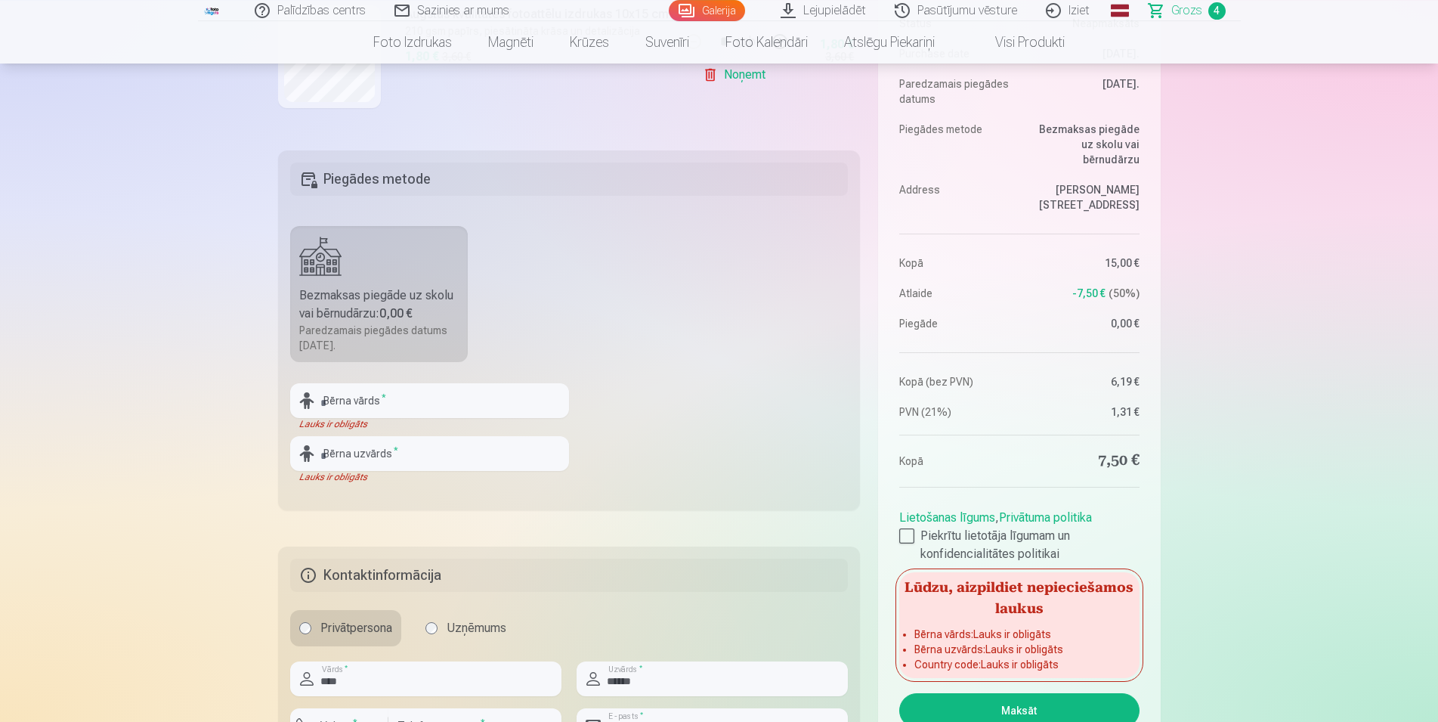
scroll to position [463, 0]
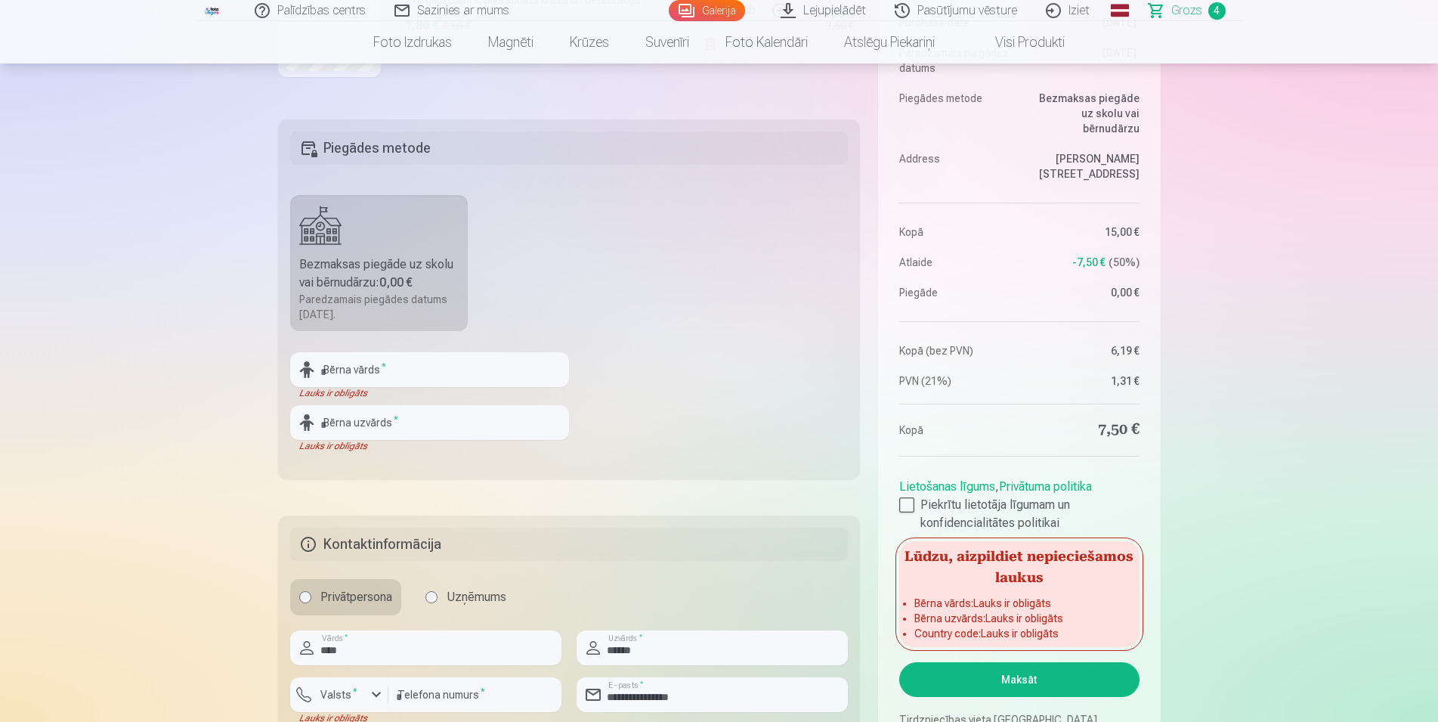
click at [399, 263] on div "Bezmaksas piegāde uz skolu vai bērnudārzu : 0,00 €" at bounding box center [379, 273] width 160 height 36
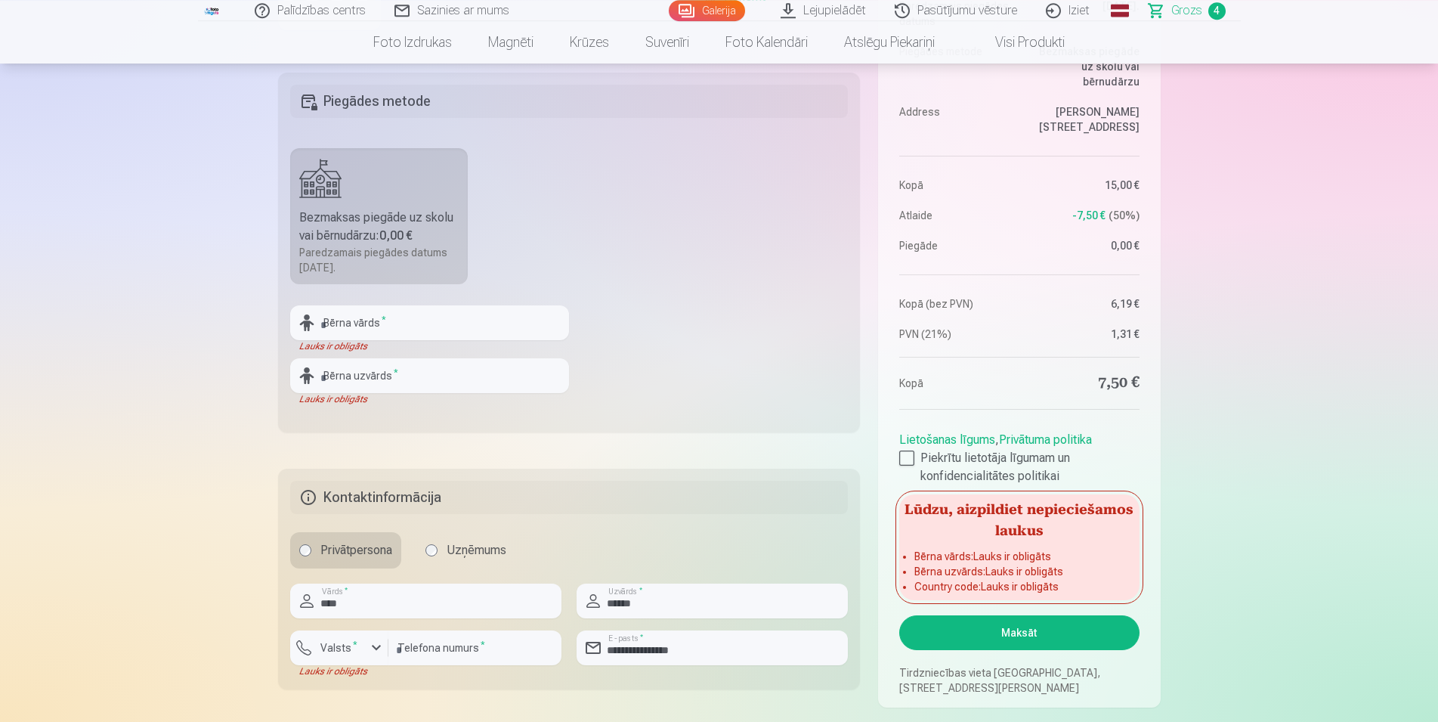
scroll to position [540, 0]
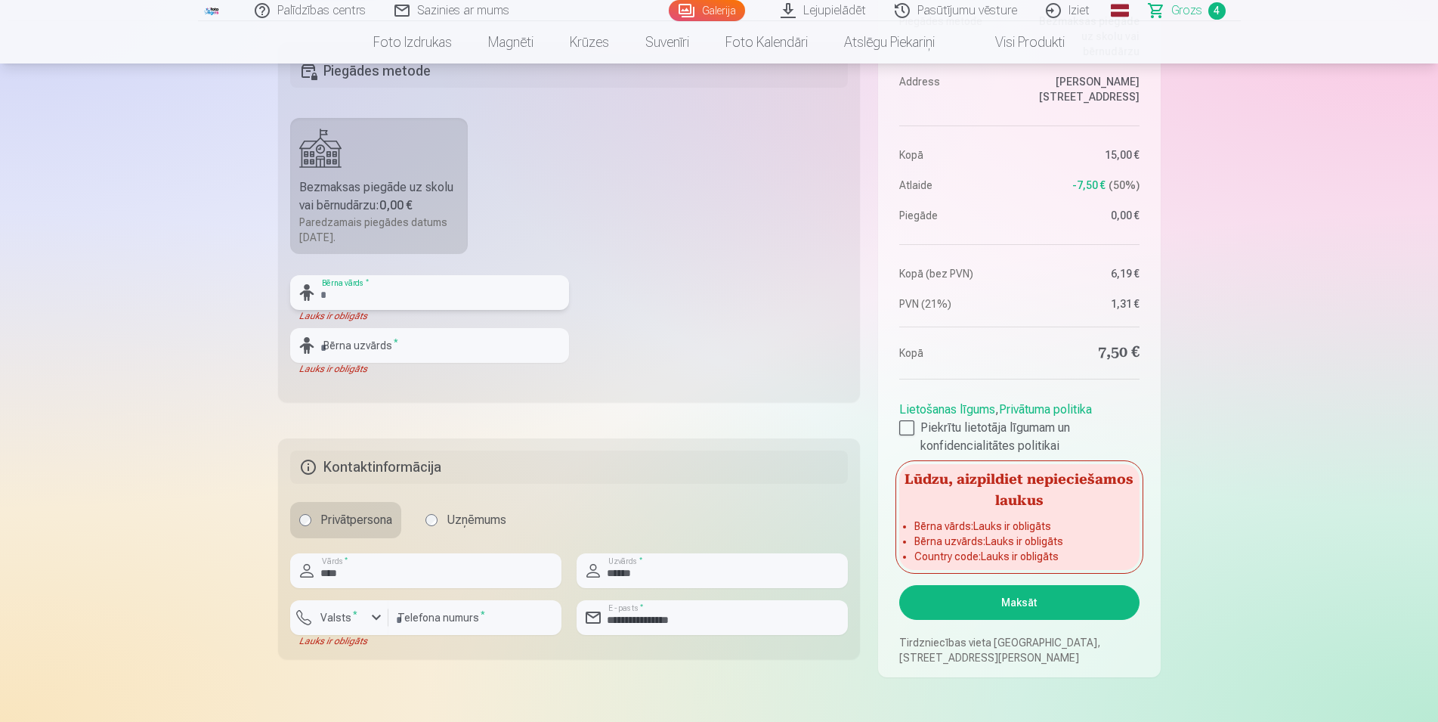
click at [438, 298] on input "text" at bounding box center [429, 292] width 279 height 35
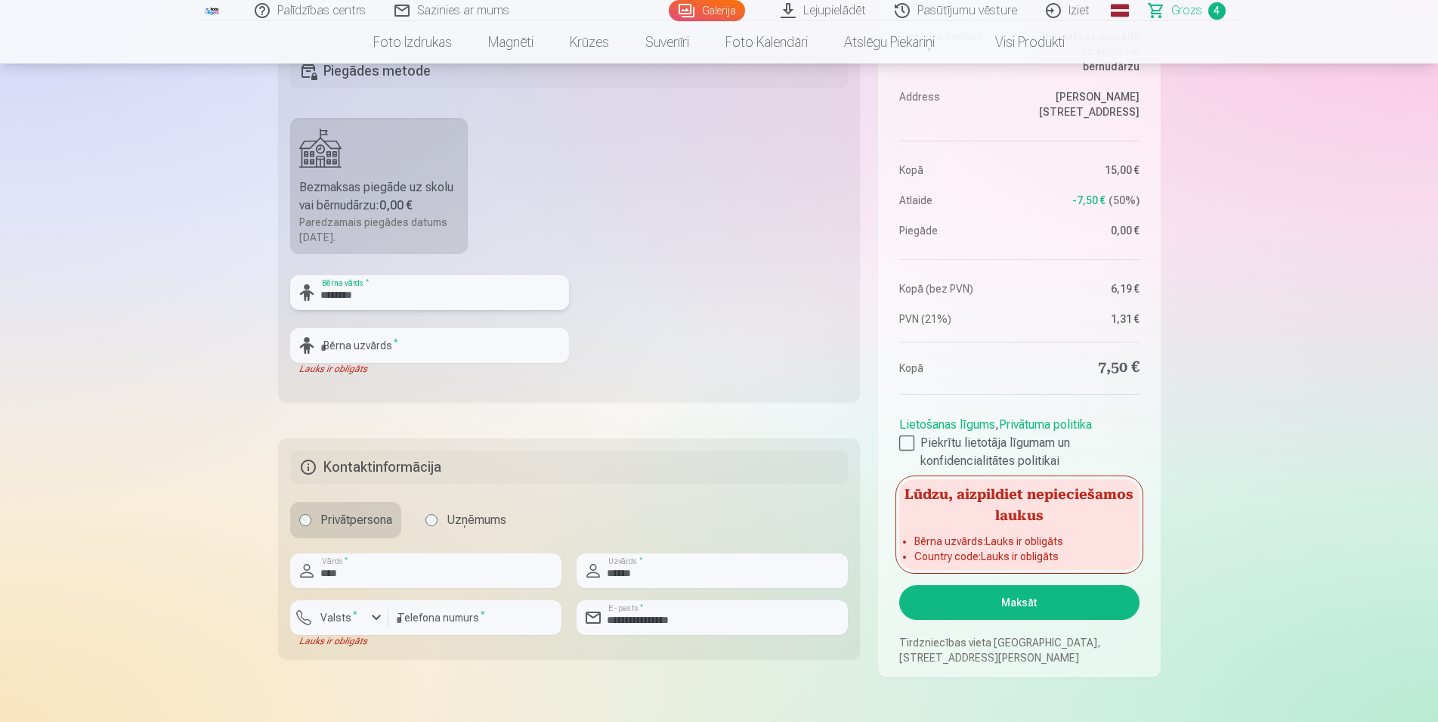
type input "********"
click at [489, 353] on input "text" at bounding box center [429, 345] width 279 height 35
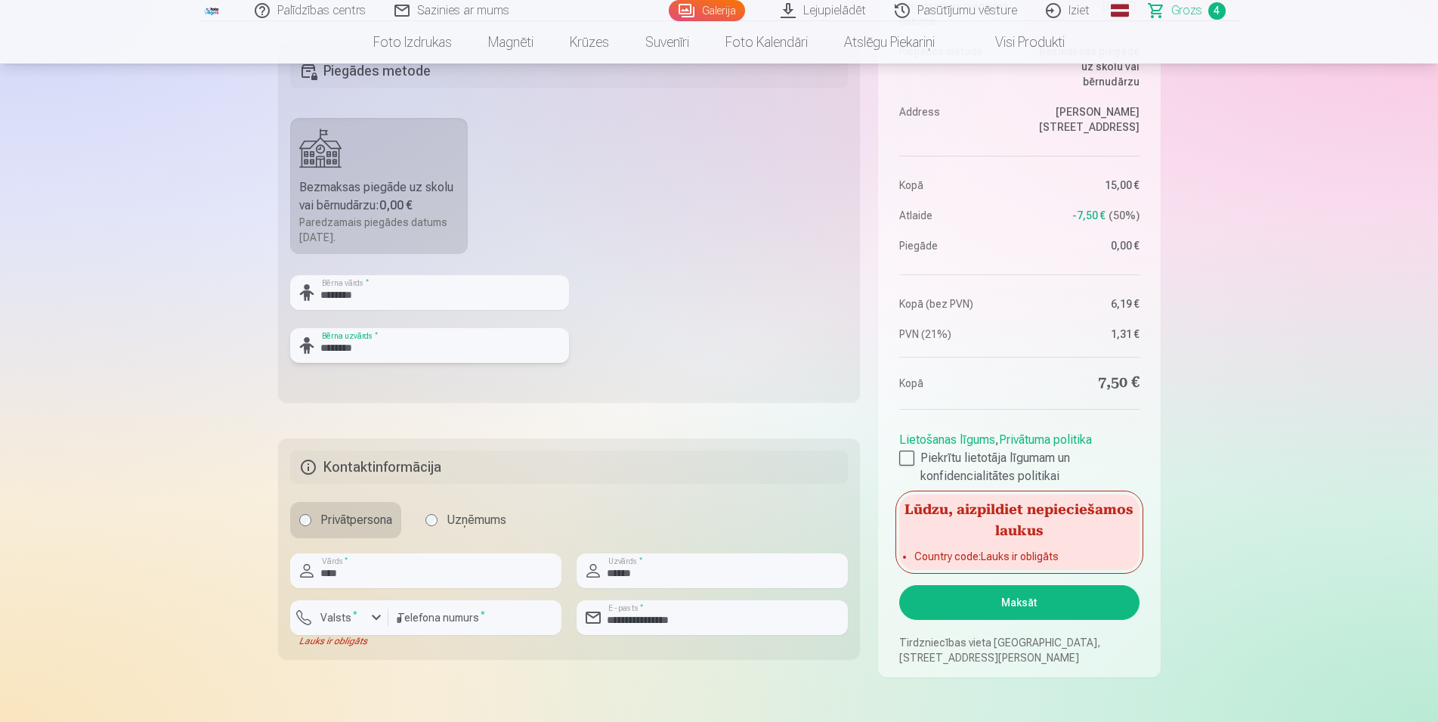
drag, startPoint x: 380, startPoint y: 344, endPoint x: 262, endPoint y: 345, distance: 118.7
click at [290, 345] on input "********" at bounding box center [429, 345] width 279 height 35
click at [438, 339] on input "********" at bounding box center [429, 345] width 279 height 35
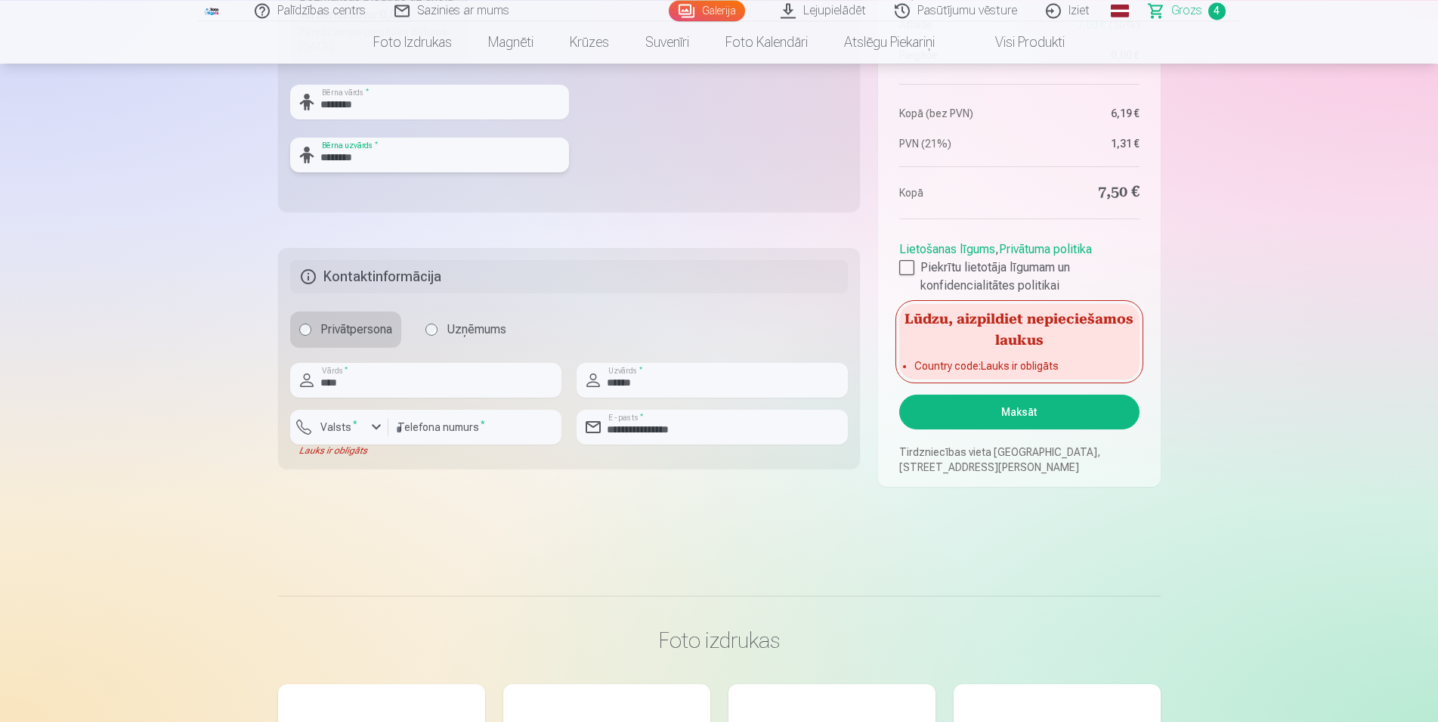
scroll to position [771, 0]
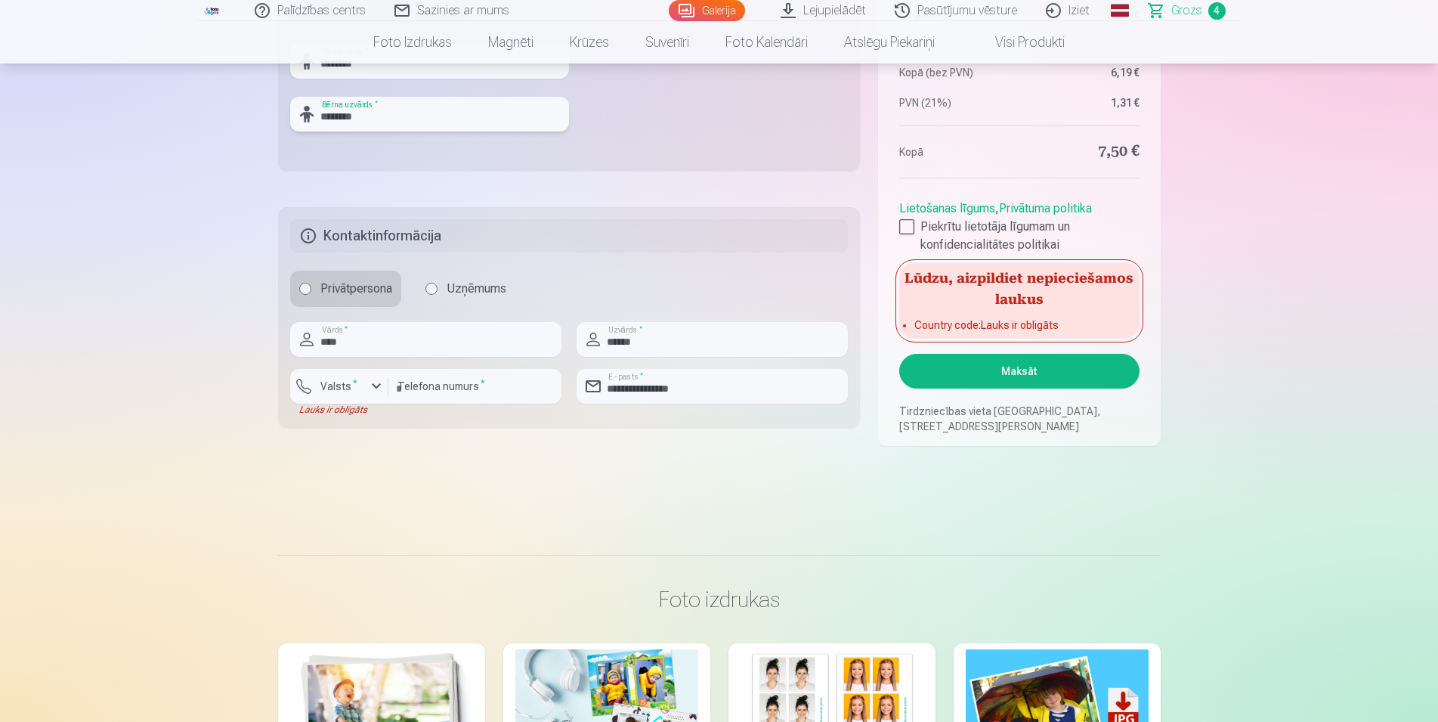
type input "********"
click at [345, 389] on label "Valsts *" at bounding box center [338, 386] width 49 height 15
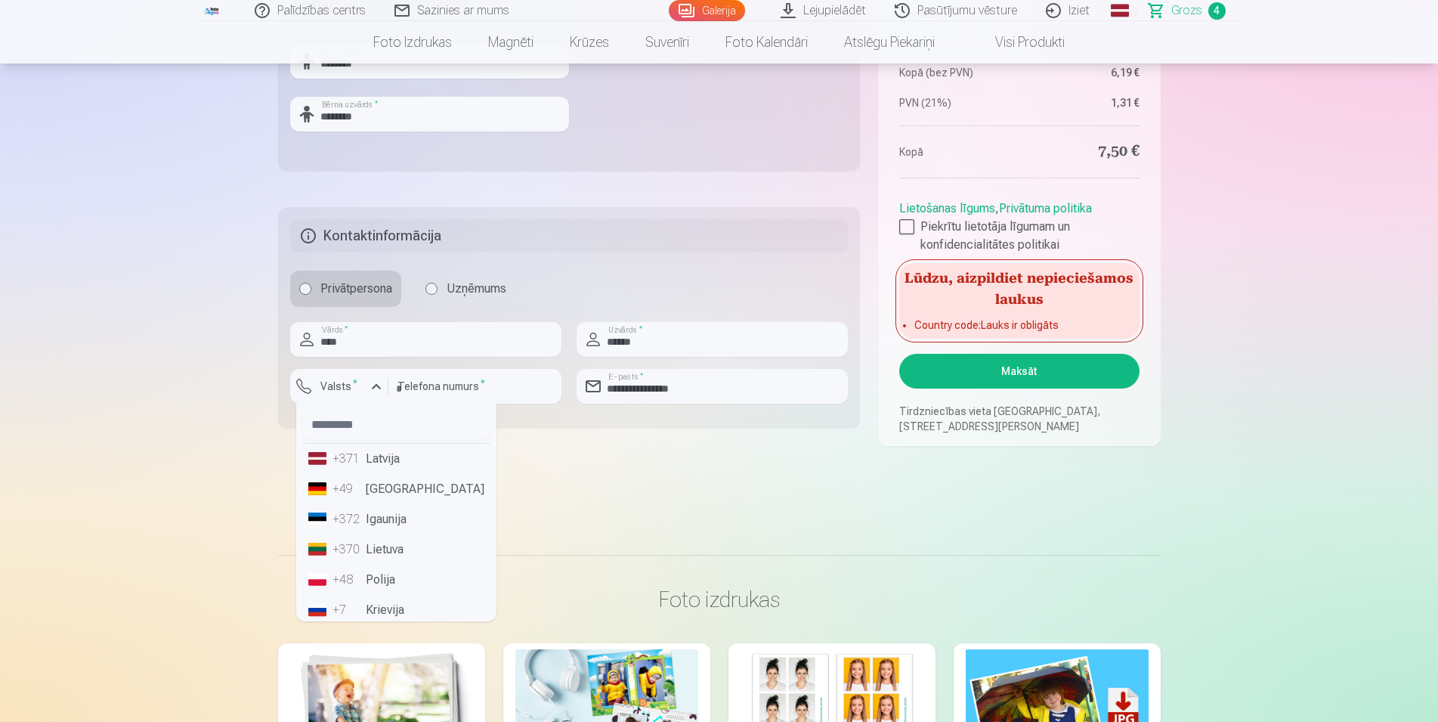
click at [390, 460] on li "+371 Latvija" at bounding box center [396, 459] width 188 height 30
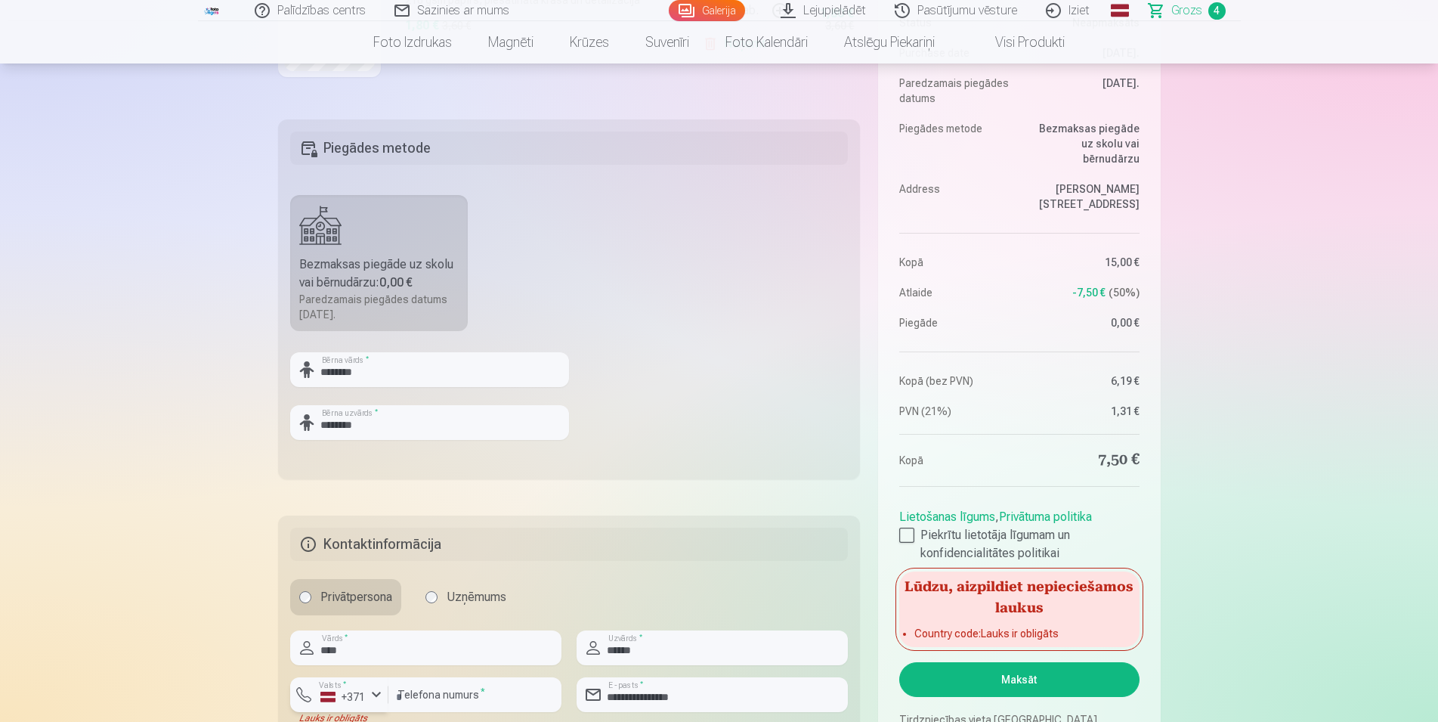
scroll to position [385, 0]
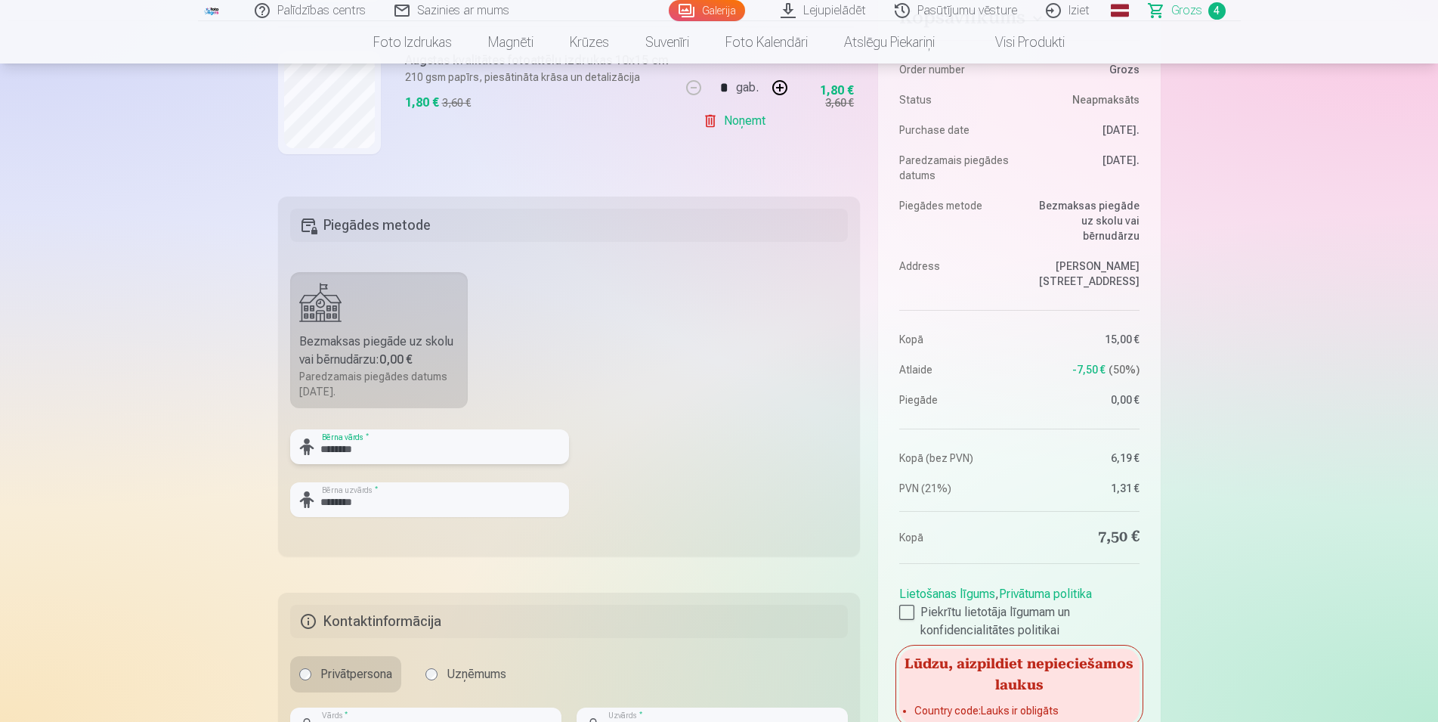
click at [321, 451] on input "********" at bounding box center [429, 446] width 279 height 35
click at [332, 449] on input "**********" at bounding box center [429, 446] width 279 height 35
drag, startPoint x: 342, startPoint y: 449, endPoint x: 327, endPoint y: 450, distance: 15.1
click at [327, 450] on input "**********" at bounding box center [429, 446] width 279 height 35
type input "**********"
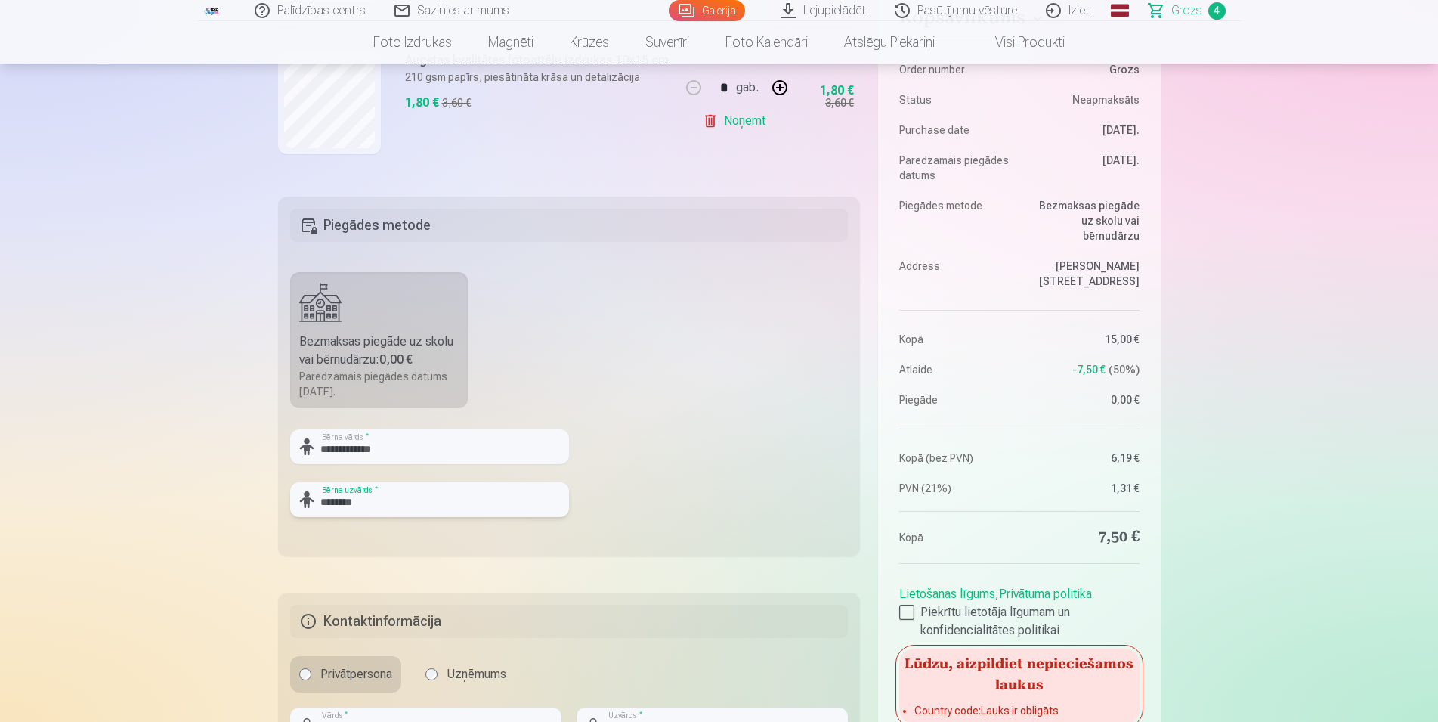
drag, startPoint x: 314, startPoint y: 506, endPoint x: 215, endPoint y: 506, distance: 98.3
click at [290, 506] on input "********" at bounding box center [429, 499] width 279 height 35
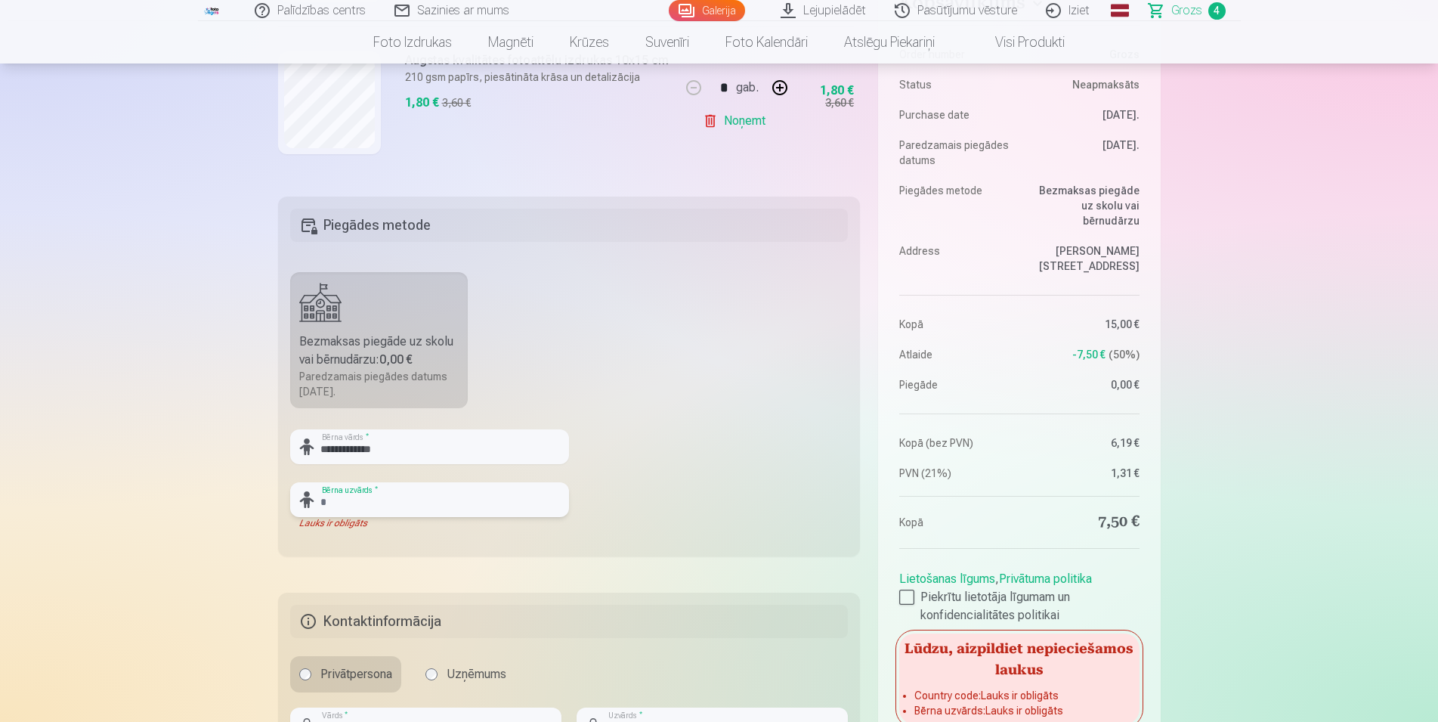
click at [369, 505] on input "text" at bounding box center [429, 499] width 279 height 35
click at [354, 488] on input "text" at bounding box center [429, 499] width 279 height 35
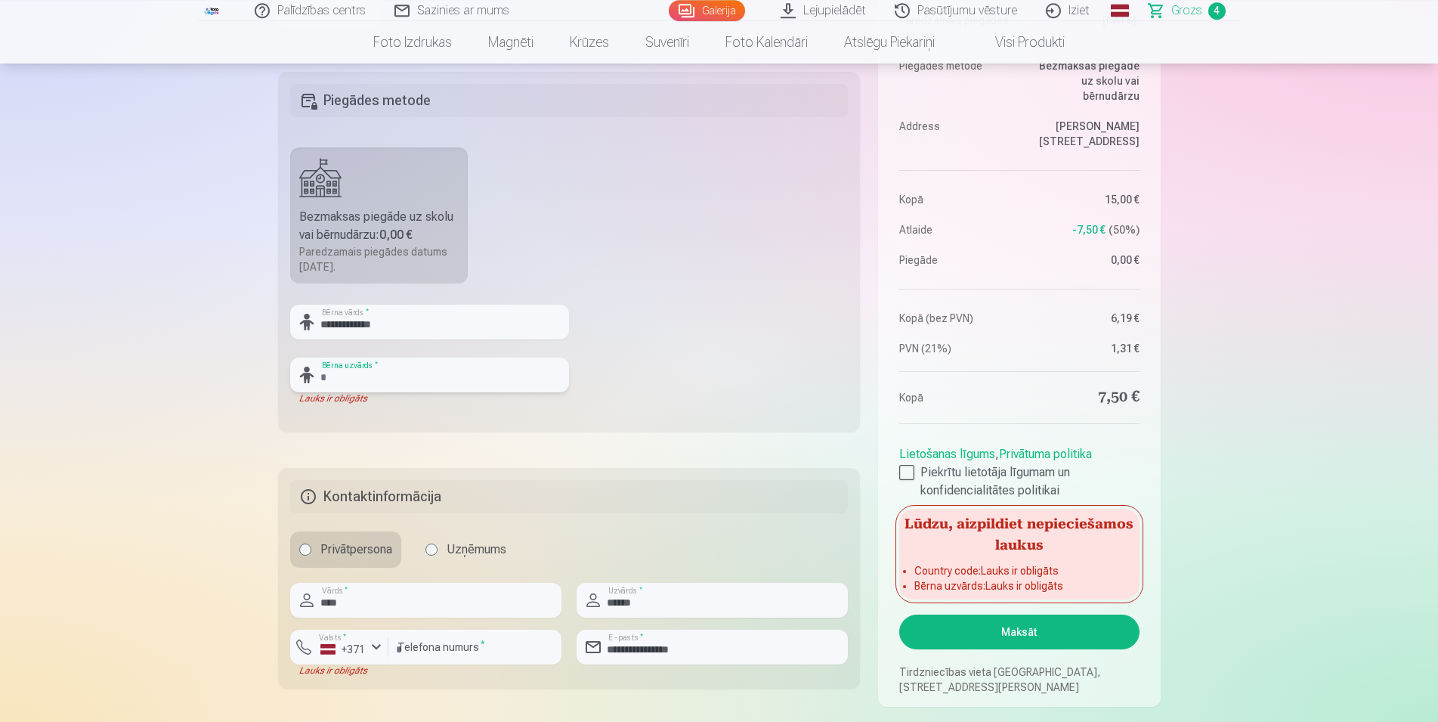
scroll to position [540, 0]
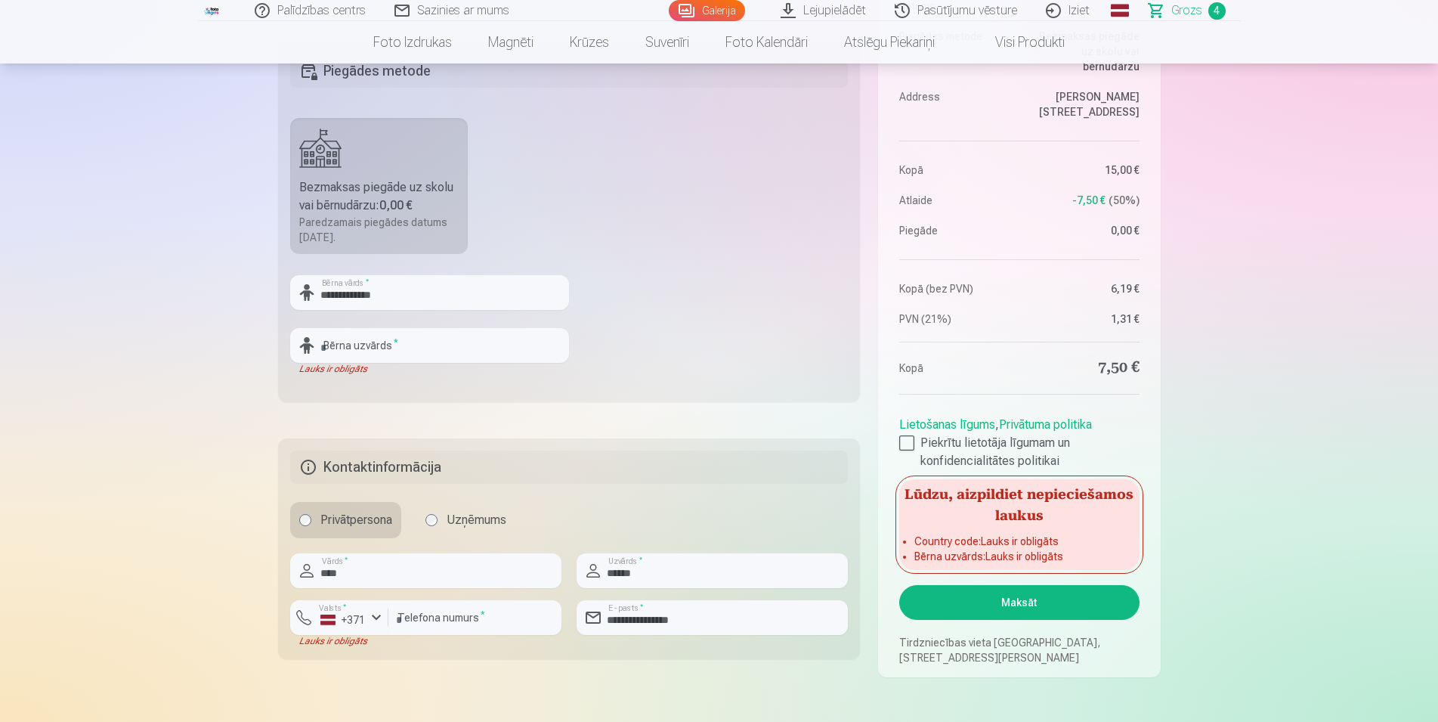
drag, startPoint x: 1007, startPoint y: 605, endPoint x: 777, endPoint y: 515, distance: 246.5
click at [788, 521] on div "Kopsavilkums Order number Grozs Status Neapmaksāts Purchase date 11.09.2025. Pa…" at bounding box center [719, 170] width 883 height 1014
click at [1035, 605] on button "Maksāt" at bounding box center [1019, 602] width 240 height 35
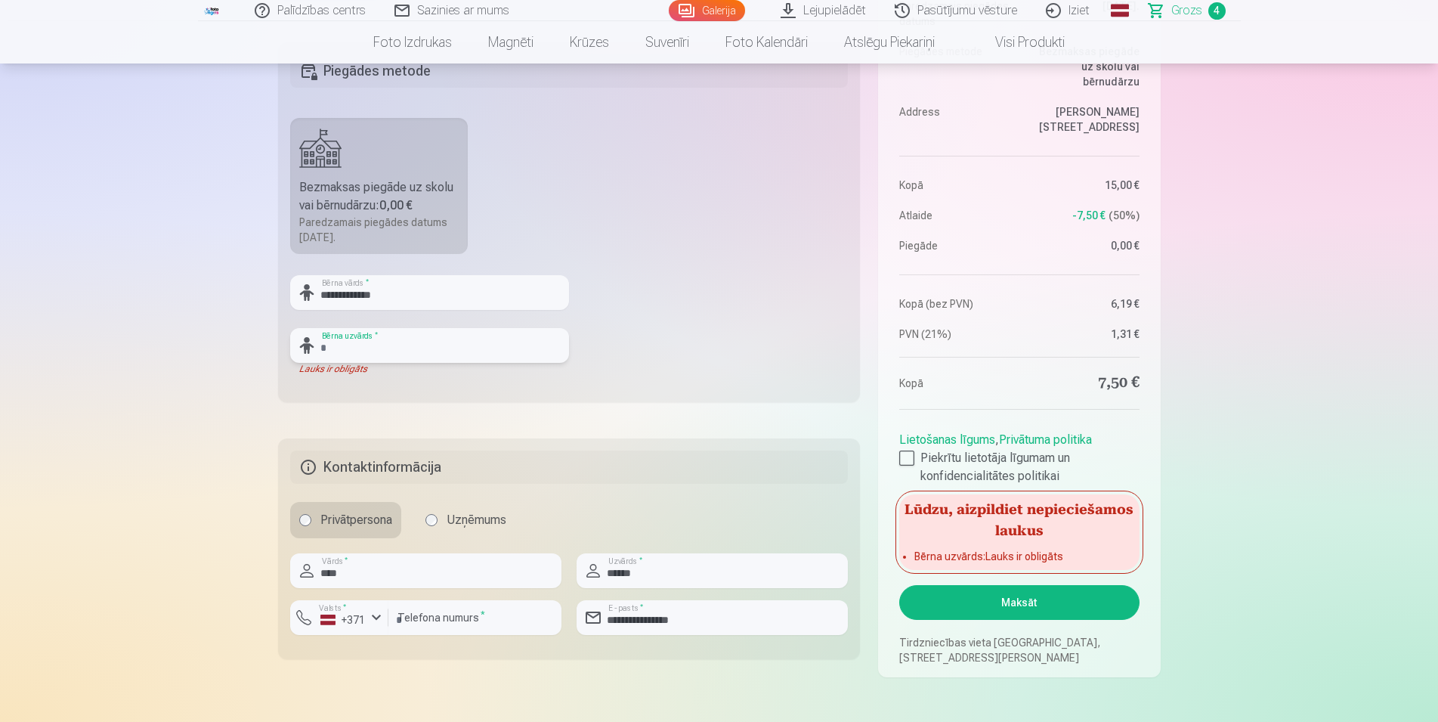
click at [372, 348] on input "text" at bounding box center [429, 345] width 279 height 35
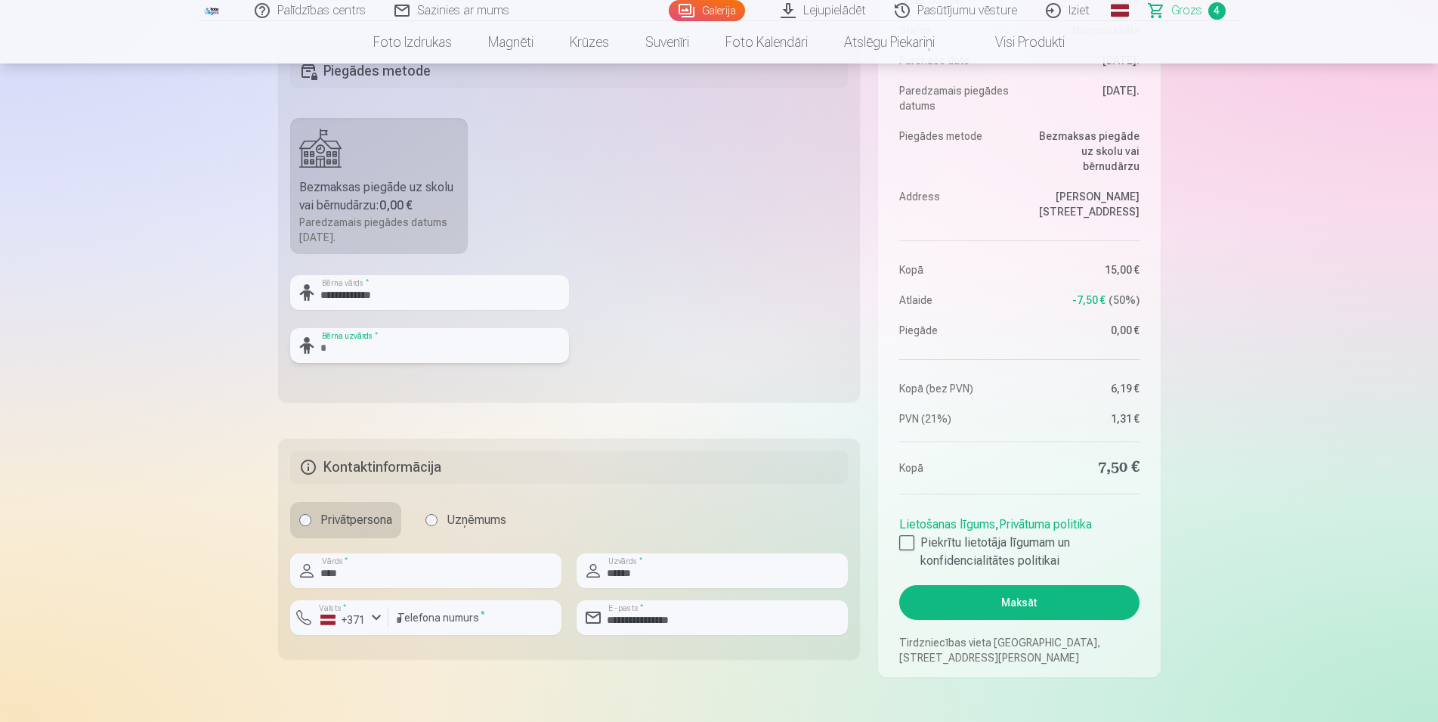
type input "*"
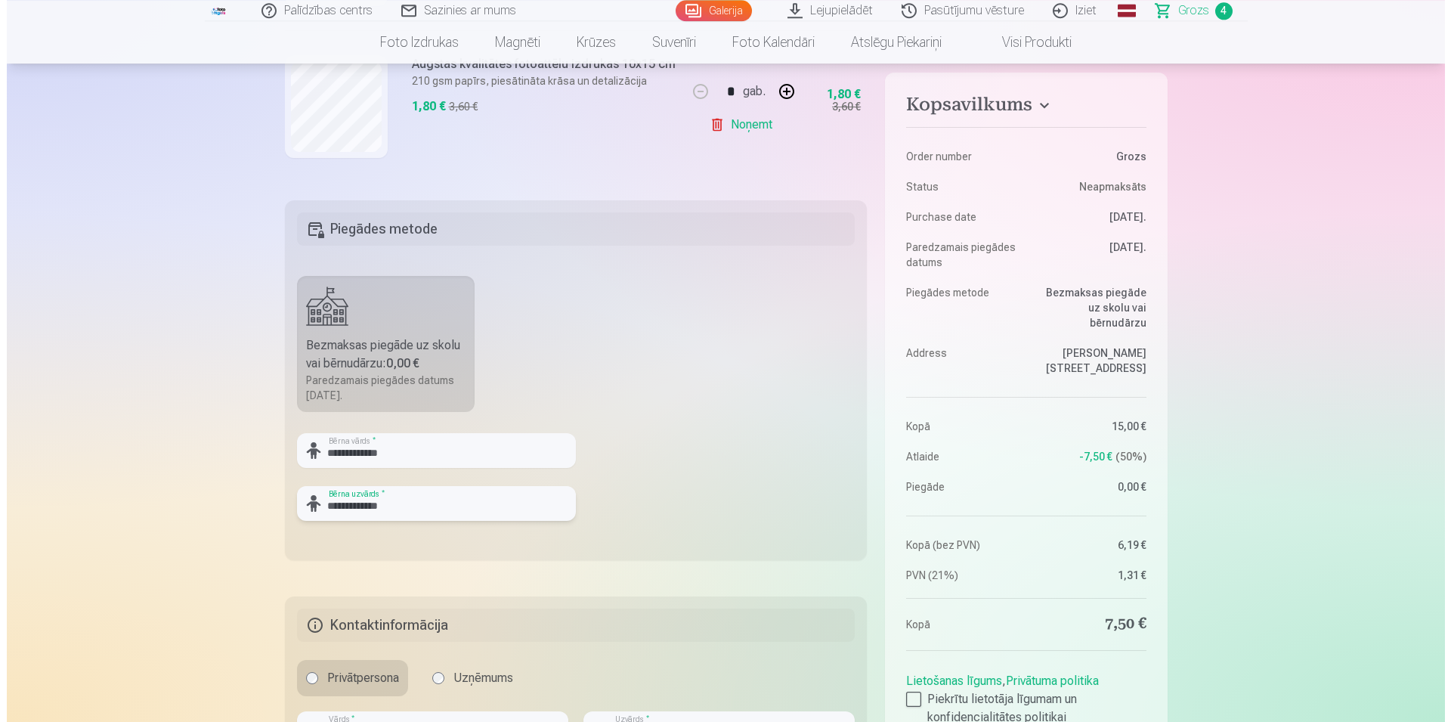
scroll to position [463, 0]
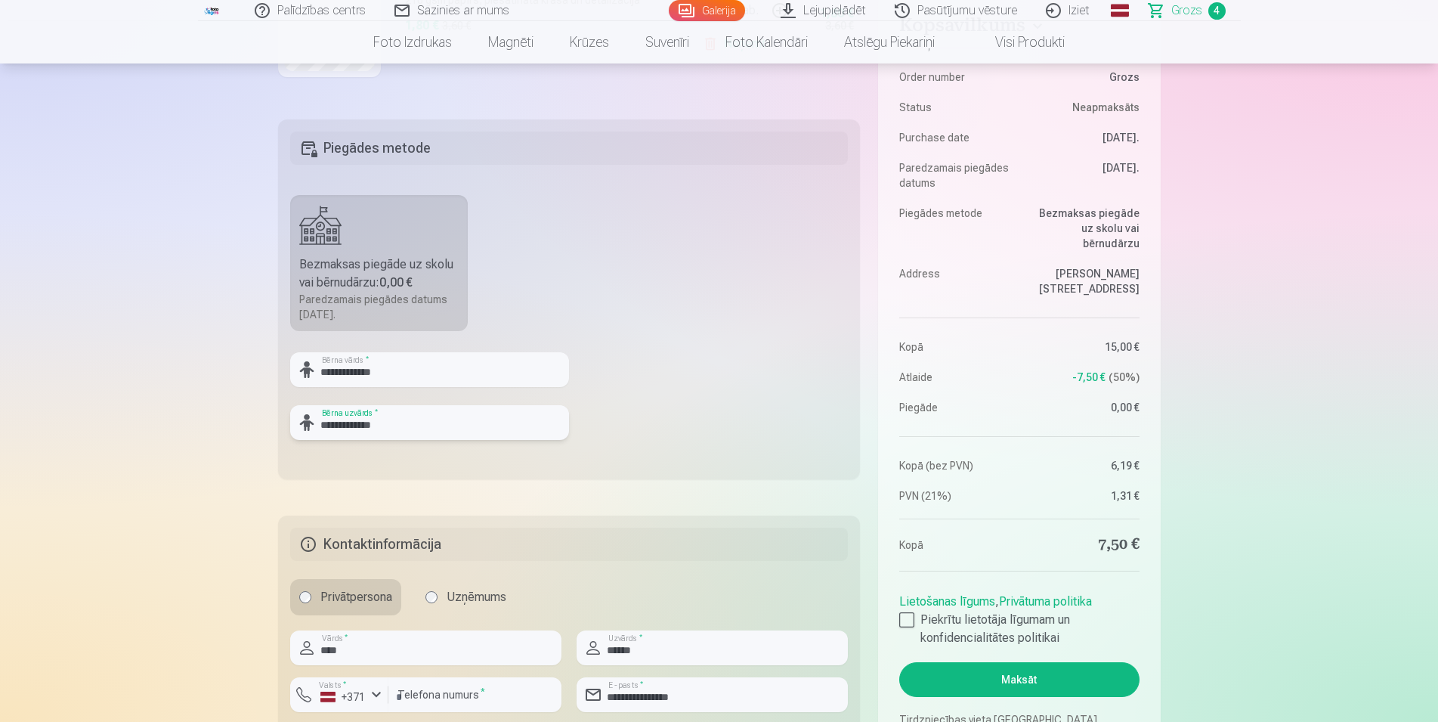
type input "**********"
click at [1001, 678] on button "Maksāt" at bounding box center [1019, 679] width 240 height 35
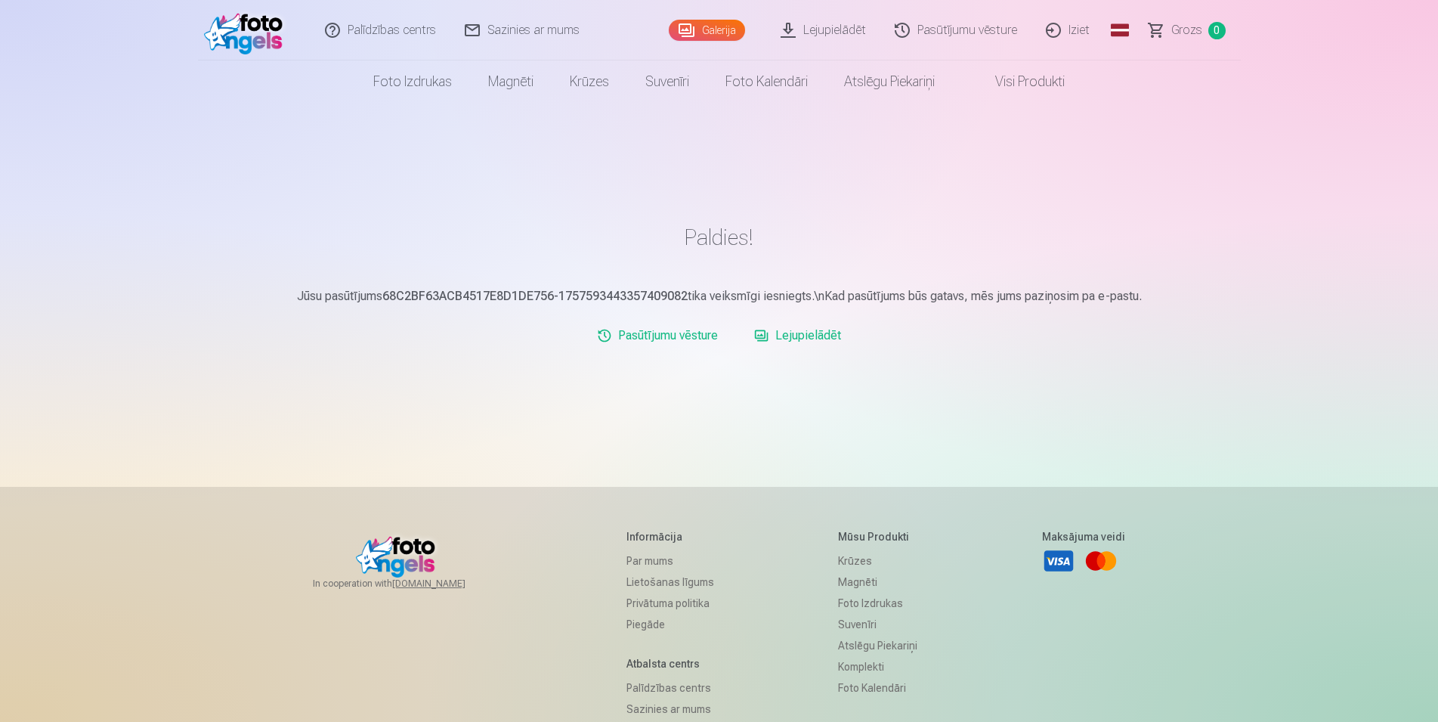
click at [813, 337] on link "Lejupielādēt" at bounding box center [797, 335] width 99 height 30
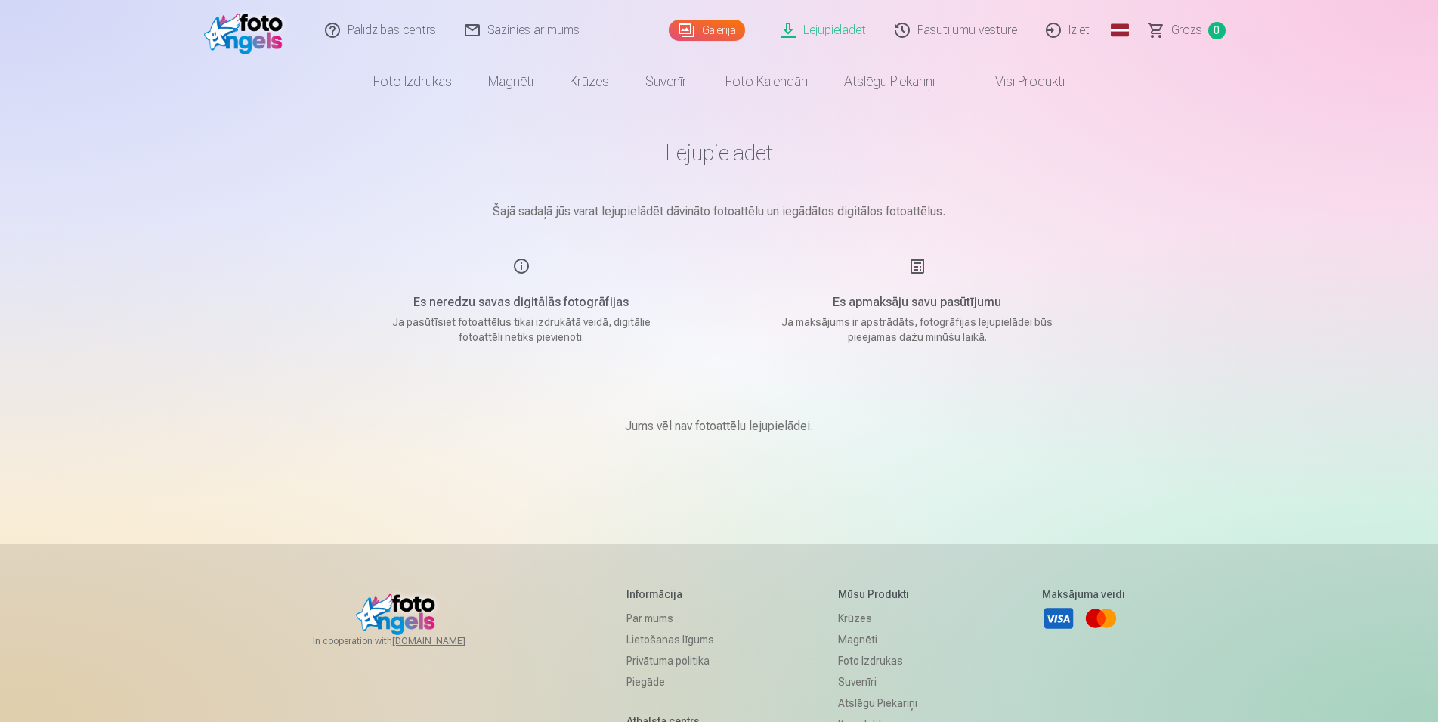
click at [725, 28] on link "Galerija" at bounding box center [707, 30] width 76 height 21
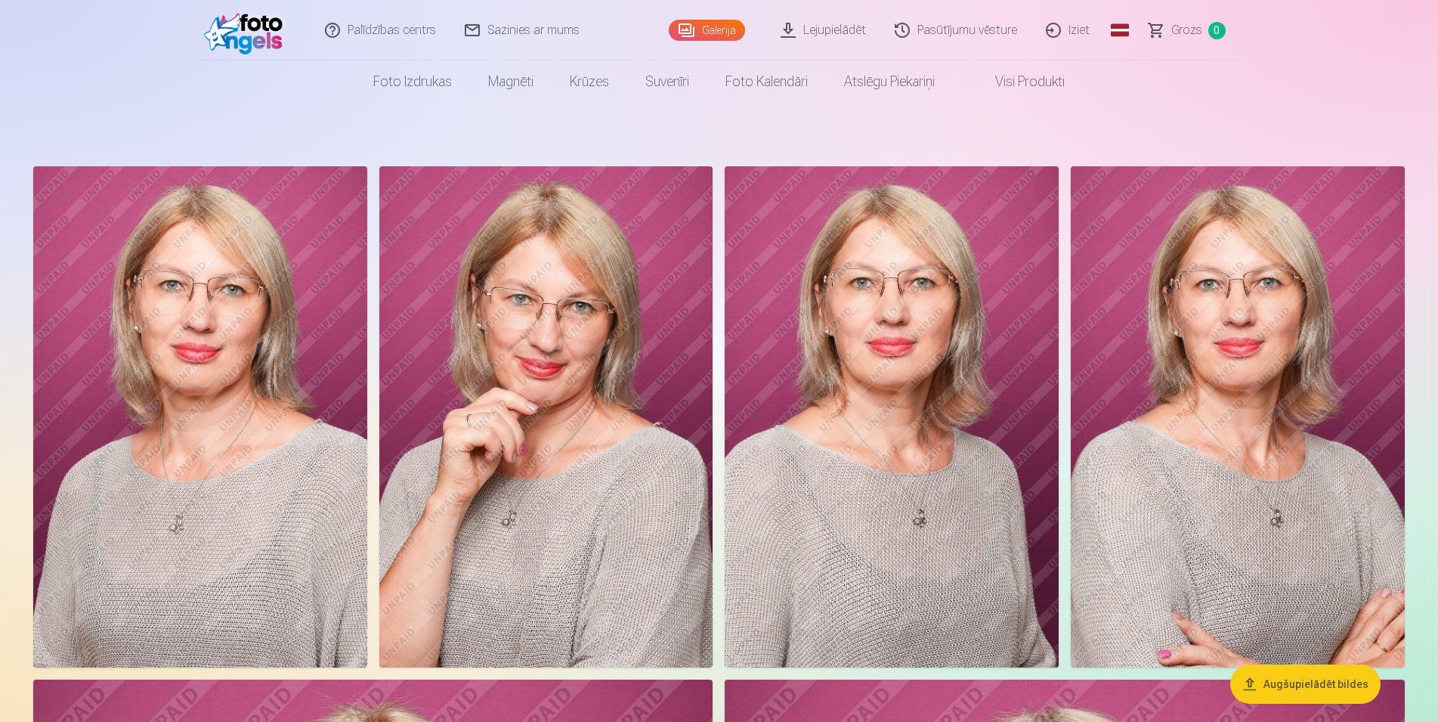
drag, startPoint x: 249, startPoint y: 34, endPoint x: 271, endPoint y: 51, distance: 28.0
click at [249, 35] on img at bounding box center [247, 30] width 87 height 48
click at [1079, 29] on link "Iziet" at bounding box center [1068, 30] width 73 height 60
